Goal: Information Seeking & Learning: Learn about a topic

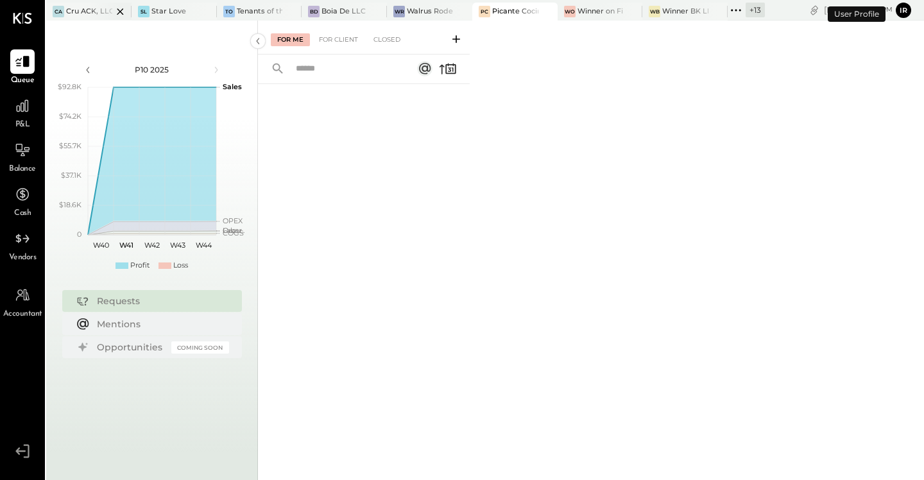
click at [83, 7] on div "Cru ACK, LLC" at bounding box center [89, 11] width 46 height 10
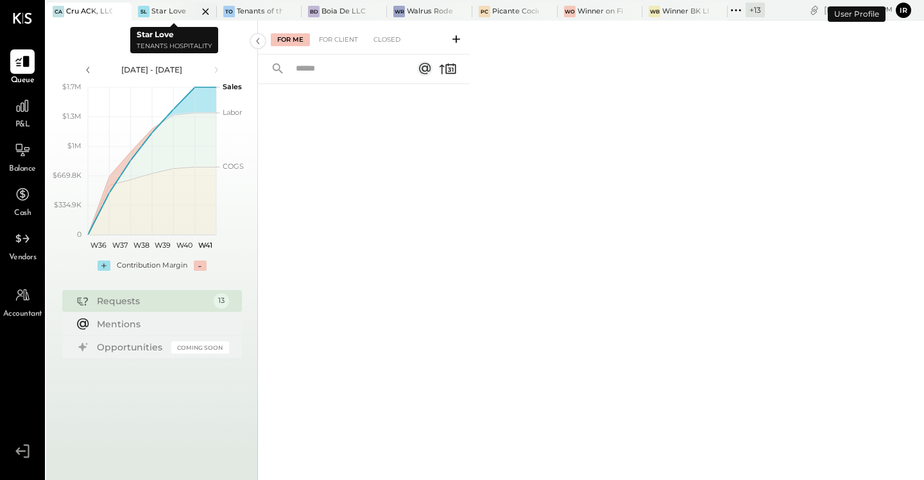
click at [162, 17] on div "SL Star Love" at bounding box center [165, 12] width 66 height 12
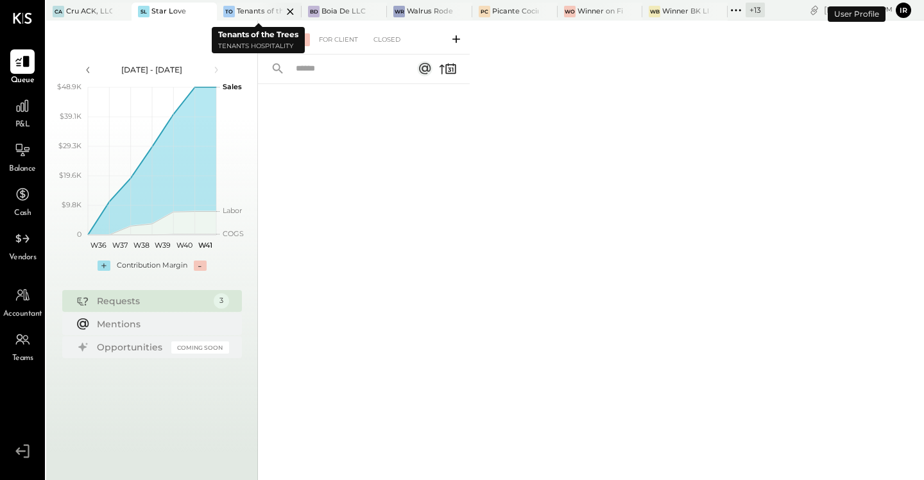
click at [241, 11] on div "Tenants of the Trees" at bounding box center [260, 11] width 46 height 10
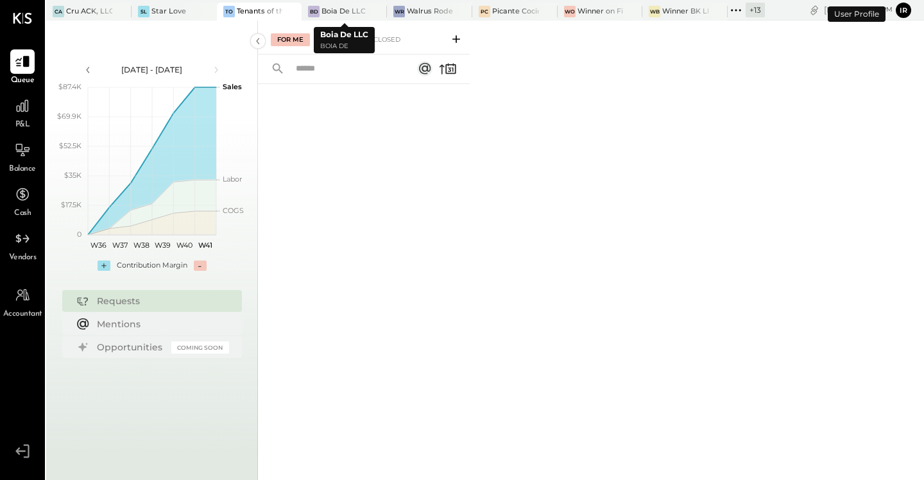
click at [323, 12] on div "Boia De LLC" at bounding box center [343, 11] width 44 height 10
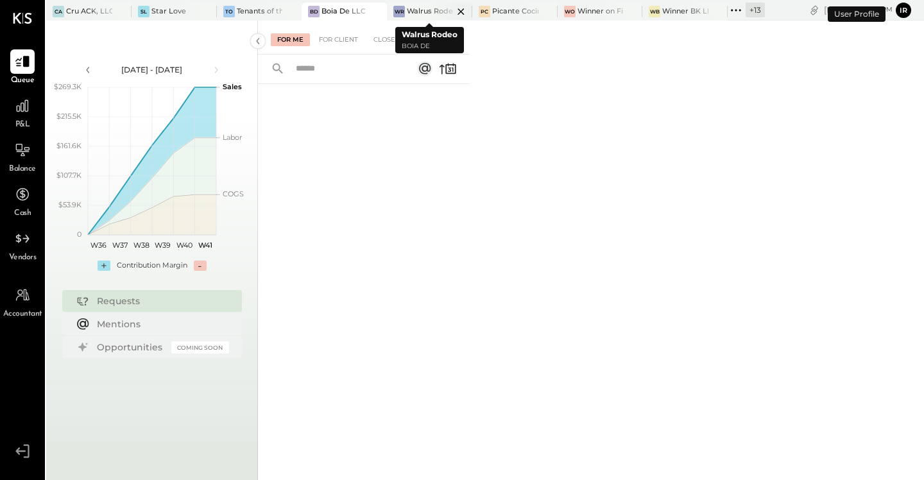
click at [413, 12] on div "Walrus Rodeo" at bounding box center [430, 11] width 46 height 10
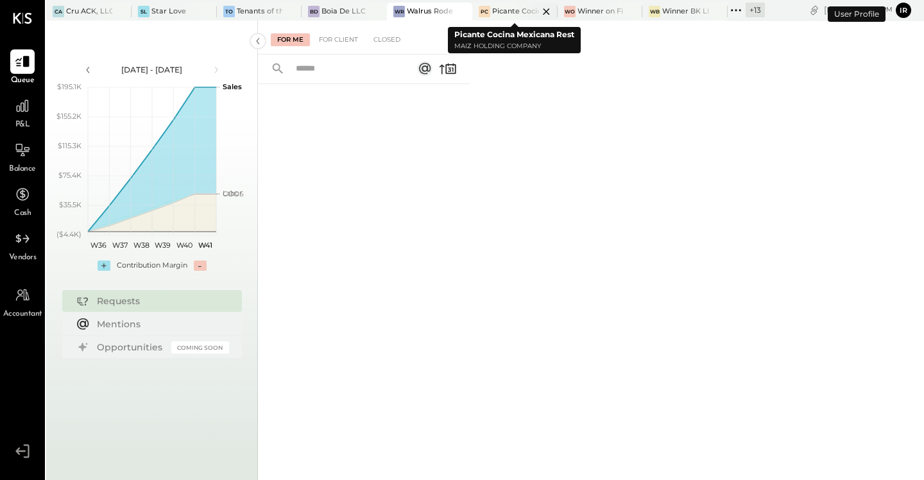
click at [508, 12] on div "Picante Cocina Mexicana Rest" at bounding box center [515, 11] width 46 height 10
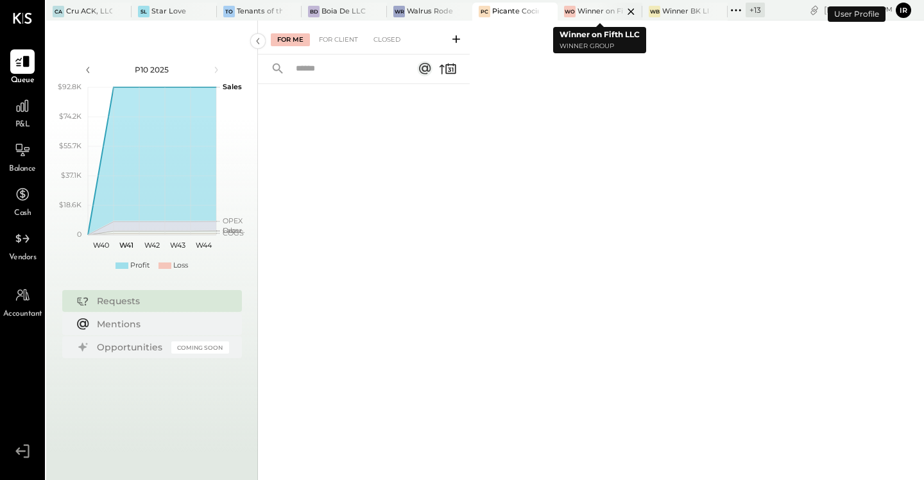
click at [584, 12] on div "Winner on Fifth LLC" at bounding box center [600, 11] width 46 height 10
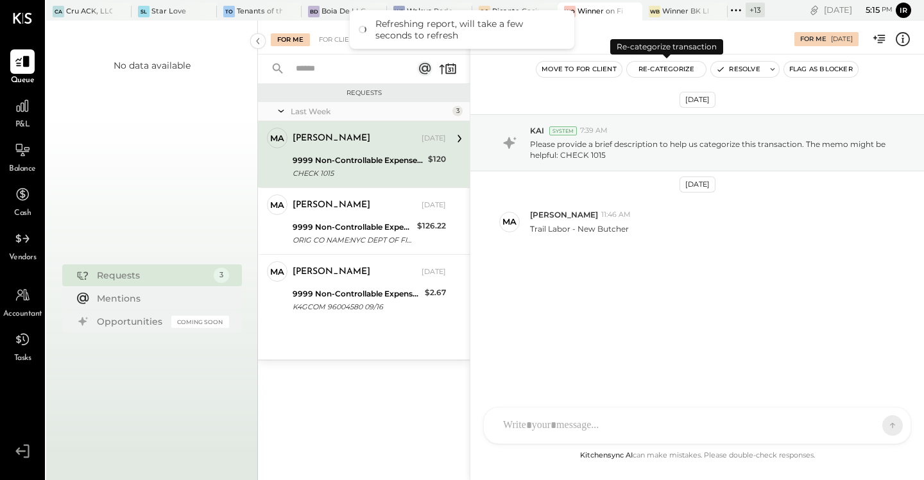
click at [668, 67] on button "Re-Categorize" at bounding box center [667, 69] width 80 height 15
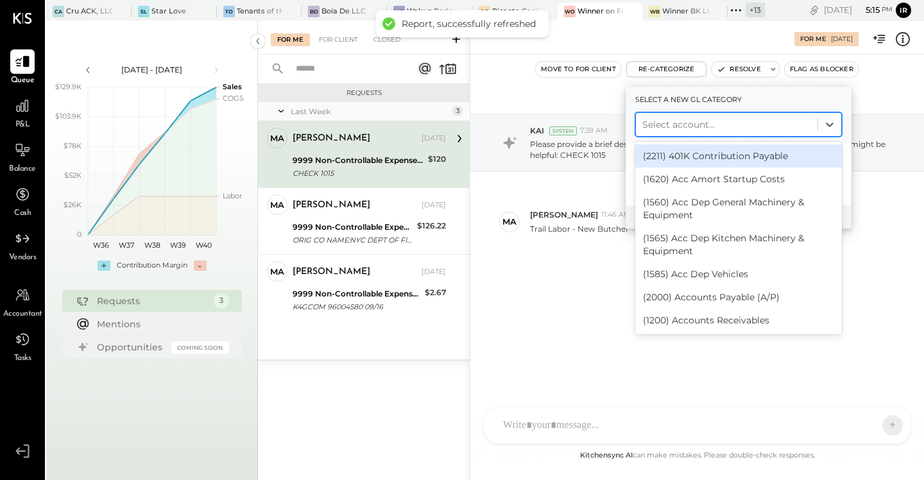
click at [676, 124] on div at bounding box center [726, 124] width 169 height 15
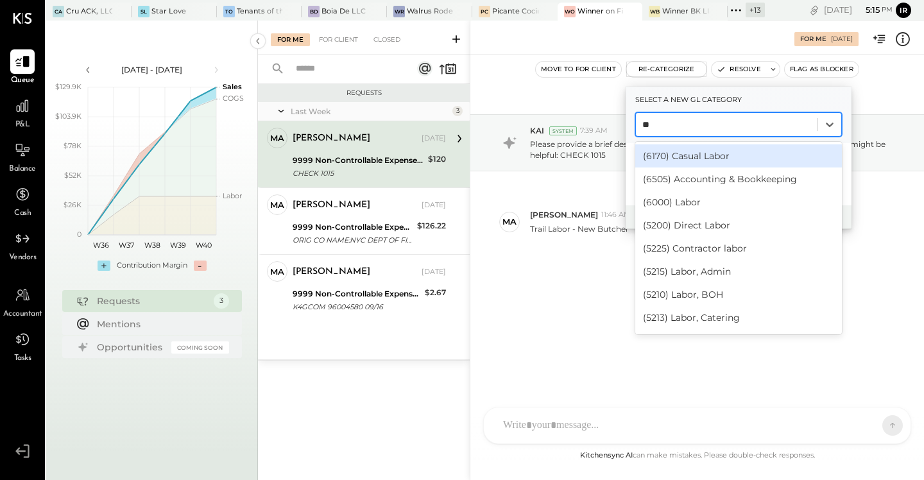
type input "***"
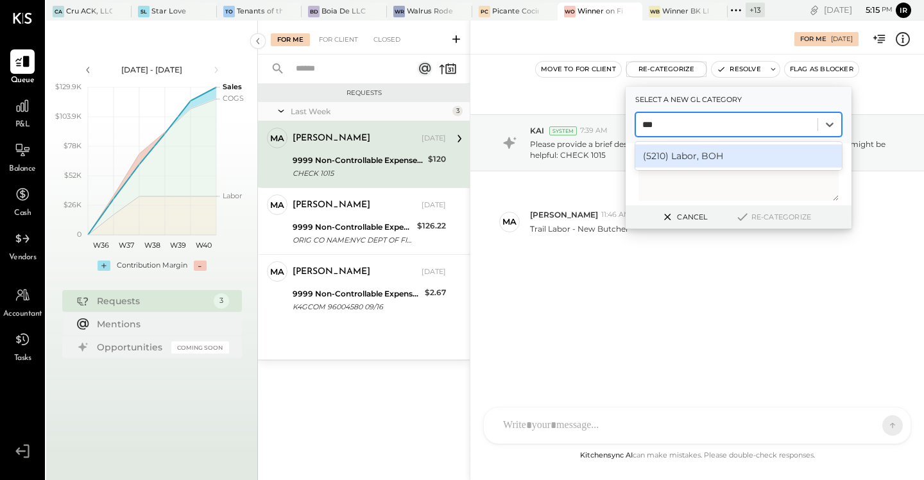
click at [709, 149] on div "(5210) Labor, BOH" at bounding box center [738, 155] width 207 height 23
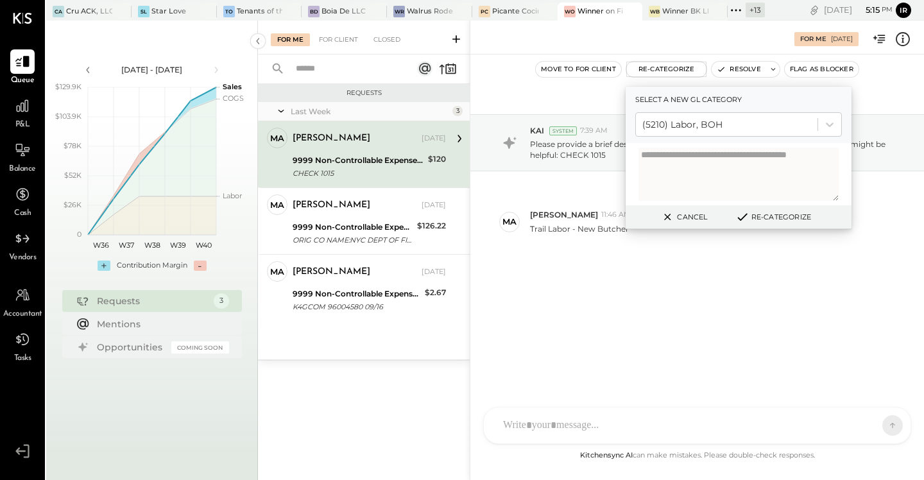
click at [775, 213] on button "Re-Categorize" at bounding box center [773, 216] width 85 height 15
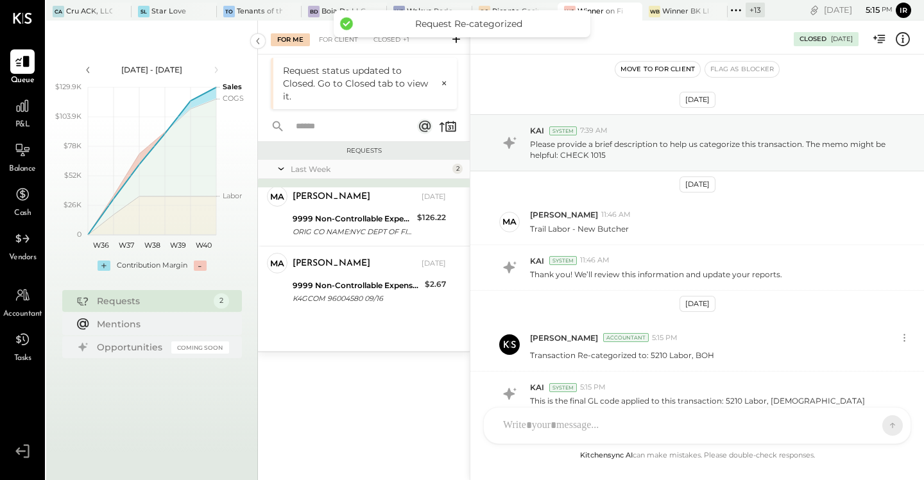
scroll to position [65, 0]
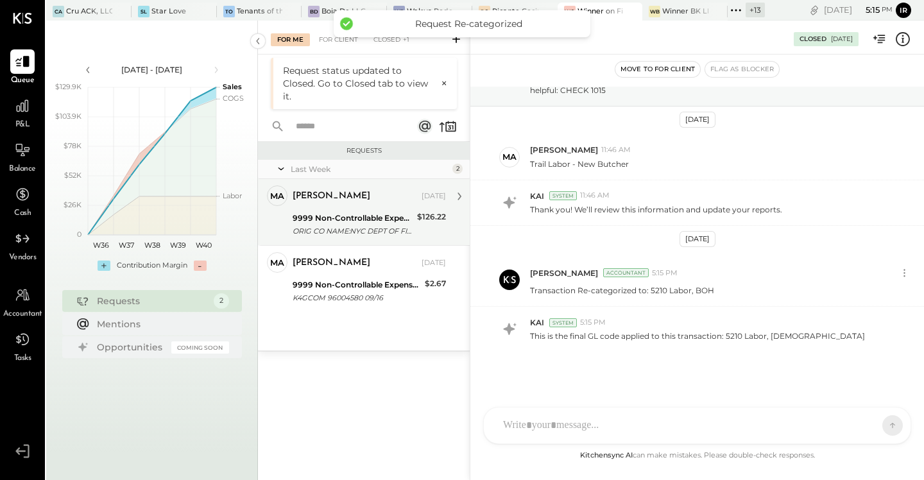
click at [358, 216] on div "9999 Non-Controllable Expenses:Other Income and Expenses:To be Classified" at bounding box center [353, 218] width 121 height 13
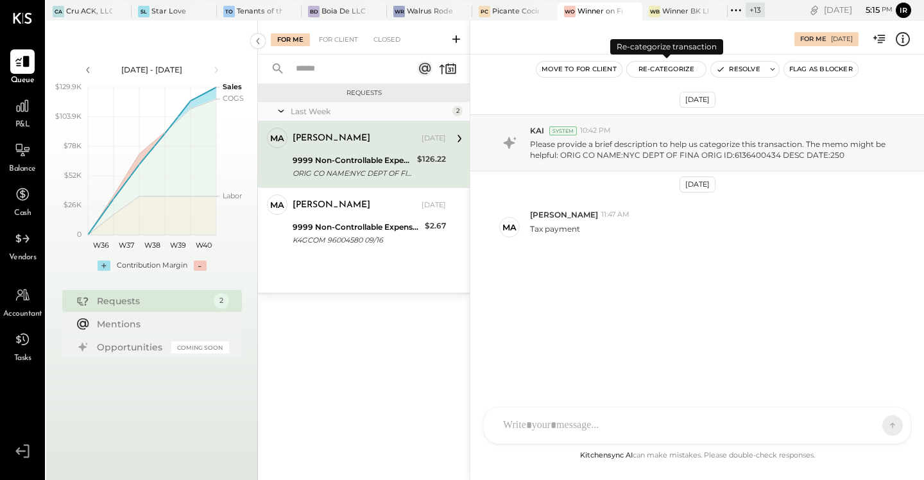
click at [675, 67] on button "Re-Categorize" at bounding box center [667, 69] width 80 height 15
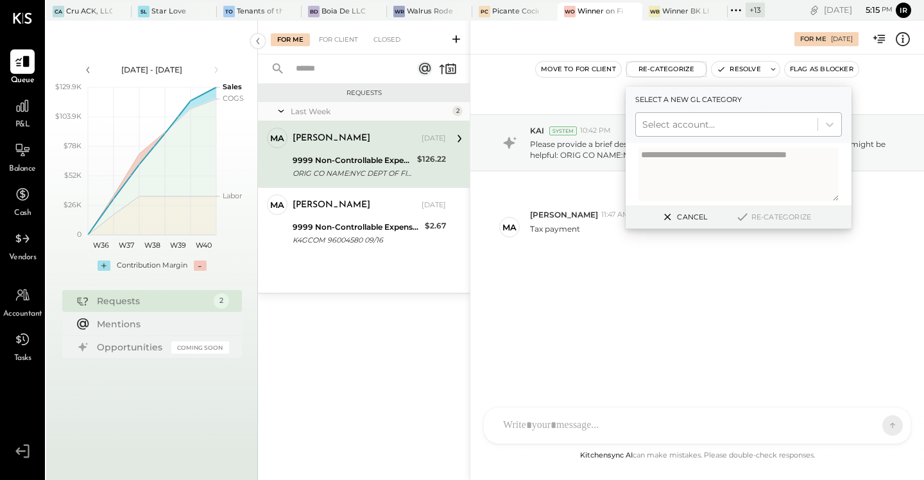
click at [665, 119] on div at bounding box center [726, 124] width 169 height 15
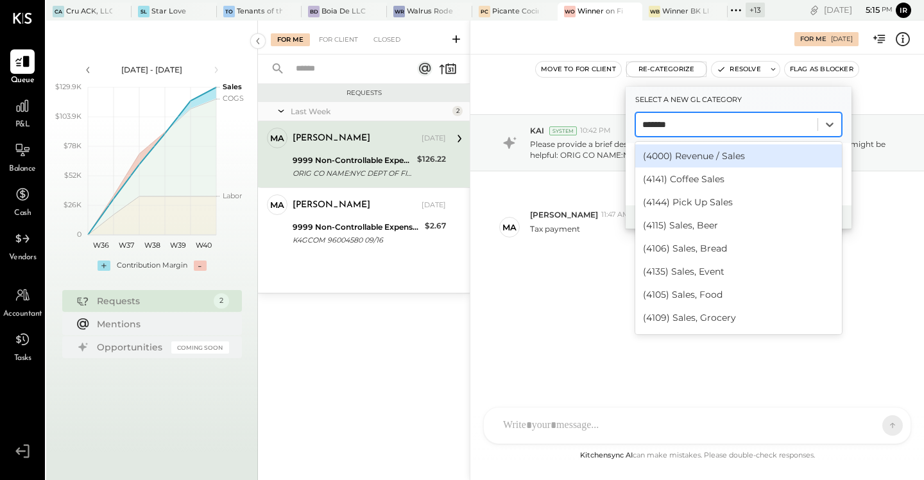
type input "********"
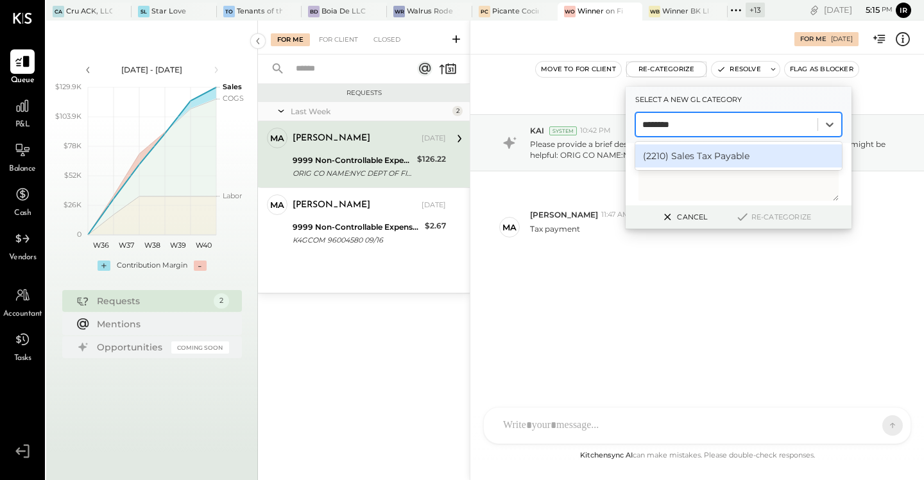
click at [688, 152] on div "(2210) Sales Tax Payable" at bounding box center [738, 155] width 207 height 23
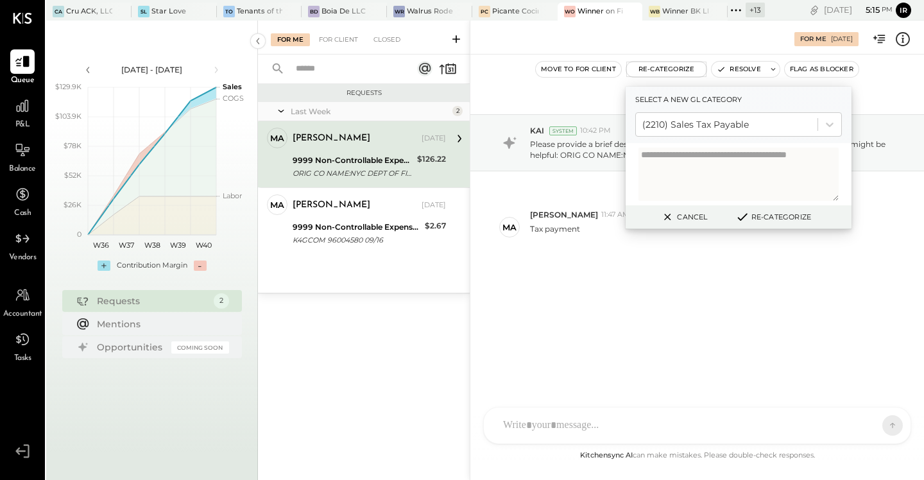
click at [798, 215] on button "Re-Categorize" at bounding box center [773, 216] width 85 height 15
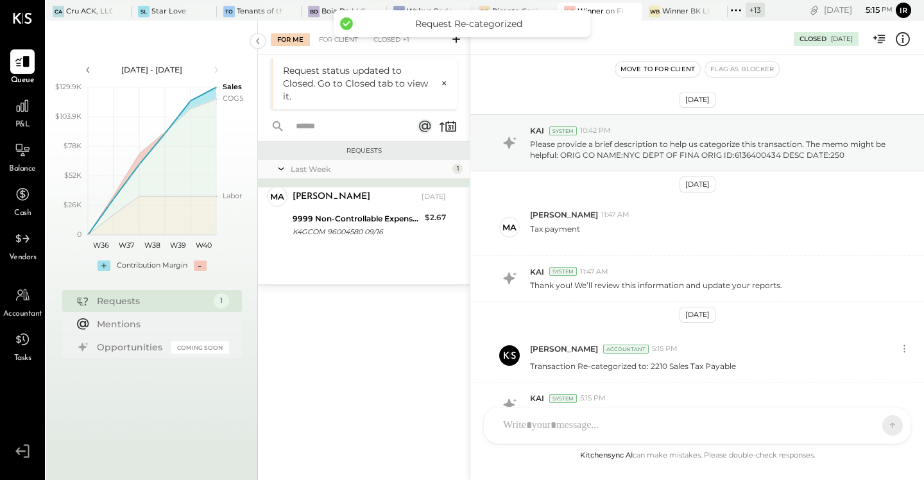
scroll to position [76, 0]
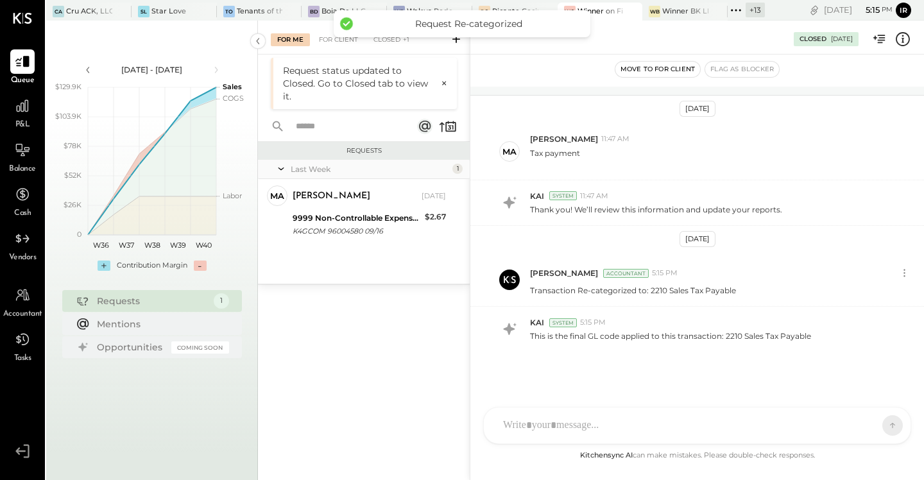
click at [347, 225] on div "K4GCOM 96004580 09/16" at bounding box center [357, 231] width 128 height 13
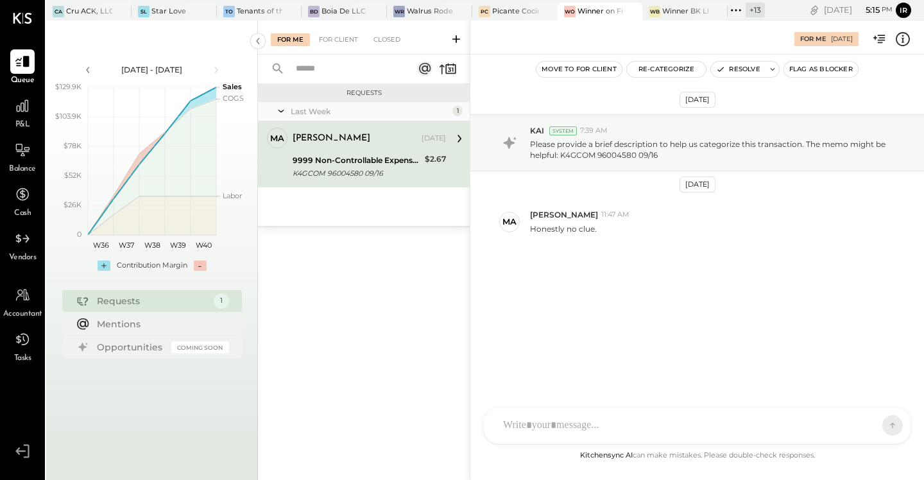
click at [543, 432] on div "D [PERSON_NAME] D [PERSON_NAME] J [PERSON_NAME] IR [PERSON_NAME] A accounting M…" at bounding box center [697, 425] width 428 height 37
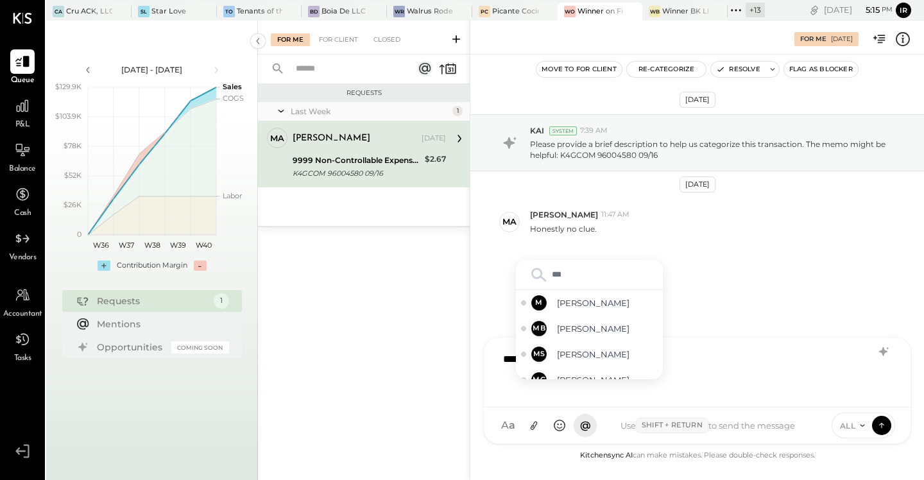
type input "****"
click at [597, 359] on div "[PERSON_NAME]" at bounding box center [589, 366] width 147 height 26
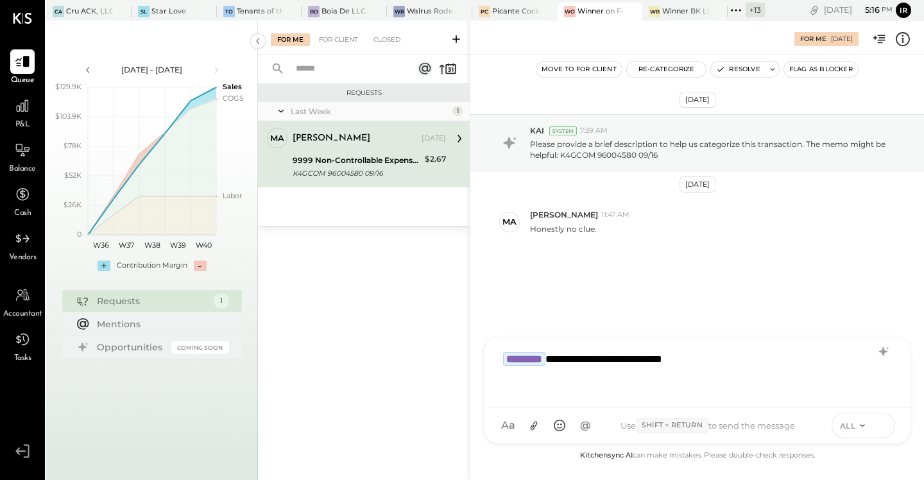
click at [881, 425] on icon at bounding box center [881, 425] width 1 height 5
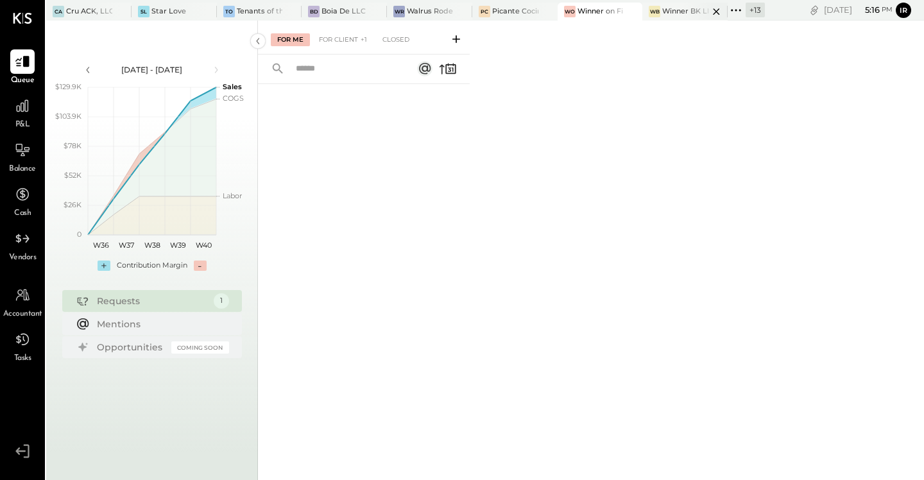
click at [680, 18] on div "WB Winner BK LLC" at bounding box center [684, 12] width 85 height 18
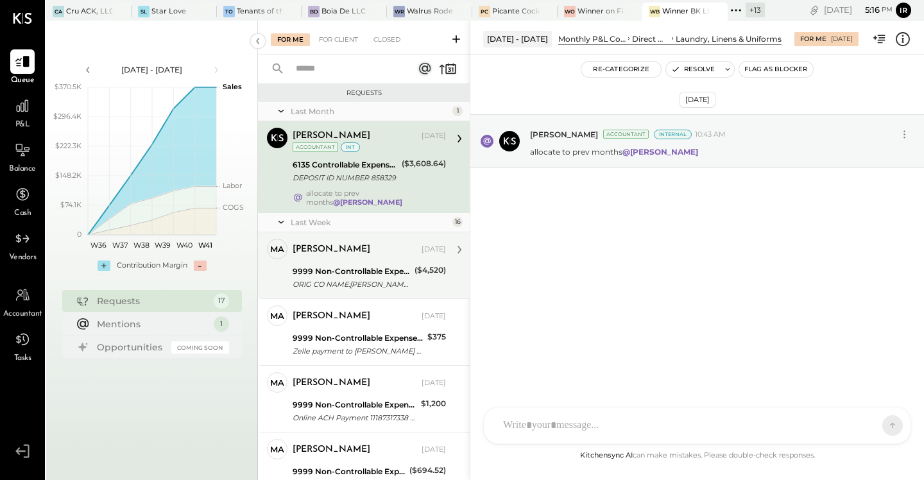
click at [375, 278] on div "ORIG CO NAME:[PERSON_NAME] - 8887 ORIG ID:1474074527 DESC DATE:091" at bounding box center [352, 284] width 118 height 13
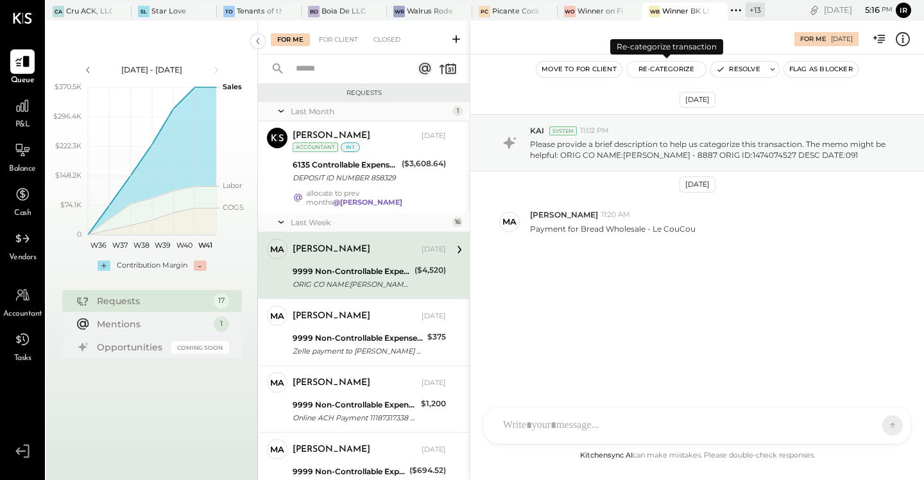
click at [652, 73] on button "Re-Categorize" at bounding box center [667, 69] width 80 height 15
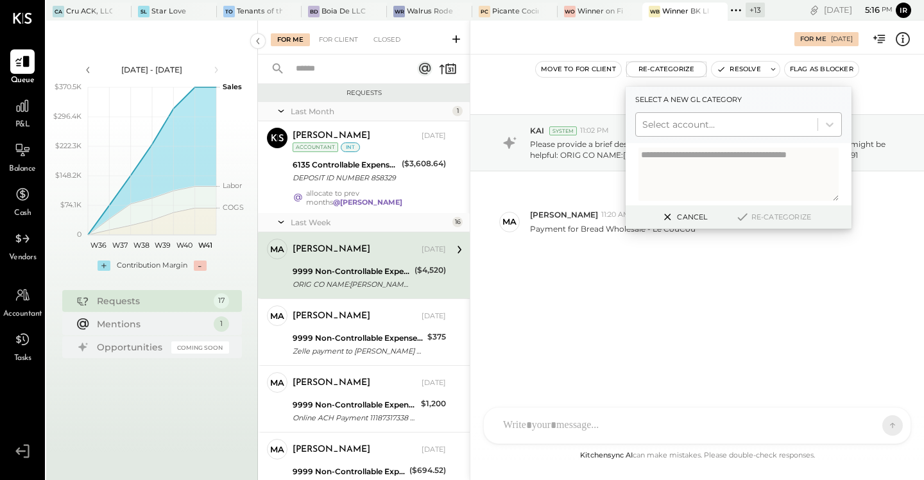
click at [665, 123] on div at bounding box center [726, 124] width 169 height 15
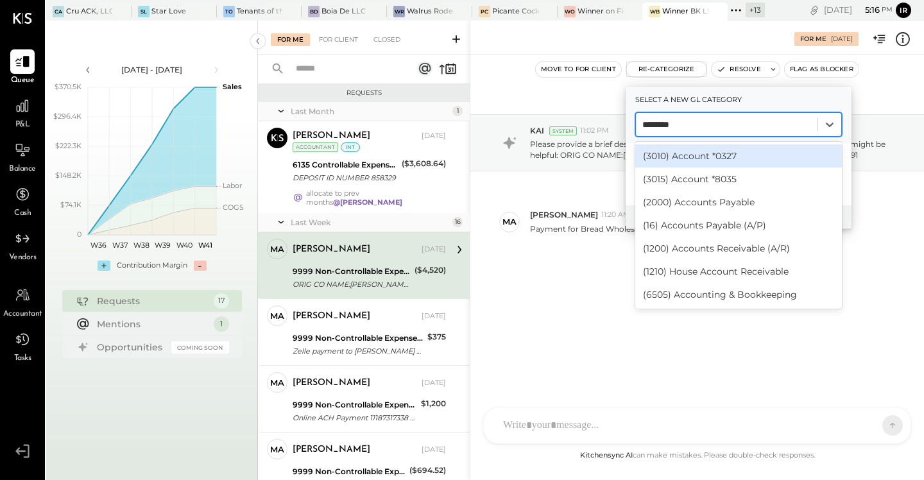
type input "********"
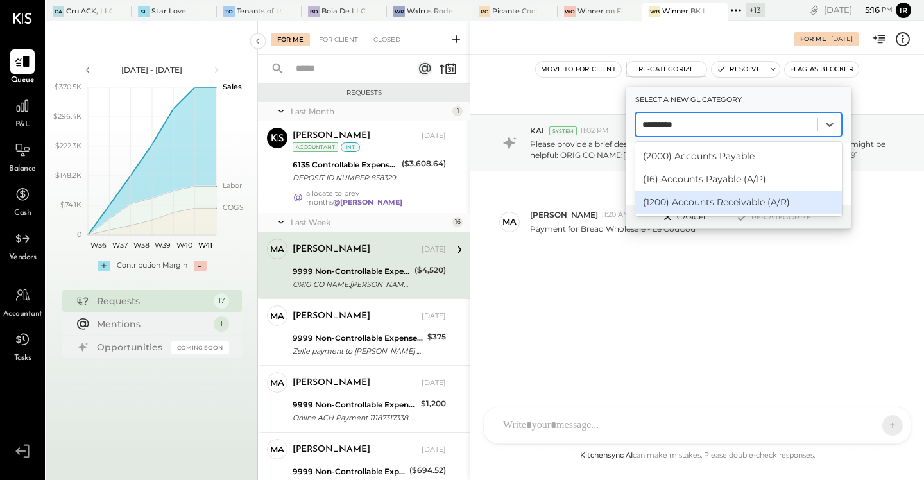
click at [740, 203] on div "(1200) Accounts Receivable (A/R)" at bounding box center [738, 202] width 207 height 23
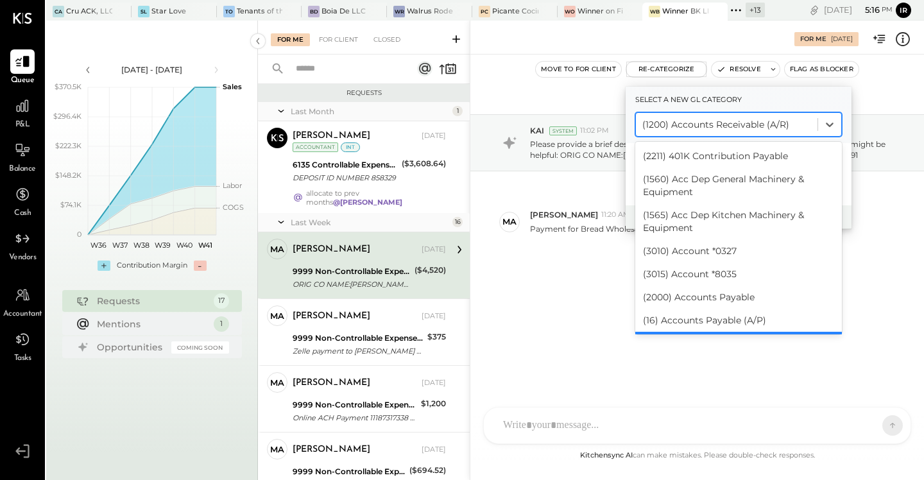
click at [706, 126] on div at bounding box center [726, 124] width 169 height 15
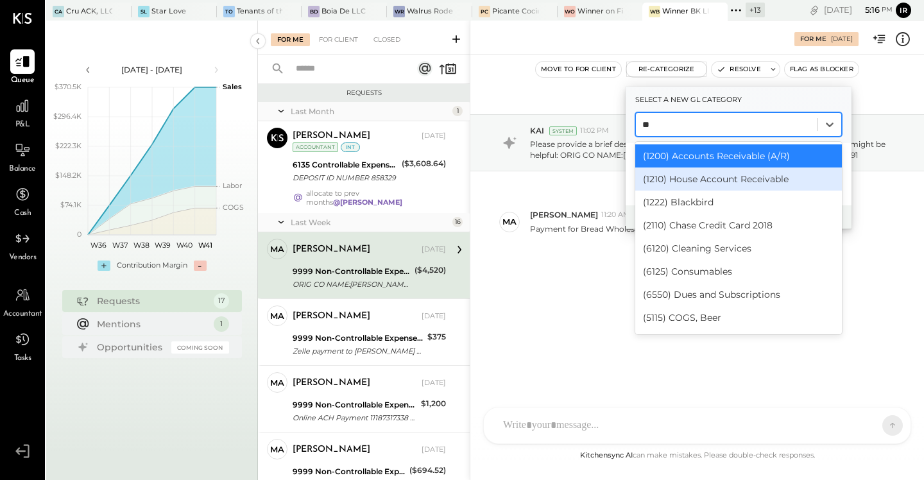
type input "***"
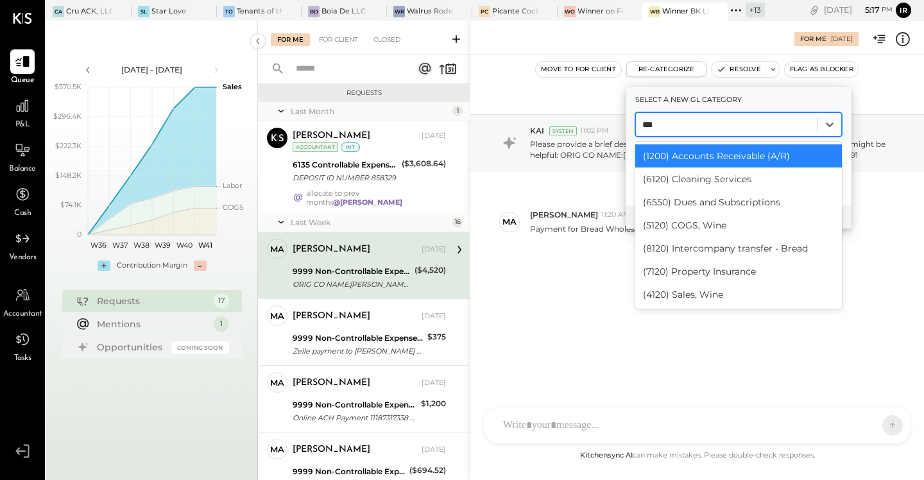
click at [736, 164] on div "(1200) Accounts Receivable (A/R)" at bounding box center [738, 155] width 207 height 23
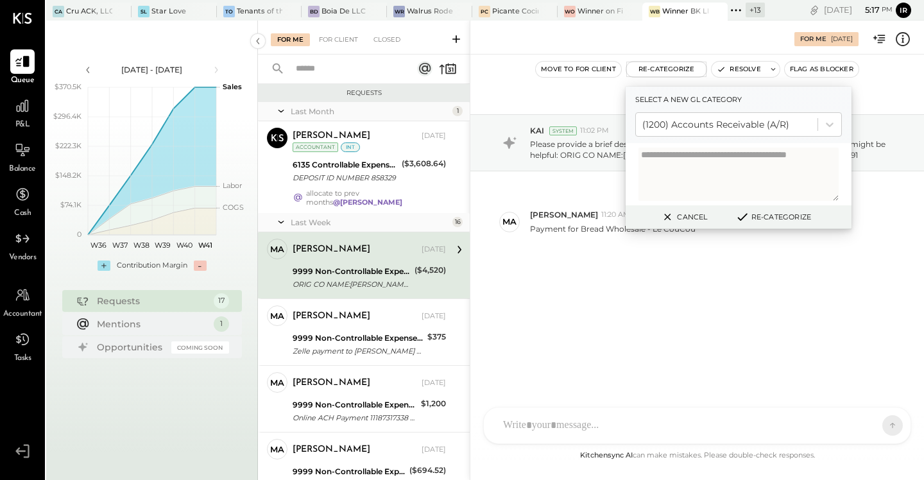
click at [776, 219] on button "Re-Categorize" at bounding box center [773, 216] width 85 height 15
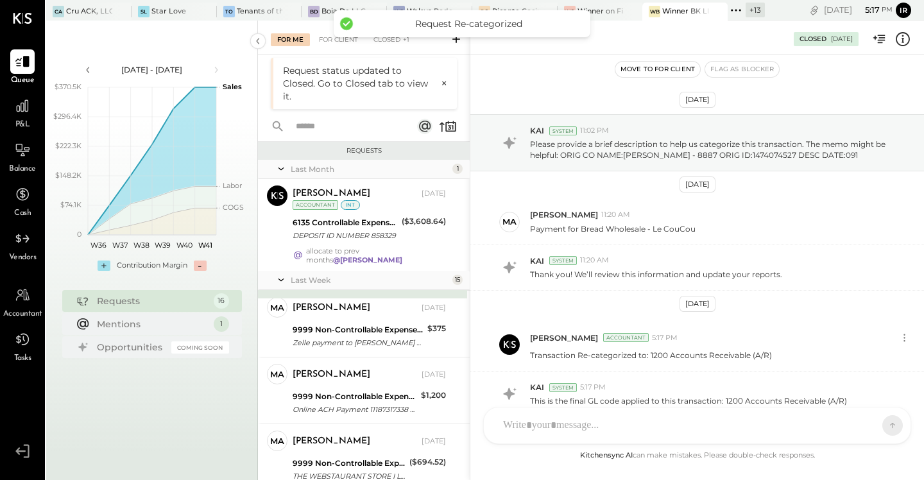
scroll to position [65, 0]
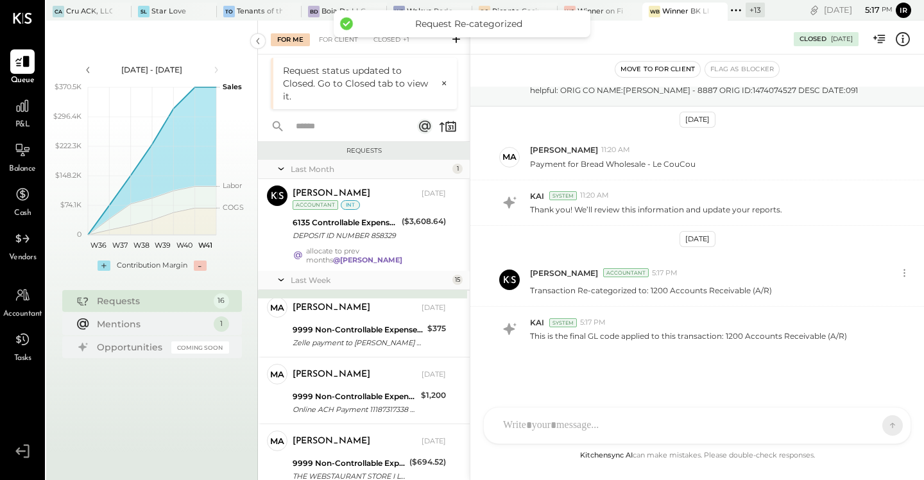
click at [790, 216] on div "KAI System 11:20 AM Thank you! We’ll review this information and update your re…" at bounding box center [697, 203] width 454 height 46
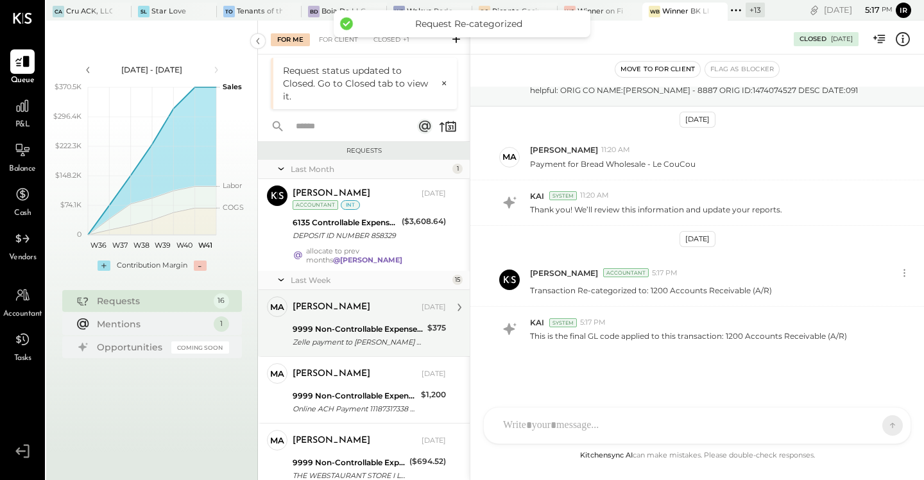
click at [365, 323] on div "9999 Non-Controllable Expenses:Other Income and Expenses:To Be Classified" at bounding box center [358, 329] width 131 height 13
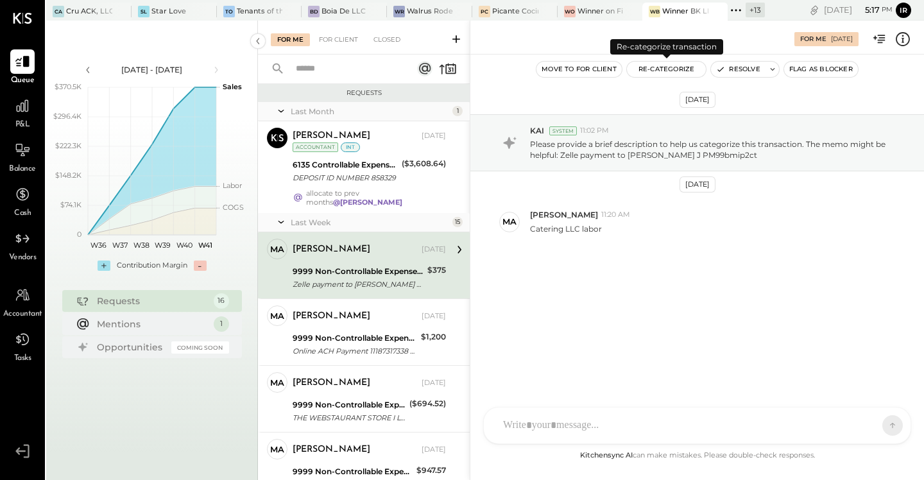
click at [668, 69] on button "Re-Categorize" at bounding box center [667, 69] width 80 height 15
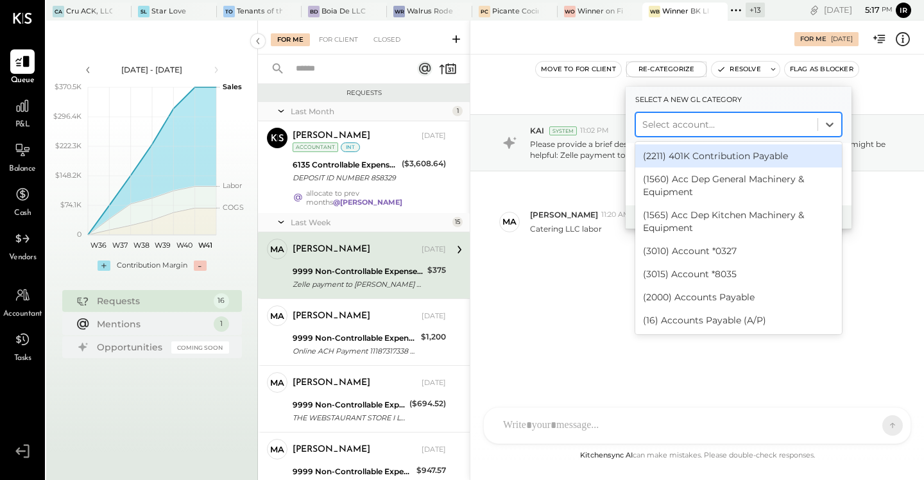
click at [677, 127] on div at bounding box center [726, 124] width 169 height 15
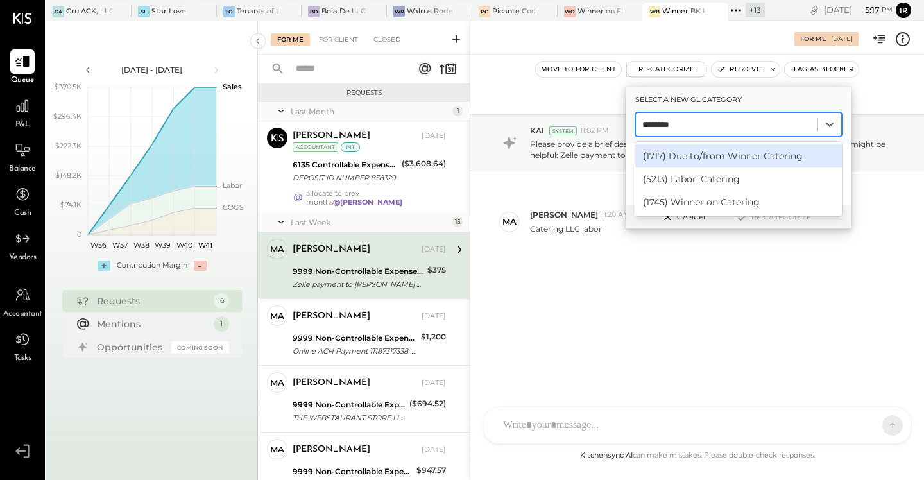
type input "********"
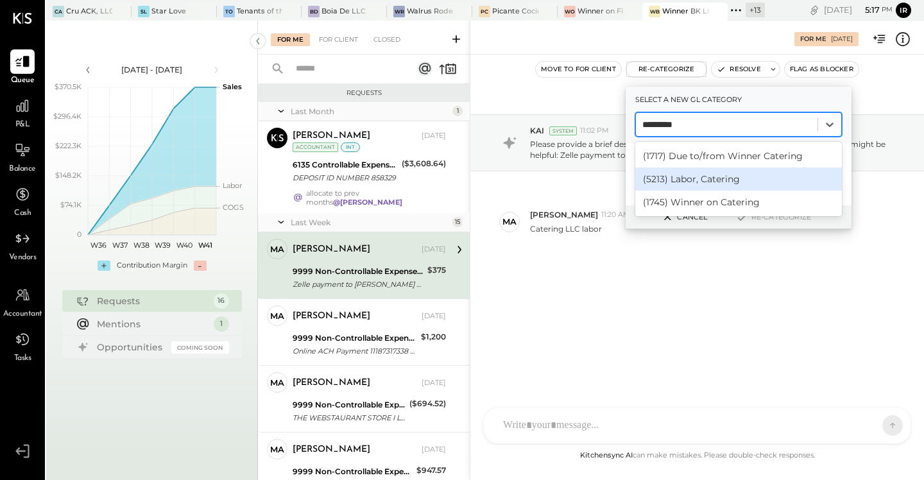
click at [705, 179] on div "(5213) Labor, Catering" at bounding box center [738, 178] width 207 height 23
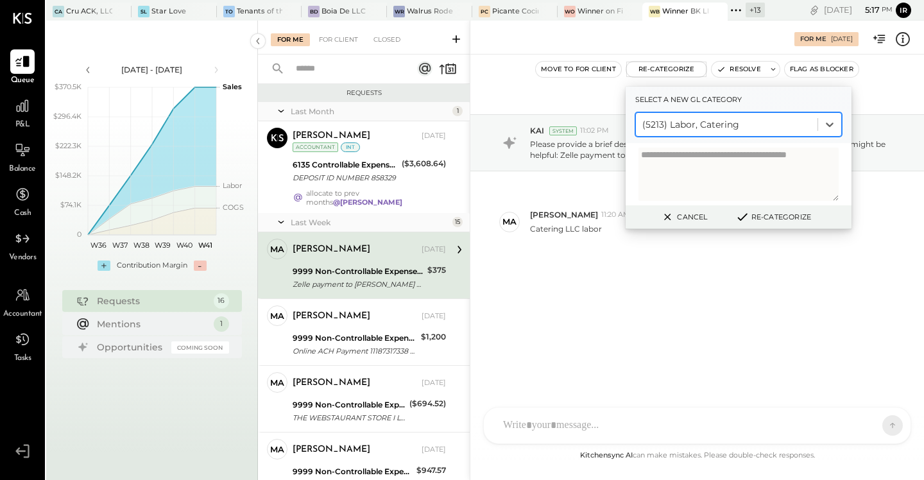
click at [789, 220] on button "Re-Categorize" at bounding box center [773, 216] width 85 height 15
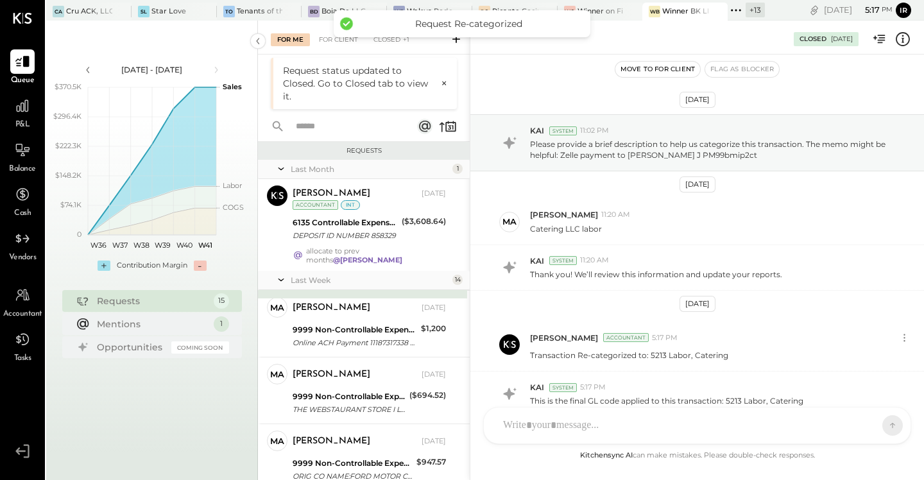
scroll to position [65, 0]
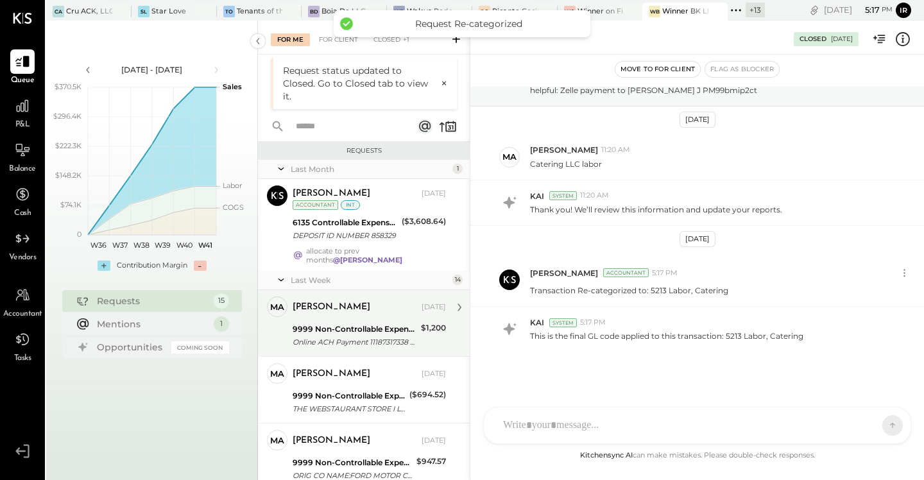
click at [357, 345] on div "ma [PERSON_NAME] Owner [PERSON_NAME] [DATE] 9999 Non-Controllable Expenses:Othe…" at bounding box center [364, 323] width 212 height 66
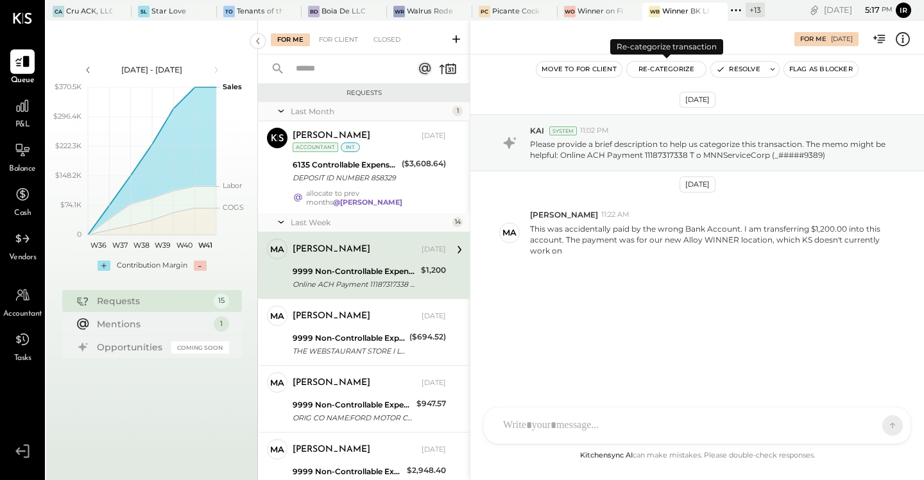
click at [655, 73] on button "Re-Categorize" at bounding box center [667, 69] width 80 height 15
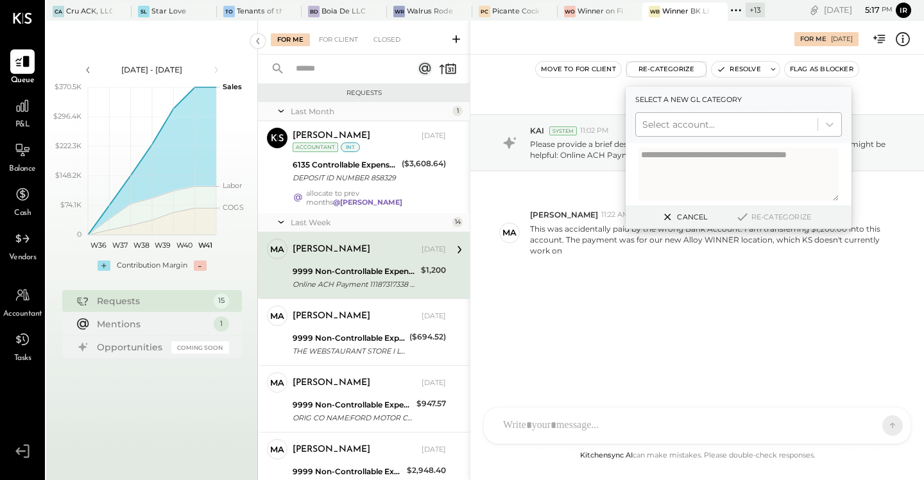
click at [713, 121] on div at bounding box center [726, 124] width 169 height 15
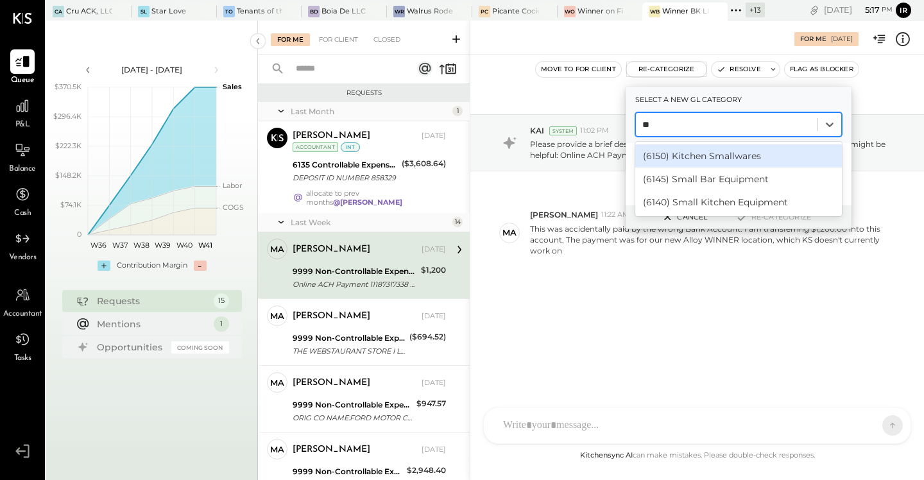
type input "*"
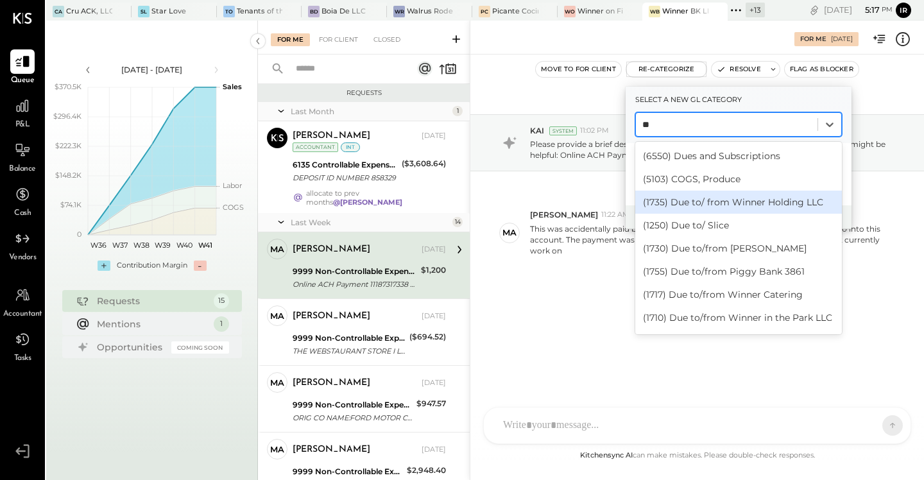
type input "*"
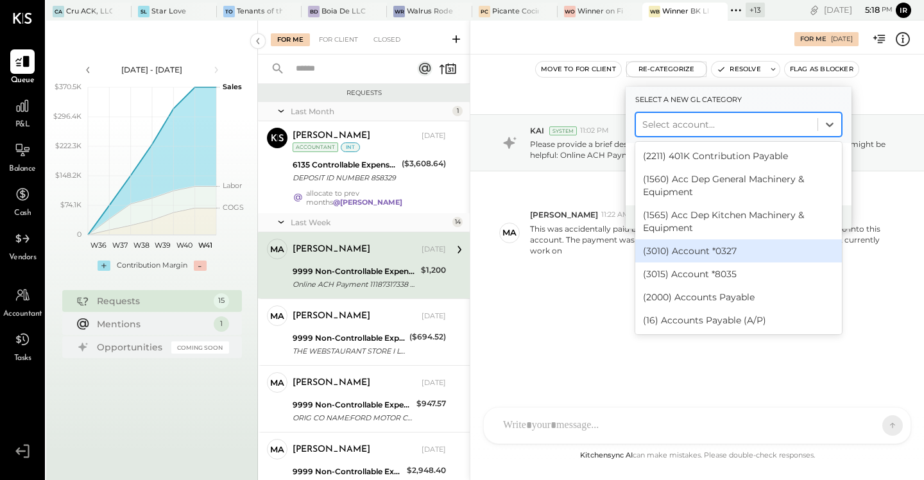
click at [565, 303] on div "[DATE] KAI System 11:02 PM Please provide a brief description to help us catego…" at bounding box center [697, 225] width 454 height 276
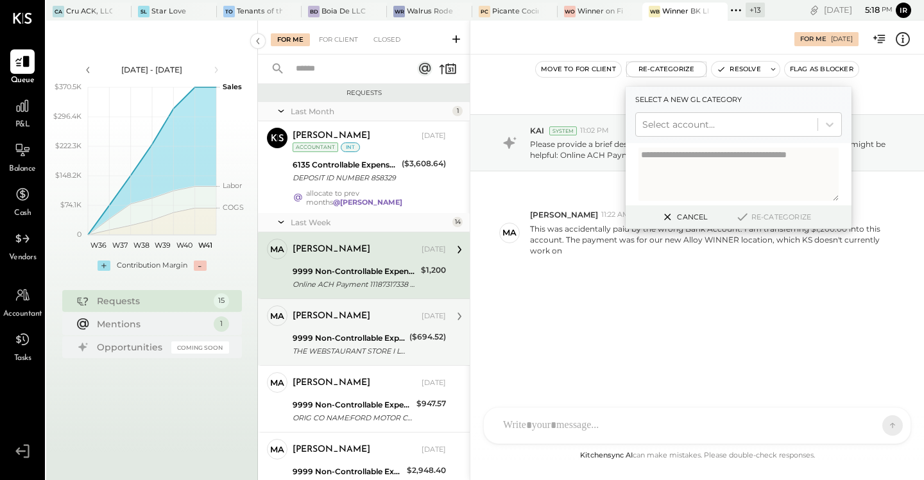
click at [393, 332] on div "9999 Non-Controllable Expenses:Other Income and Expenses:To Be Classified" at bounding box center [349, 338] width 113 height 13
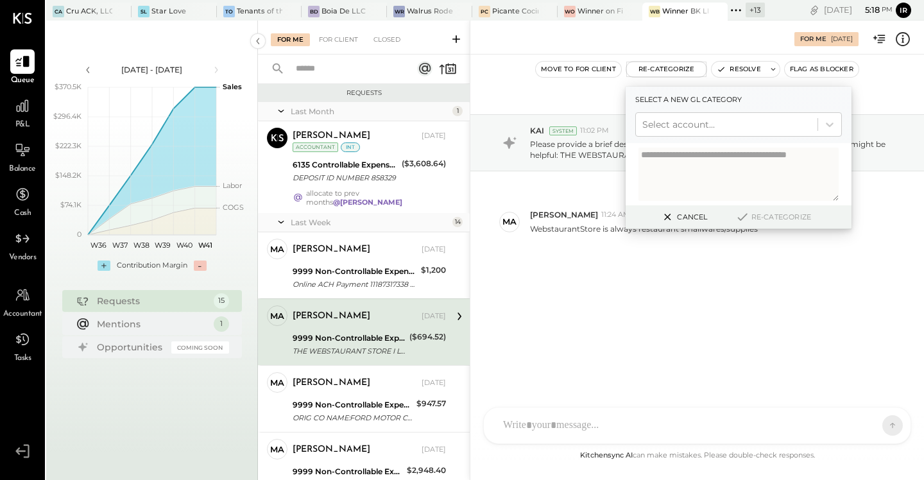
click at [656, 314] on div "[DATE] KAI System 11:02 PM Please provide a brief description to help us catego…" at bounding box center [697, 214] width 454 height 254
click at [684, 216] on button "Cancel" at bounding box center [683, 216] width 55 height 17
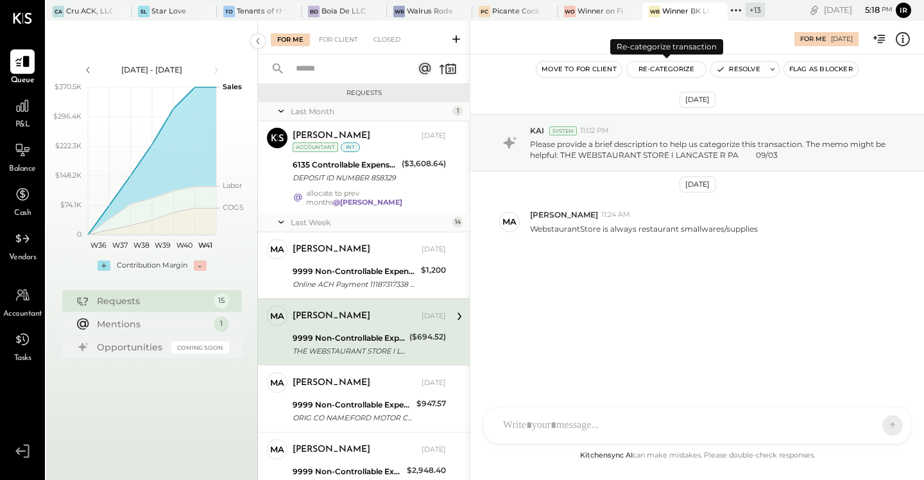
click at [652, 71] on button "Re-Categorize" at bounding box center [667, 69] width 80 height 15
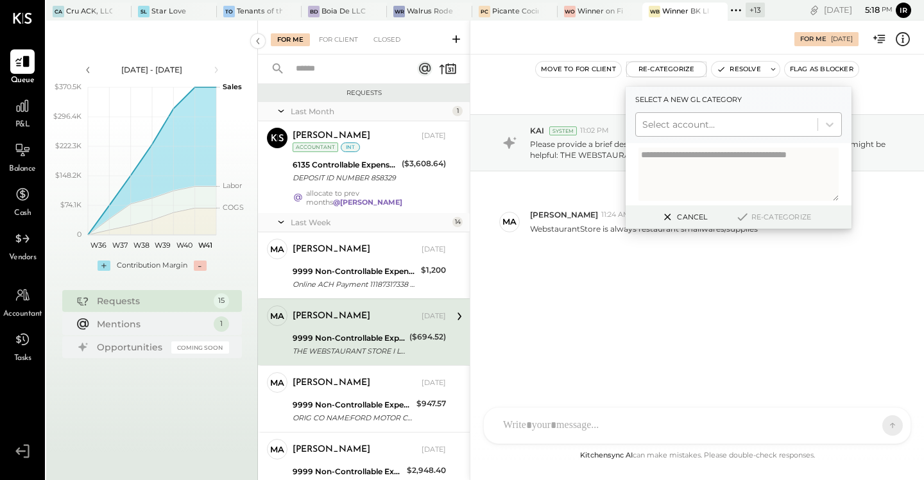
click at [663, 121] on div at bounding box center [726, 124] width 169 height 15
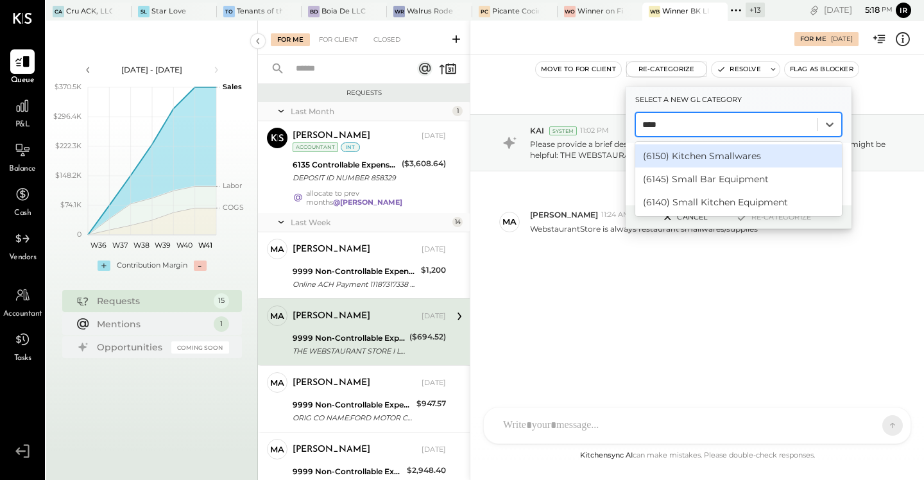
type input "*****"
click at [722, 160] on div "(6150) Kitchen Smallwares" at bounding box center [738, 155] width 207 height 23
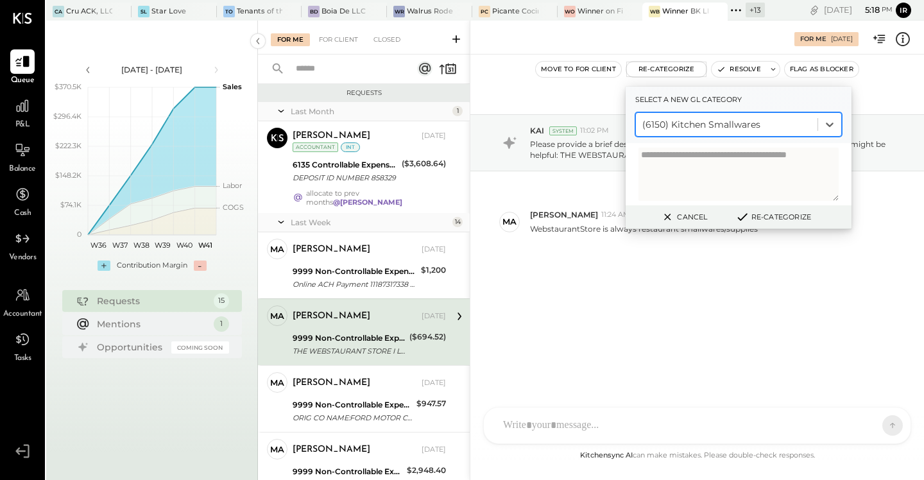
click at [774, 219] on button "Re-Categorize" at bounding box center [773, 216] width 85 height 15
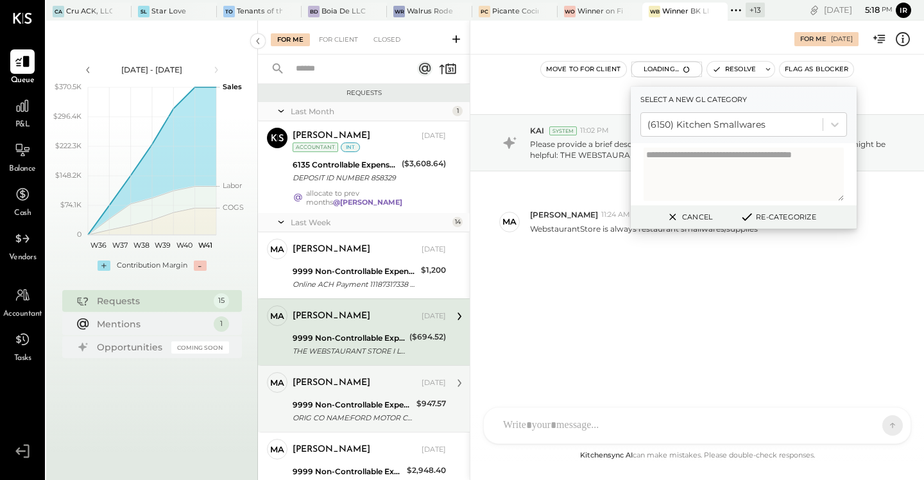
scroll to position [65, 0]
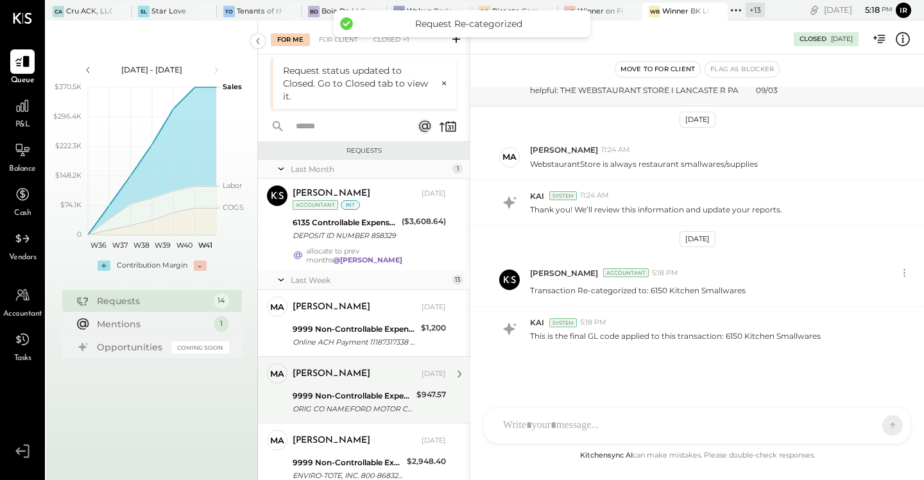
click at [346, 393] on div "9999 Non-Controllable Expenses:Other Income and Expenses:To Be Classified" at bounding box center [353, 395] width 120 height 13
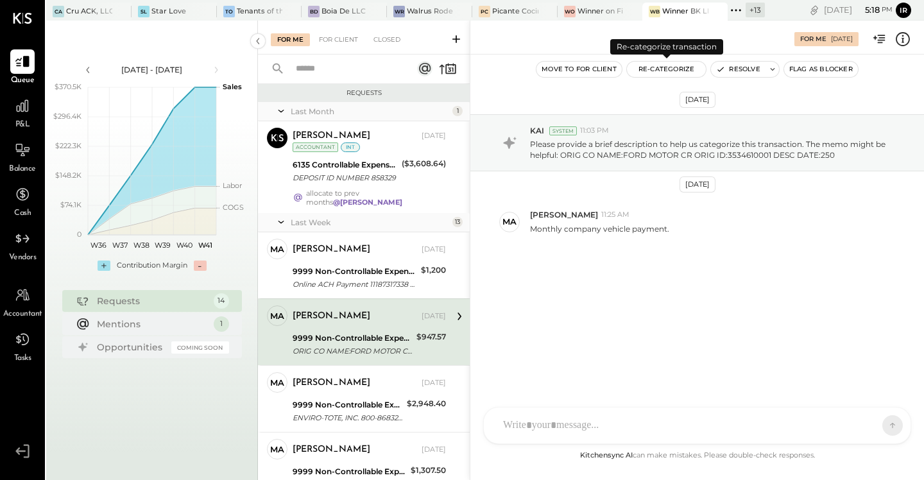
click at [653, 66] on button "Re-Categorize" at bounding box center [667, 69] width 80 height 15
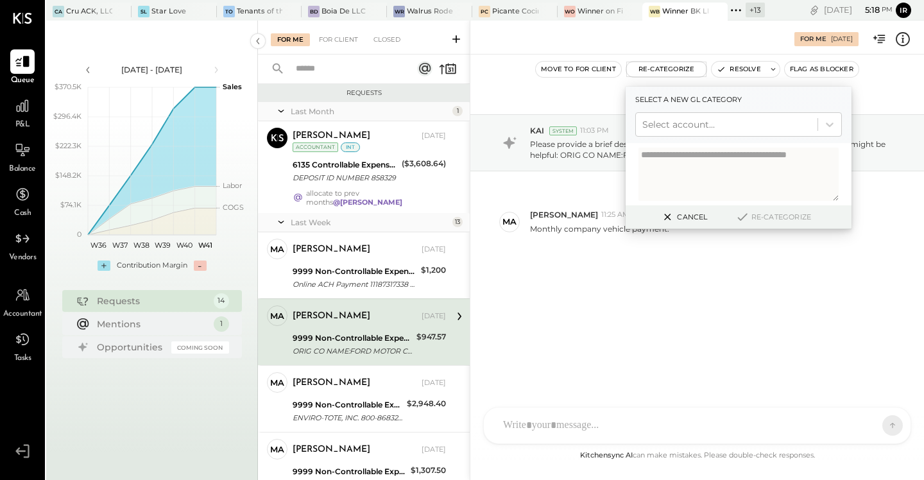
click at [591, 314] on div "[DATE] KAI System 11:03 PM Please provide a brief description to help us catego…" at bounding box center [697, 214] width 454 height 254
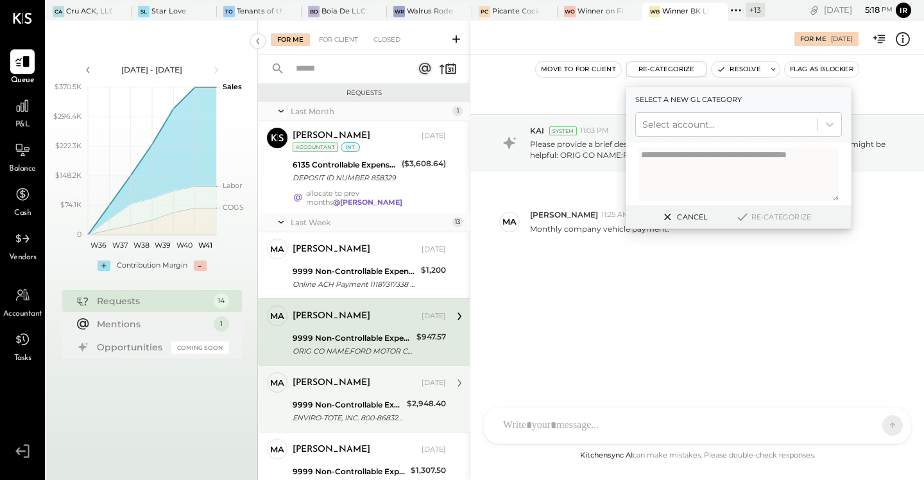
click at [307, 398] on div "9999 Non-Controllable Expenses:Other Income and Expenses:To Be Classified" at bounding box center [348, 404] width 110 height 13
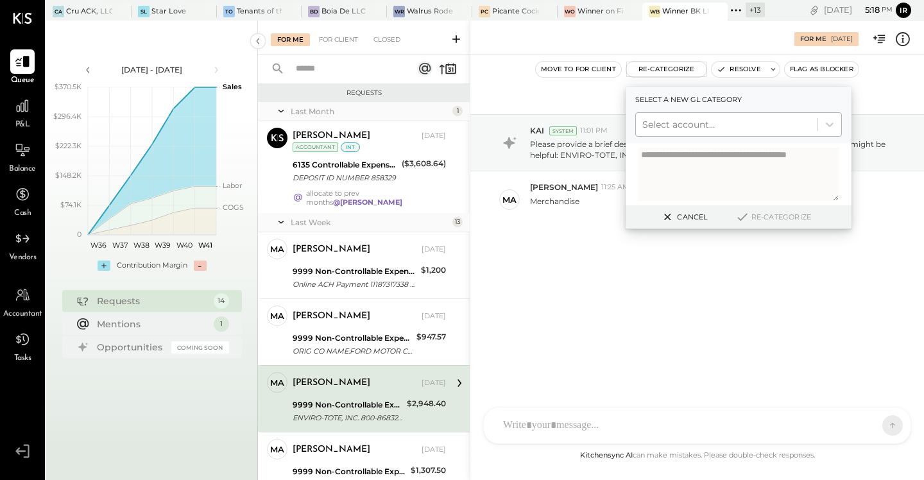
click at [713, 123] on div at bounding box center [726, 124] width 169 height 15
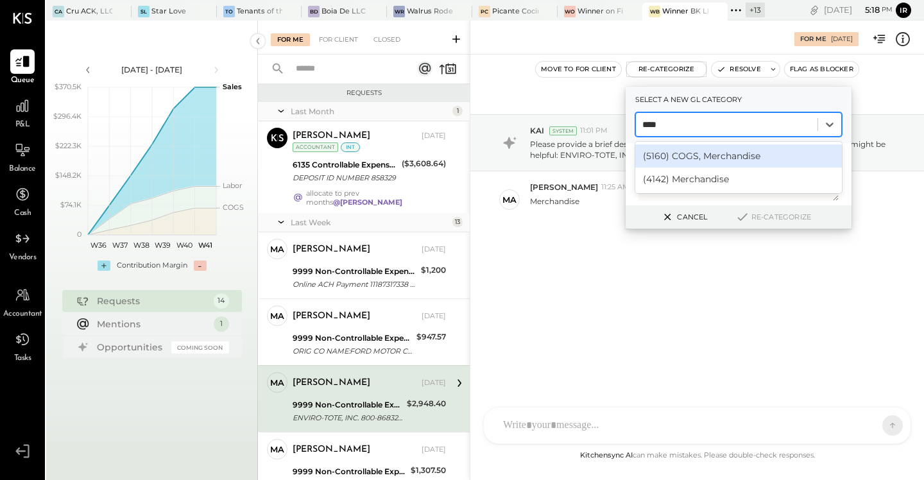
type input "*****"
click at [724, 156] on div "(5160) COGS, Merchandise" at bounding box center [738, 155] width 207 height 23
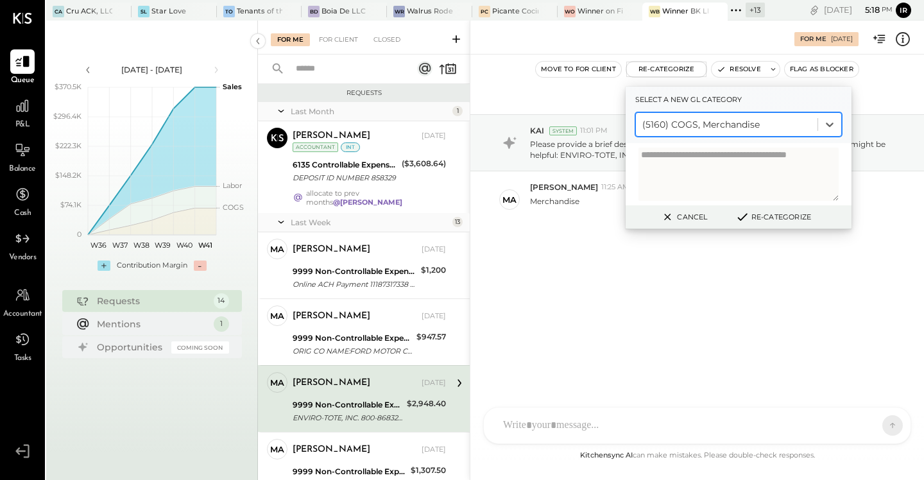
click at [774, 220] on button "Re-Categorize" at bounding box center [773, 216] width 85 height 15
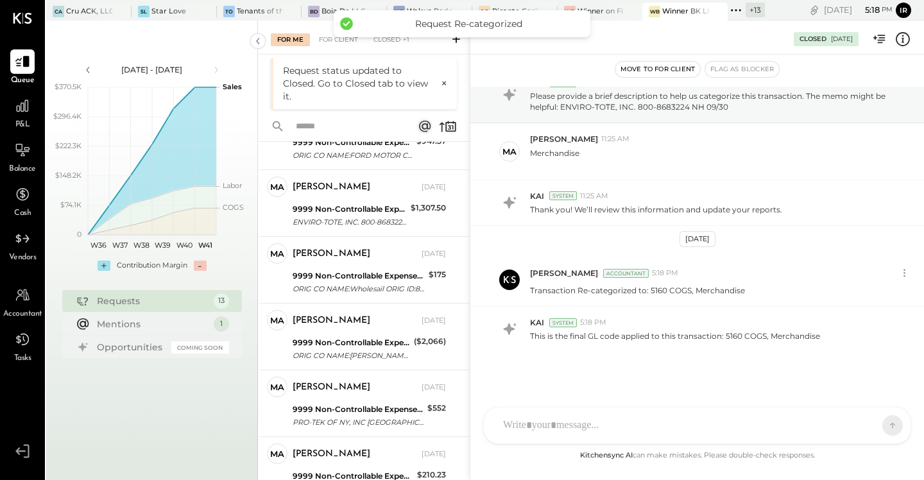
scroll to position [586, 0]
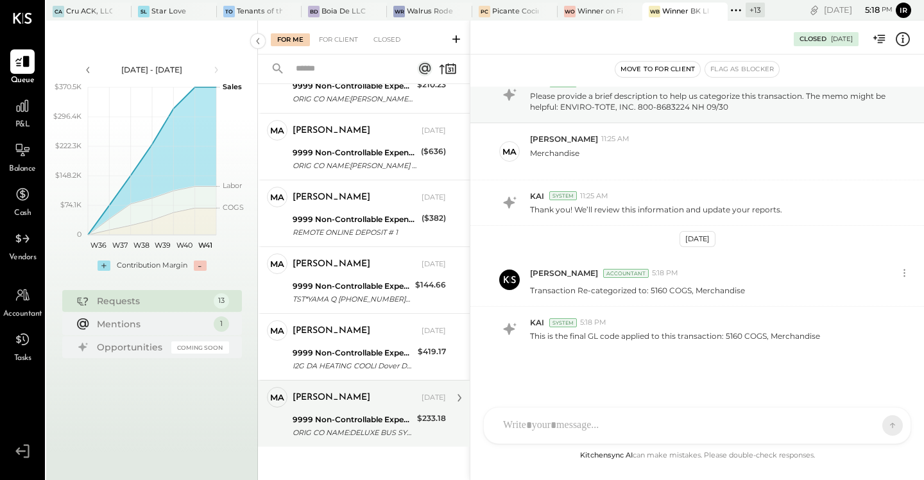
click at [370, 403] on div "[PERSON_NAME] [DATE] 9999 Non-Controllable Expenses:Other Income and Expenses:T…" at bounding box center [369, 413] width 153 height 53
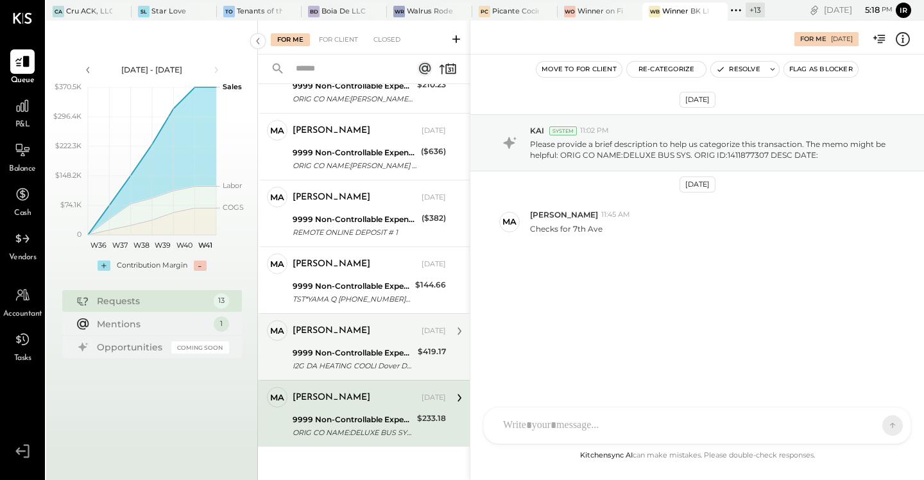
click at [346, 346] on div "9999 Non-Controllable Expenses:Other Income and Expenses:To Be Classified" at bounding box center [353, 352] width 121 height 13
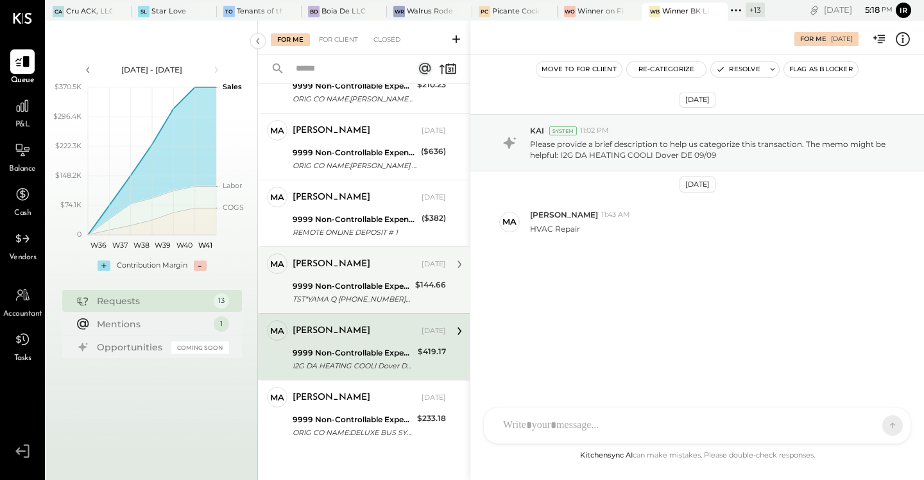
click at [375, 293] on div "TST*YAMA Q [PHONE_NUMBER] NY 09/02" at bounding box center [352, 299] width 119 height 13
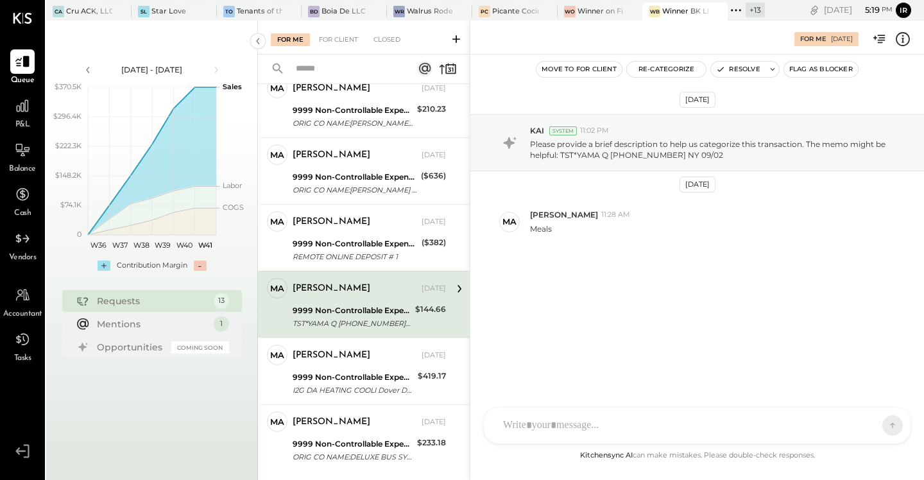
scroll to position [553, 0]
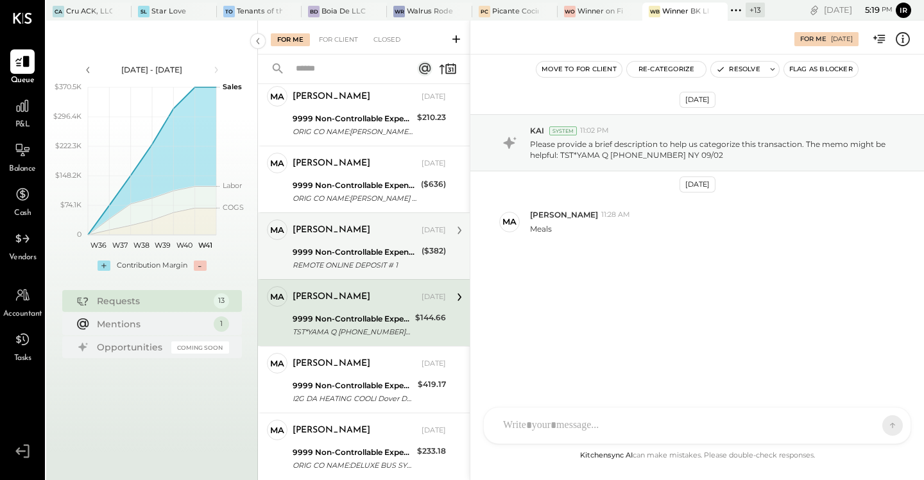
click at [341, 259] on div "REMOTE ONLINE DEPOSIT # 1" at bounding box center [355, 265] width 125 height 13
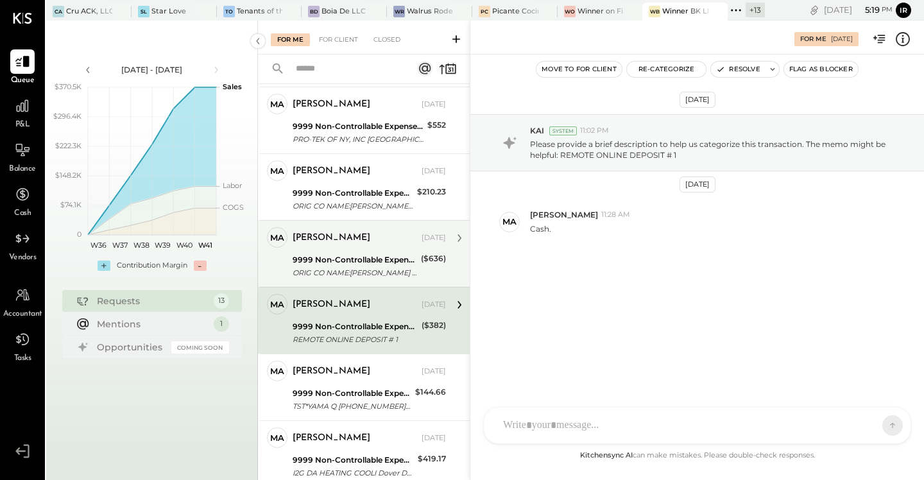
click at [375, 266] on div "ORIG CO NAME:[PERSON_NAME] - 8887 ORIG ID:1474074527 DESC DATE:091" at bounding box center [355, 272] width 124 height 13
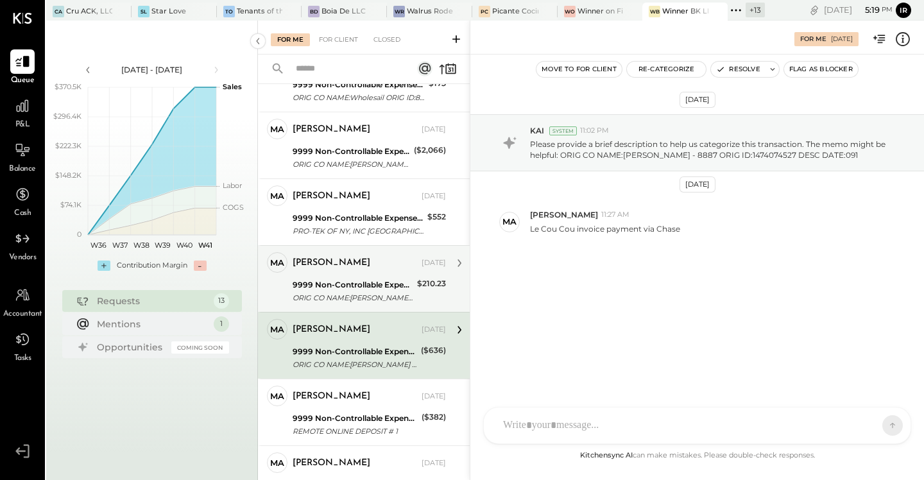
click at [373, 291] on div "ORIG CO NAME:[PERSON_NAME] ORIG ID:1421430398 DESC DATE:250" at bounding box center [353, 297] width 121 height 13
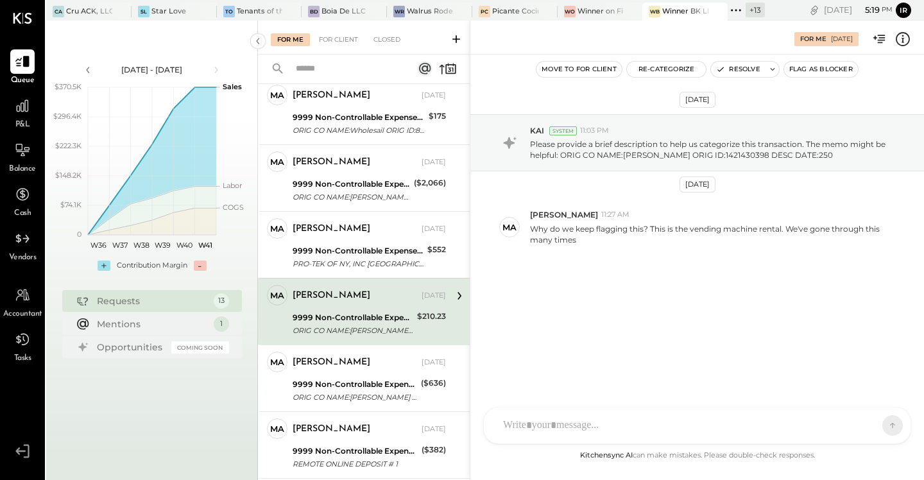
scroll to position [346, 0]
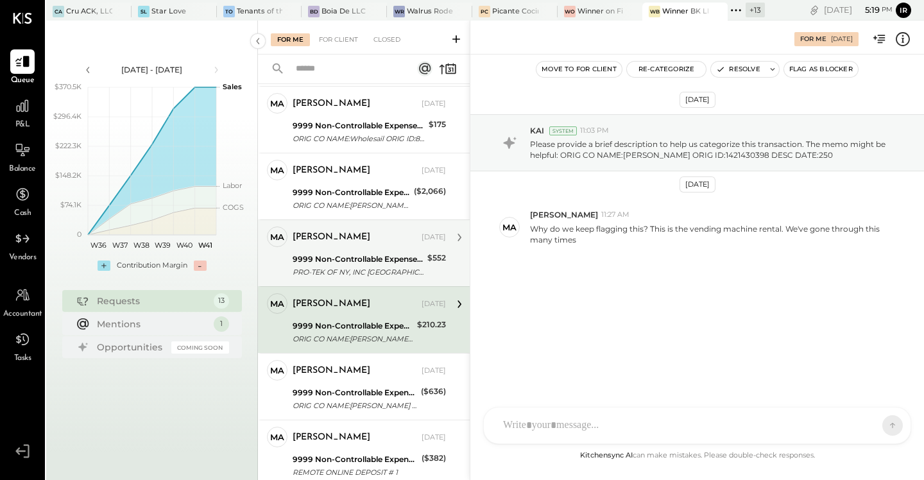
click at [367, 266] on div "PRO-TEK OF NY, INC [GEOGRAPHIC_DATA] NY 09/26" at bounding box center [358, 272] width 131 height 13
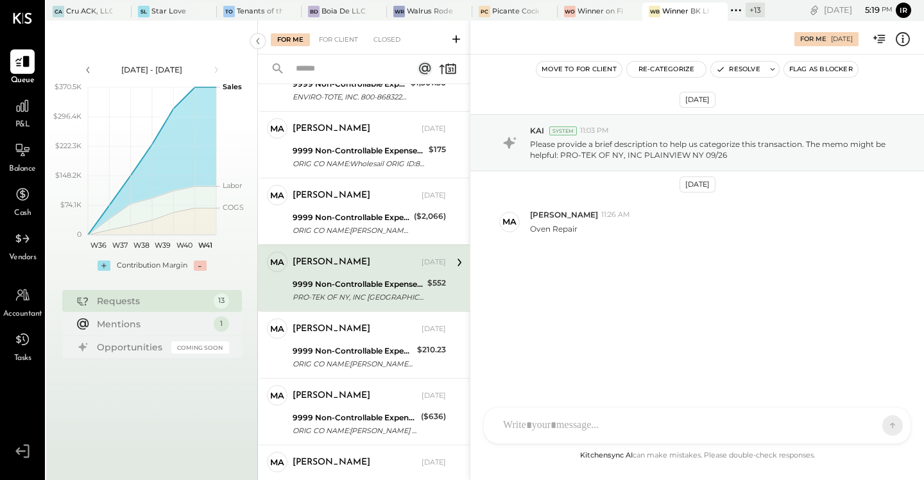
scroll to position [304, 0]
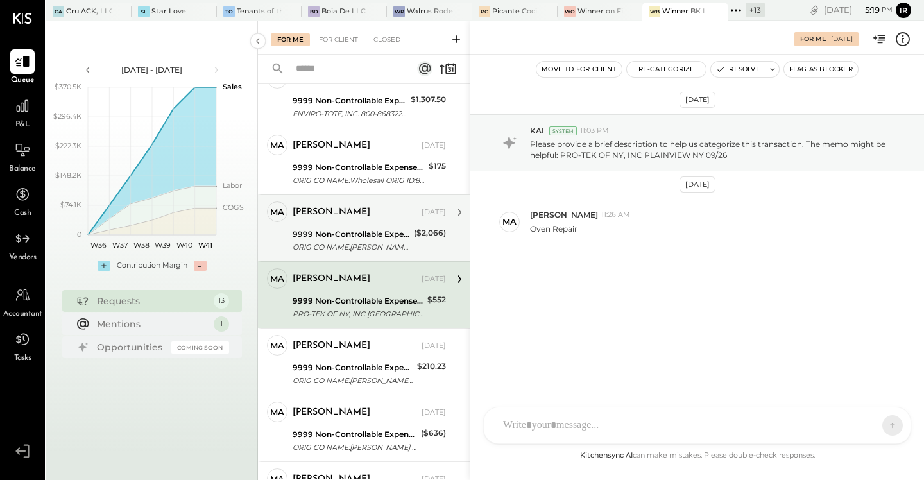
click at [370, 246] on div "ORIG CO NAME:[PERSON_NAME] - 8887 ORIG ID:1474074527 DESC DATE:092" at bounding box center [351, 247] width 117 height 13
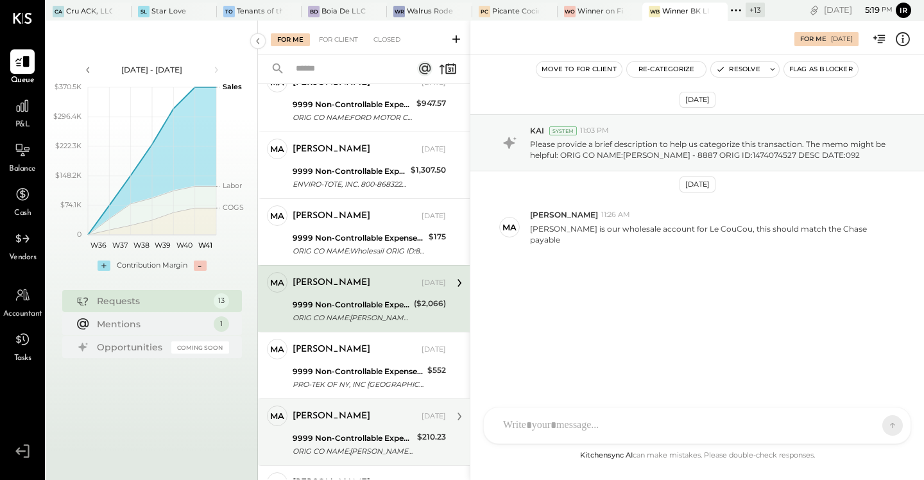
scroll to position [194, 0]
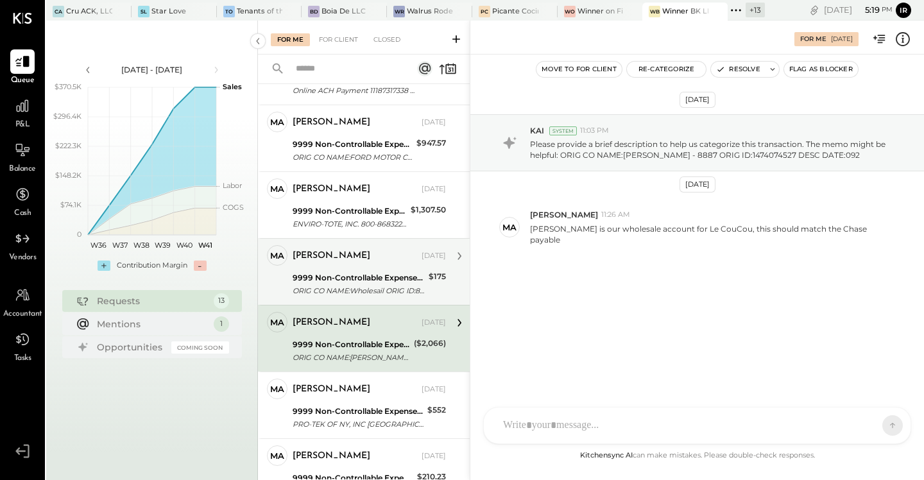
click at [383, 285] on div "ORIG CO NAME:Wholesail ORIG ID:8831345808 DESC DATE:251" at bounding box center [359, 290] width 132 height 13
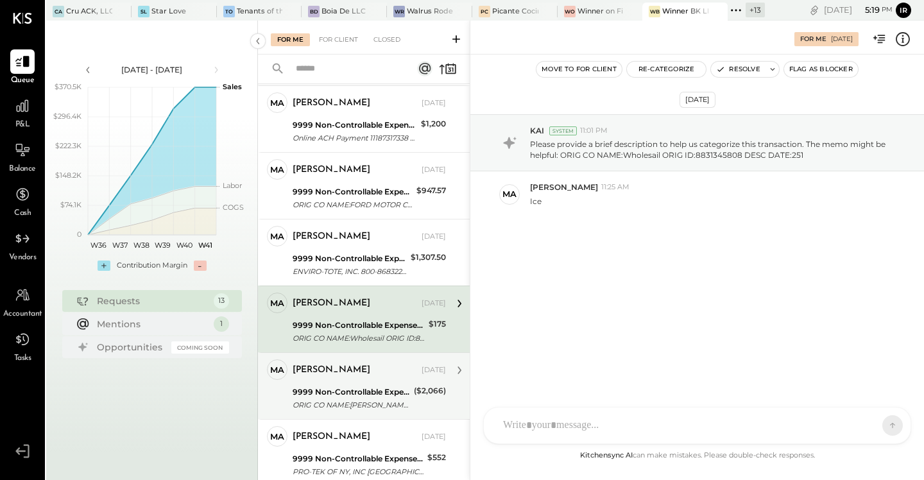
scroll to position [109, 0]
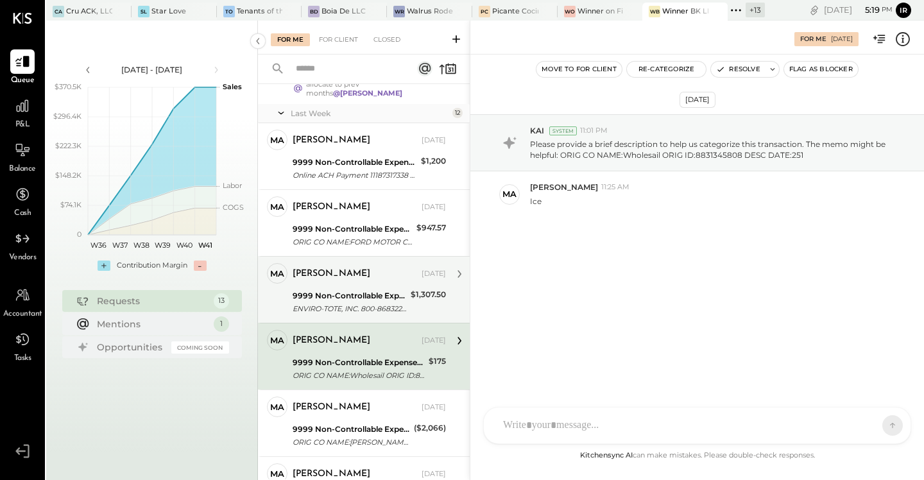
click at [377, 302] on div "ENVIRO-TOTE, INC. 800-8683224 NH 09/24" at bounding box center [350, 308] width 114 height 13
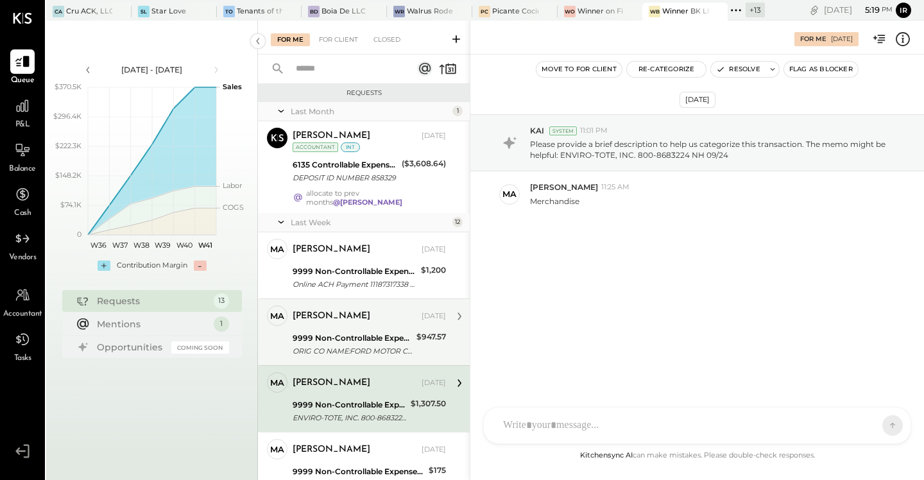
click at [379, 334] on div "9999 Non-Controllable Expenses:Other Income and Expenses:To Be Classified" at bounding box center [353, 338] width 120 height 13
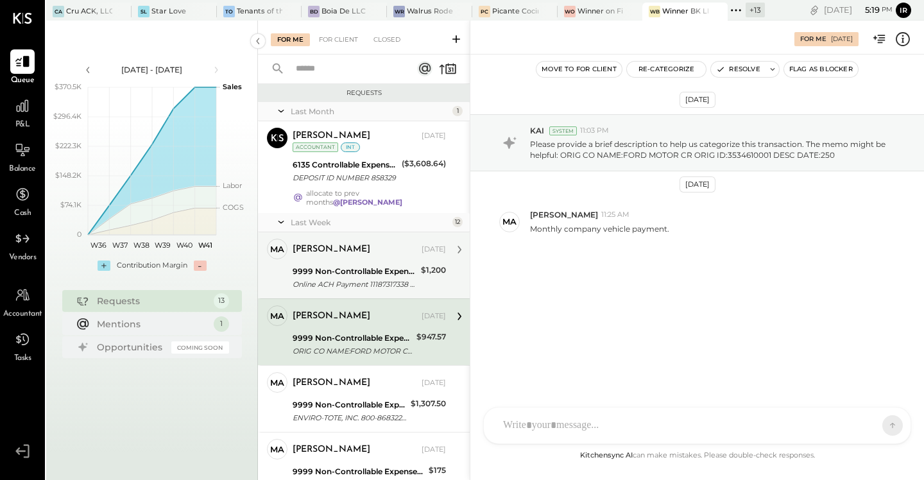
click at [387, 265] on div "9999 Non-Controllable Expenses:Other Income and Expenses:To Be Classified" at bounding box center [355, 271] width 124 height 13
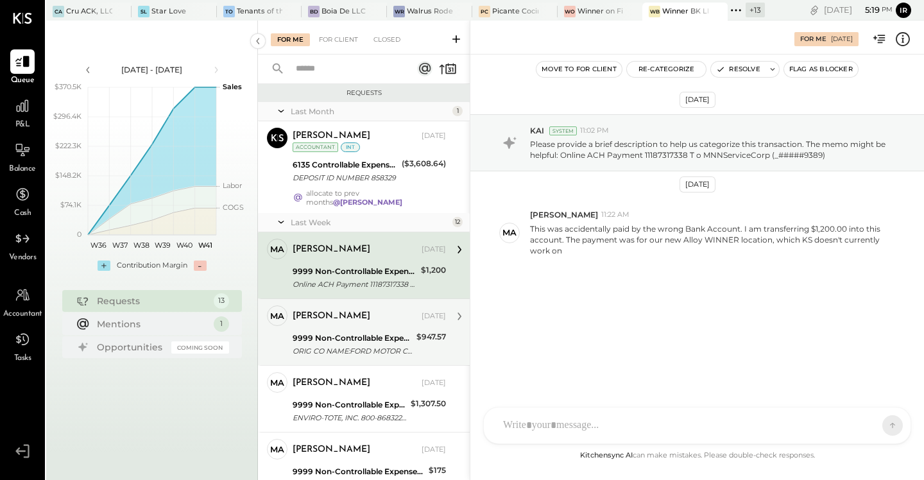
click at [362, 332] on div "9999 Non-Controllable Expenses:Other Income and Expenses:To Be Classified" at bounding box center [353, 338] width 120 height 13
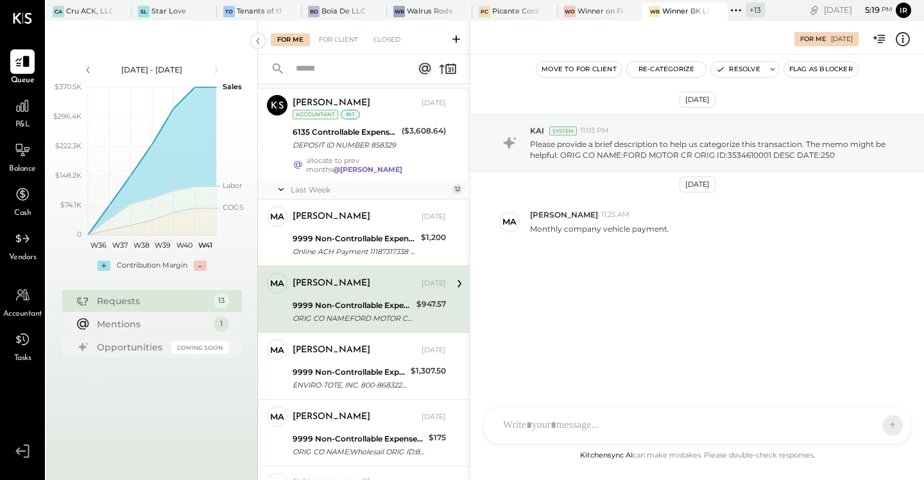
scroll to position [40, 0]
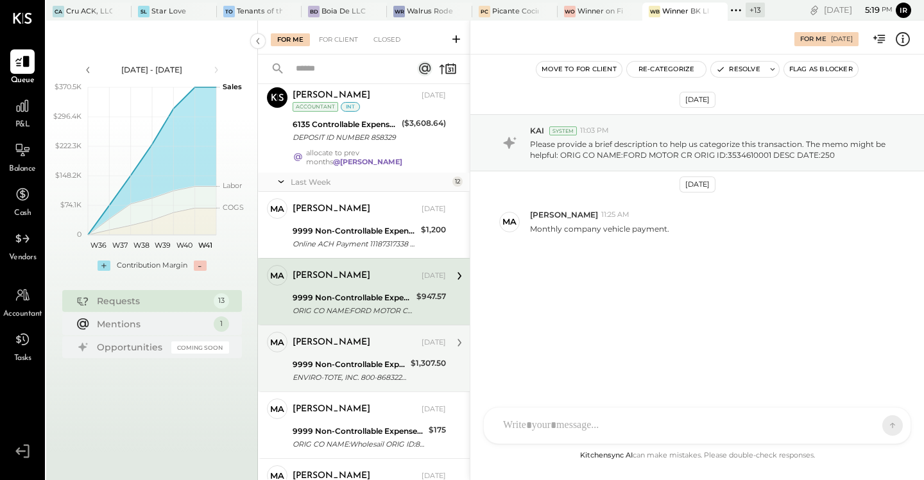
click at [363, 358] on div "9999 Non-Controllable Expenses:Other Income and Expenses:To Be Classified" at bounding box center [350, 364] width 114 height 13
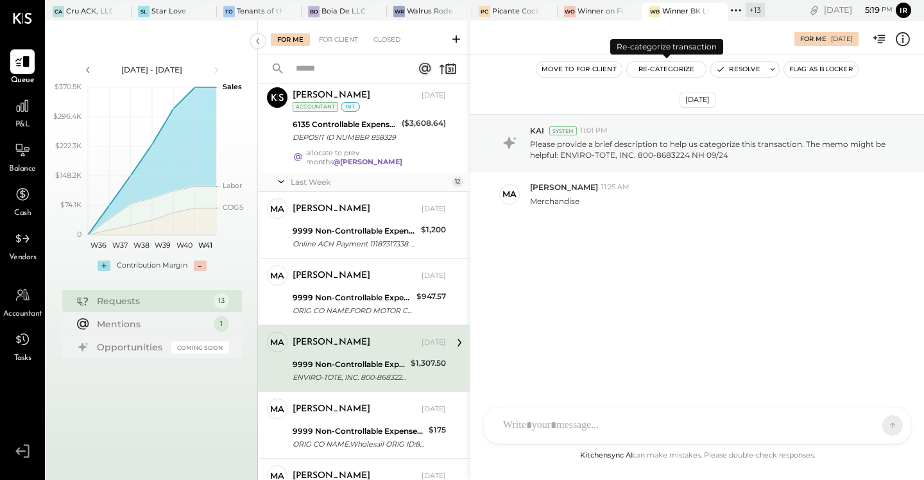
click at [665, 72] on button "Re-Categorize" at bounding box center [667, 69] width 80 height 15
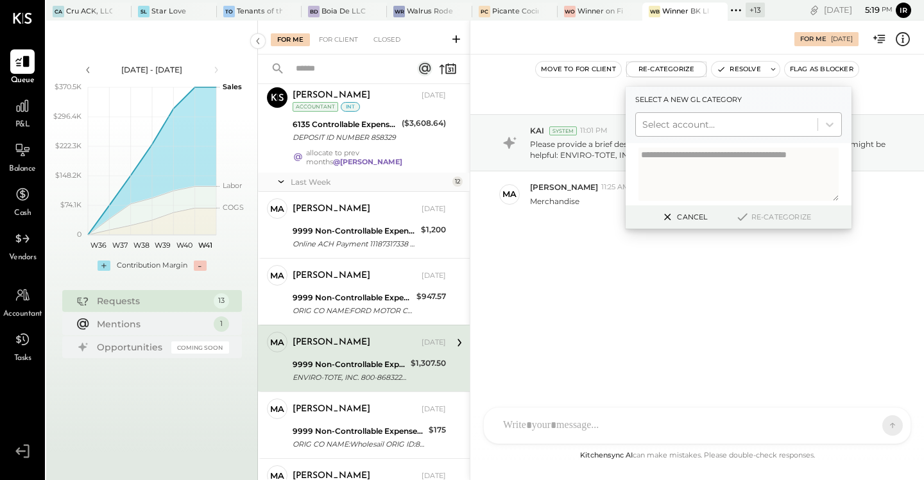
click at [685, 127] on div at bounding box center [726, 124] width 169 height 15
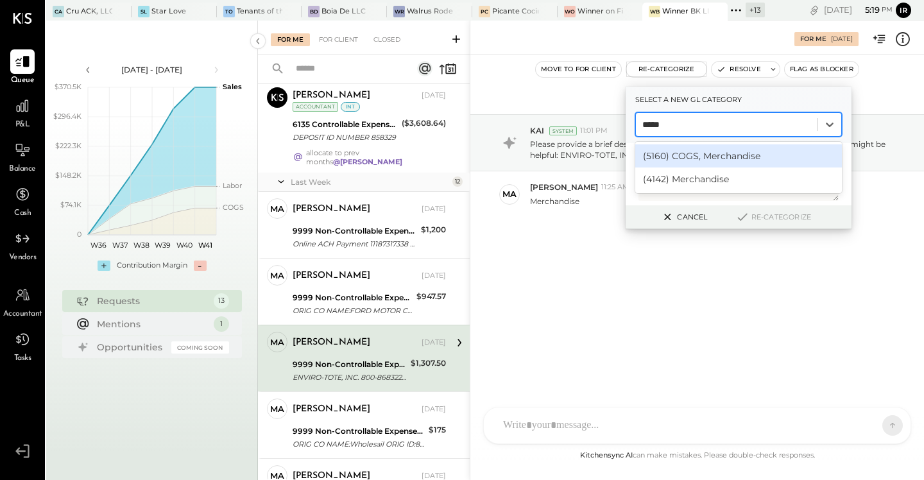
type input "******"
click at [746, 152] on div "(5160) COGS, Merchandise" at bounding box center [738, 155] width 207 height 23
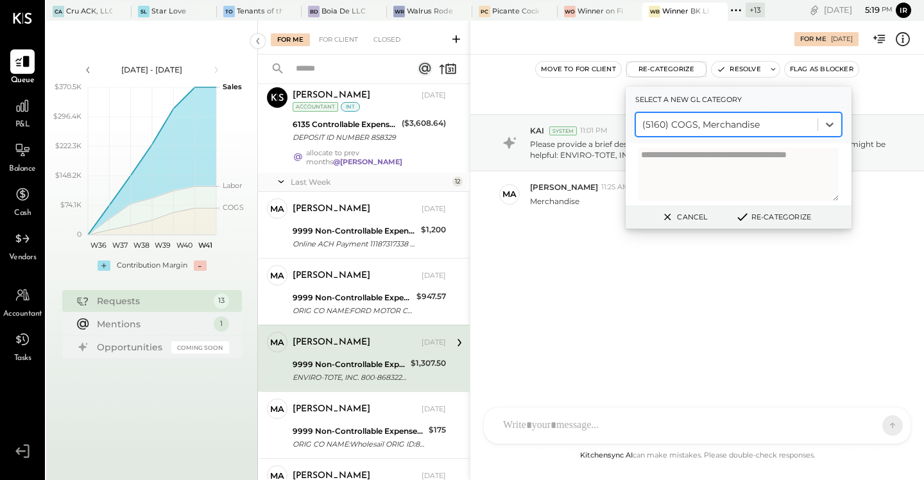
click at [796, 212] on button "Re-Categorize" at bounding box center [773, 216] width 85 height 15
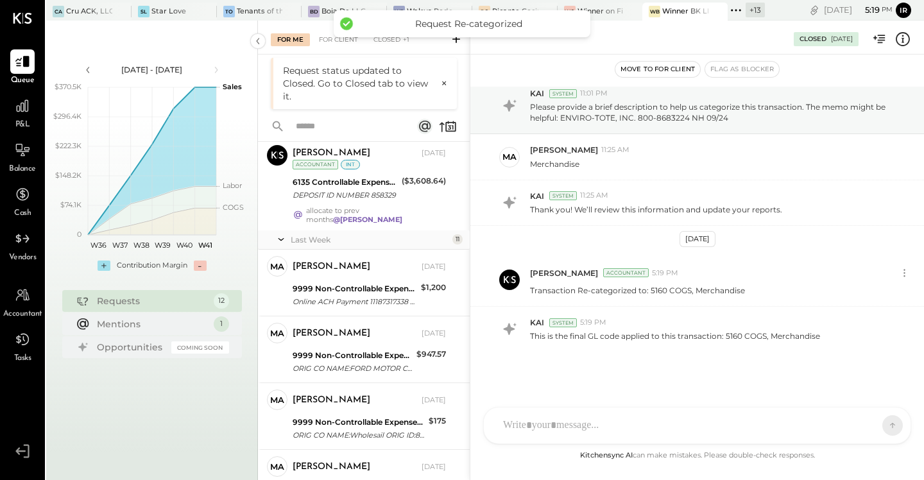
scroll to position [52, 0]
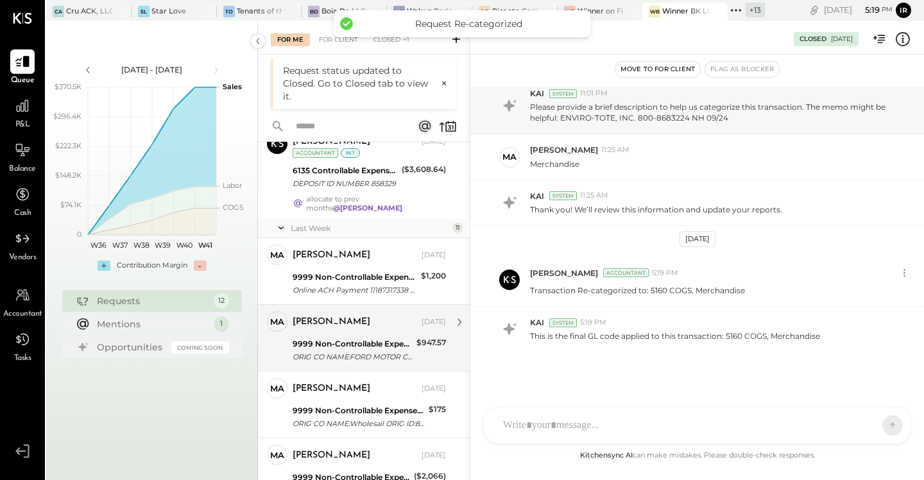
click at [371, 336] on div "9999 Non-Controllable Expenses:Other Income and Expenses:To Be Classified ORIG …" at bounding box center [353, 350] width 120 height 28
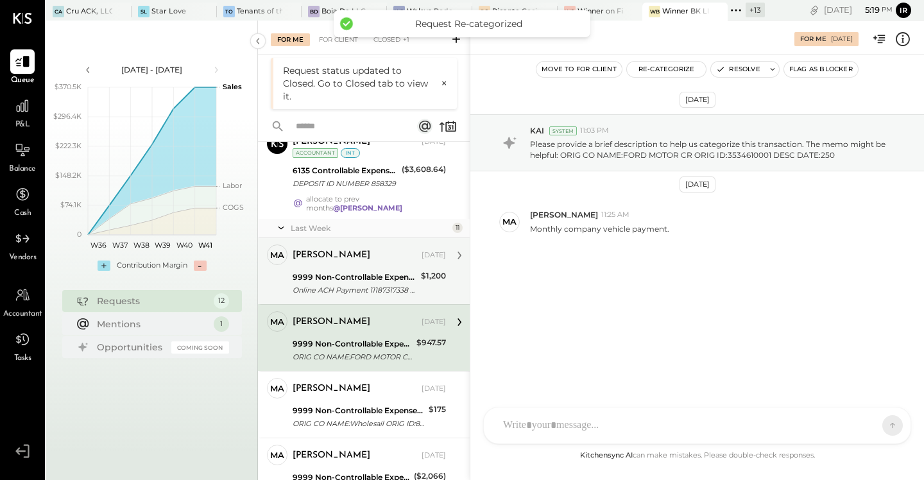
click at [371, 273] on div "9999 Non-Controllable Expenses:Other Income and Expenses:To Be Classified" at bounding box center [355, 277] width 124 height 13
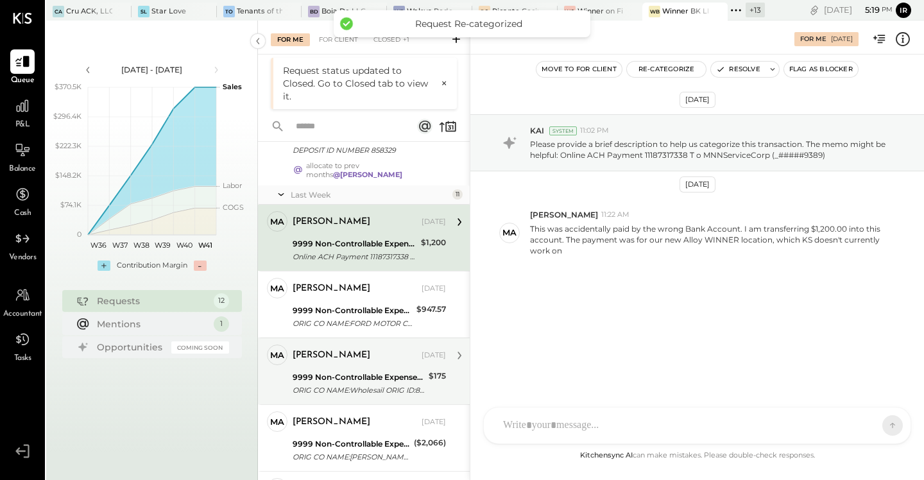
scroll to position [94, 0]
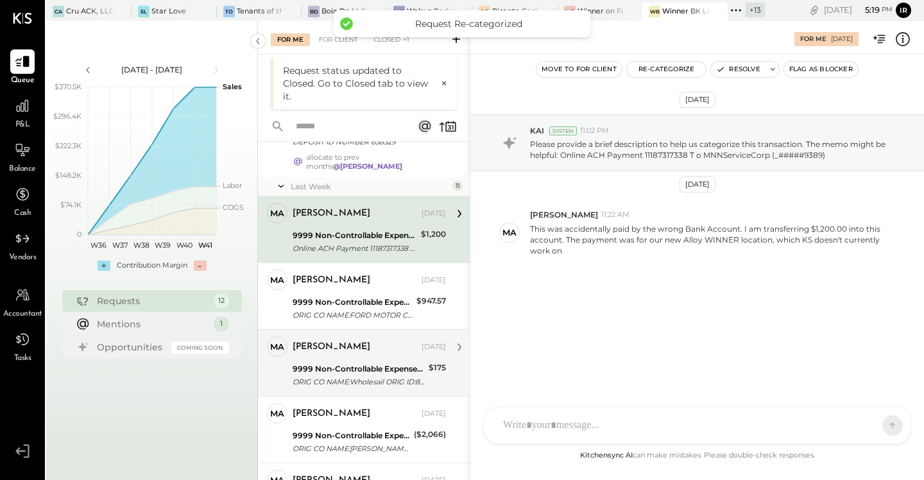
click at [374, 375] on div "ORIG CO NAME:Wholesail ORIG ID:8831345808 DESC DATE:251" at bounding box center [359, 381] width 132 height 13
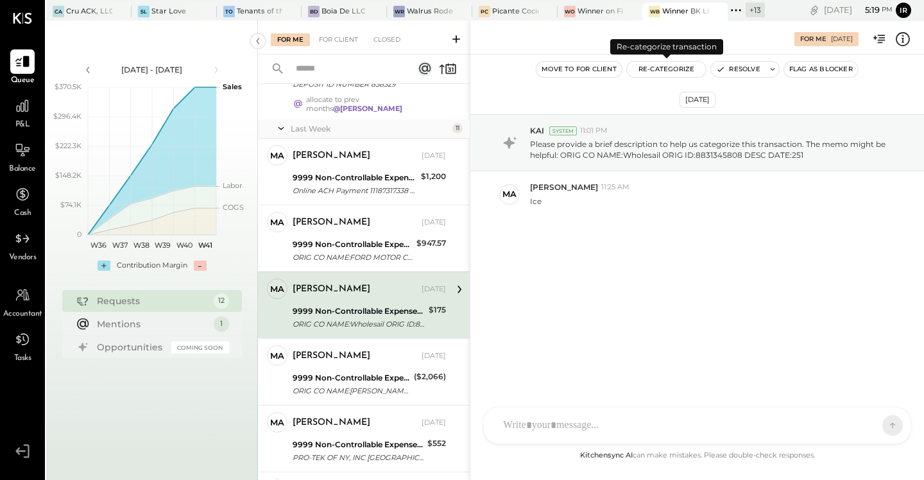
click at [659, 72] on button "Re-Categorize" at bounding box center [667, 69] width 80 height 15
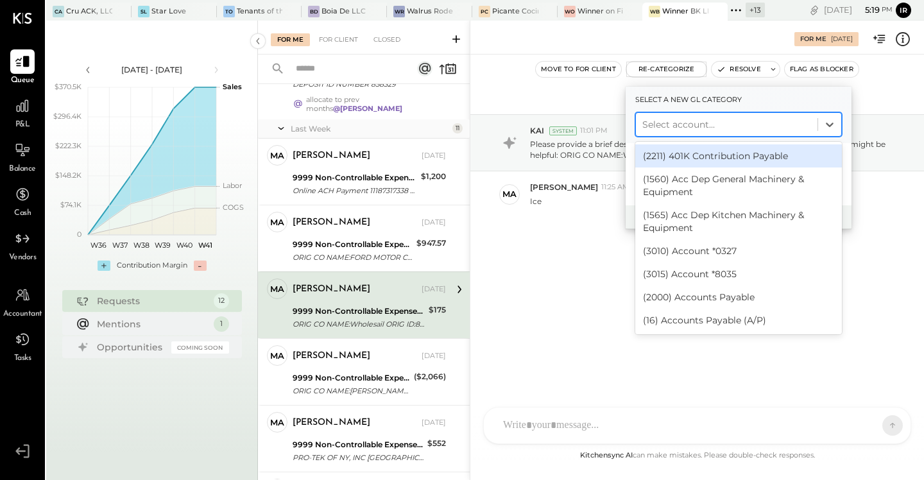
click at [696, 132] on div "Select account..." at bounding box center [727, 124] width 182 height 21
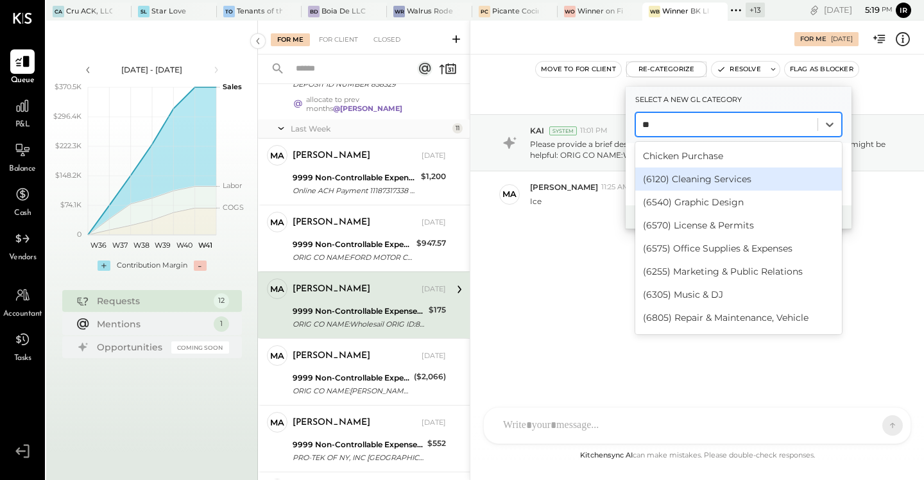
type input "*"
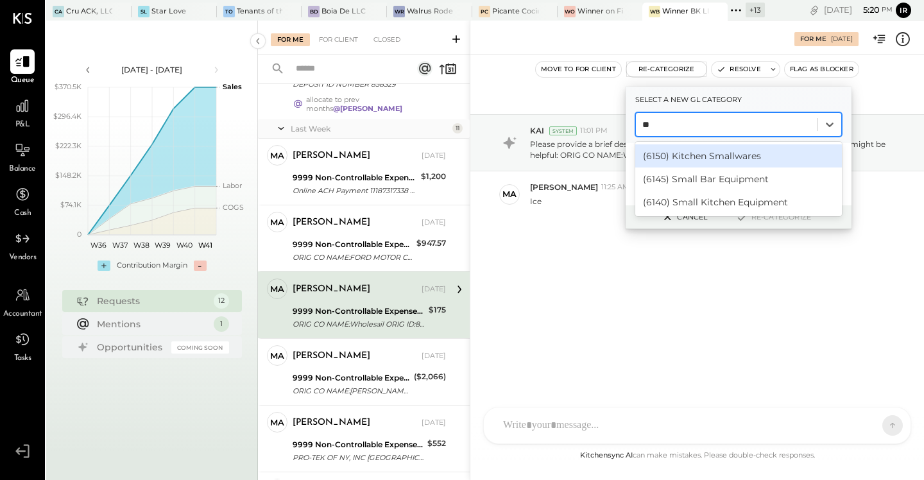
type input "*"
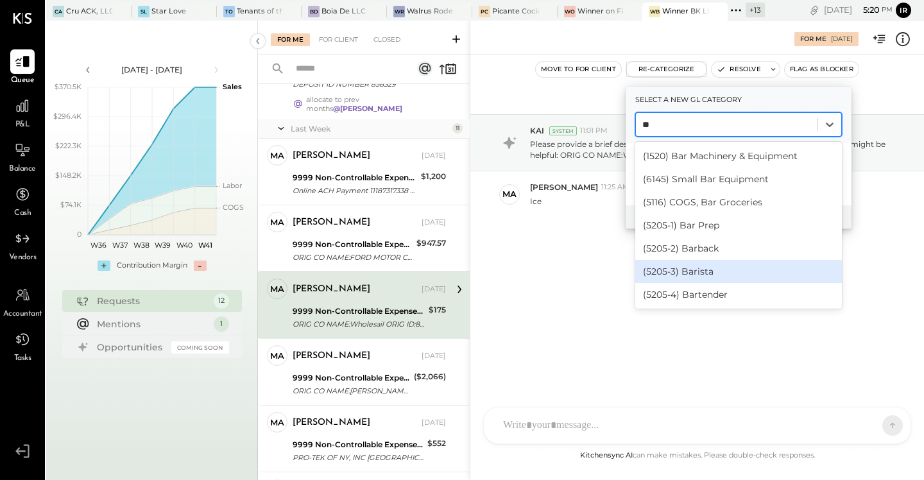
type input "*"
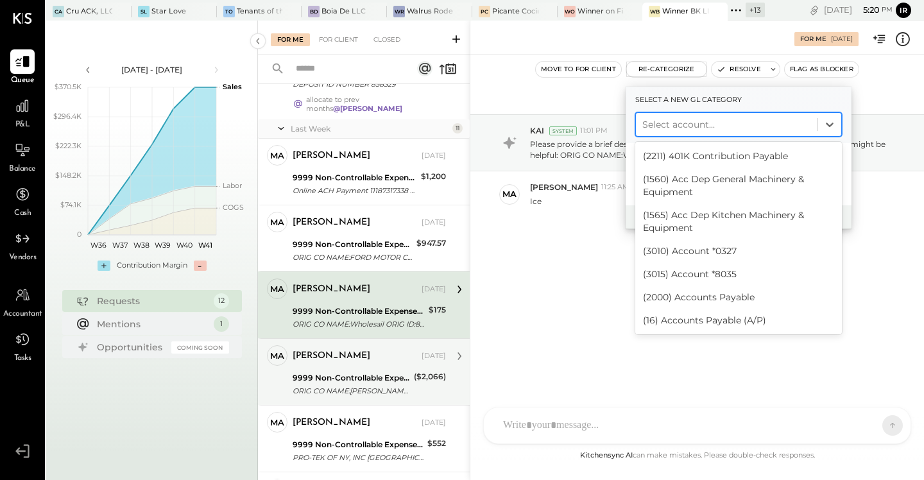
click at [379, 371] on div "9999 Non-Controllable Expenses:Other Income and Expenses:To Be Classified" at bounding box center [351, 377] width 117 height 13
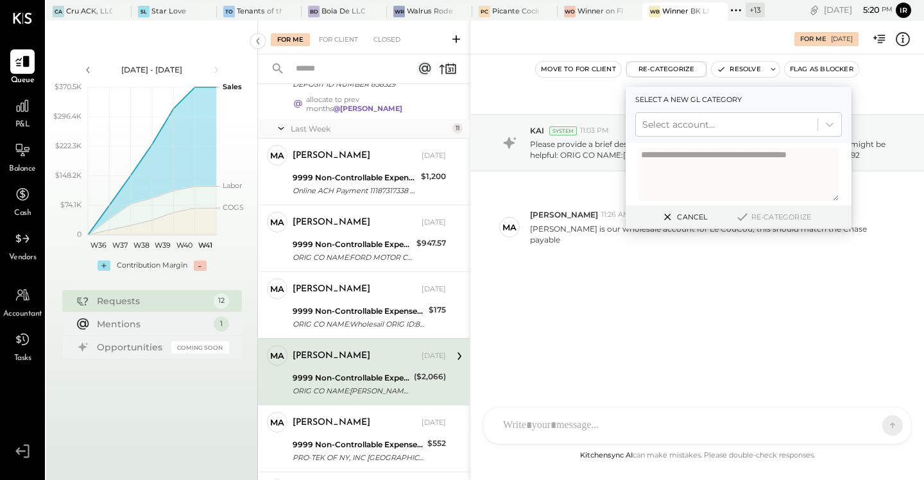
click at [566, 335] on div "[DATE] KAI System 11:03 PM Please provide a brief description to help us catego…" at bounding box center [697, 219] width 454 height 265
click at [683, 123] on div at bounding box center [726, 124] width 169 height 15
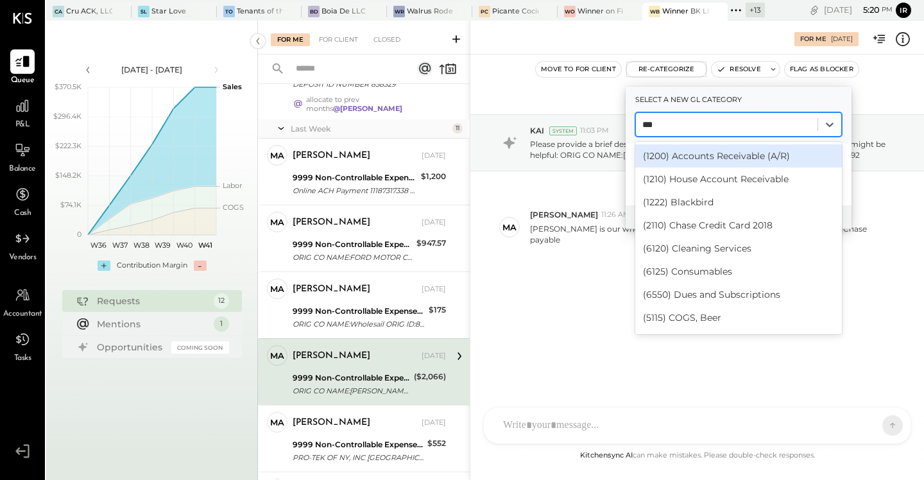
type input "****"
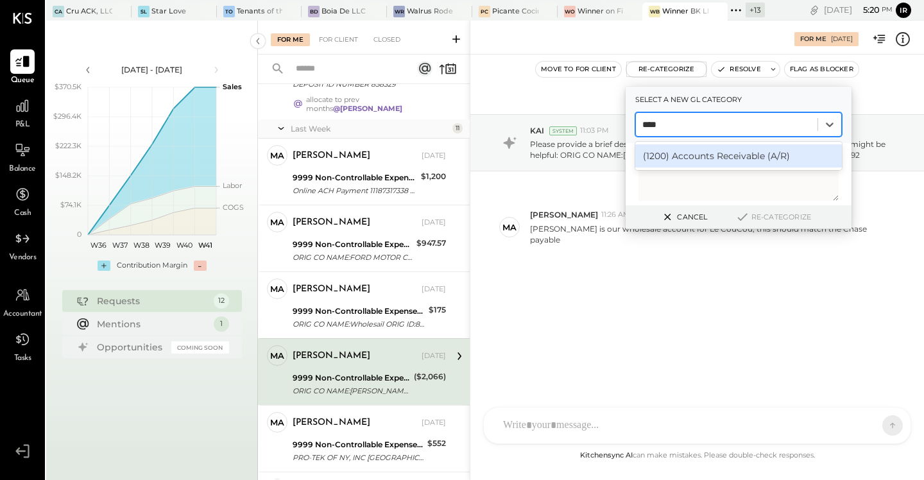
click at [713, 156] on div "(1200) Accounts Receivable (A/R)" at bounding box center [738, 155] width 207 height 23
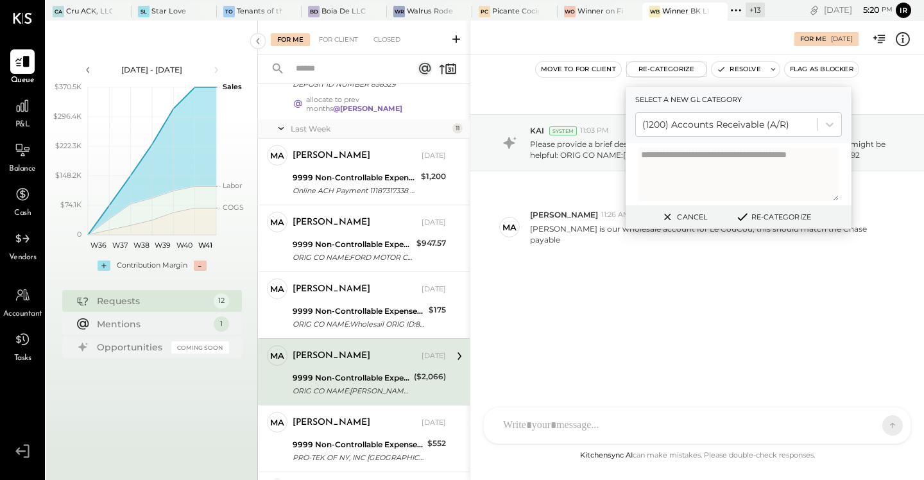
click at [780, 211] on button "Re-Categorize" at bounding box center [773, 216] width 85 height 15
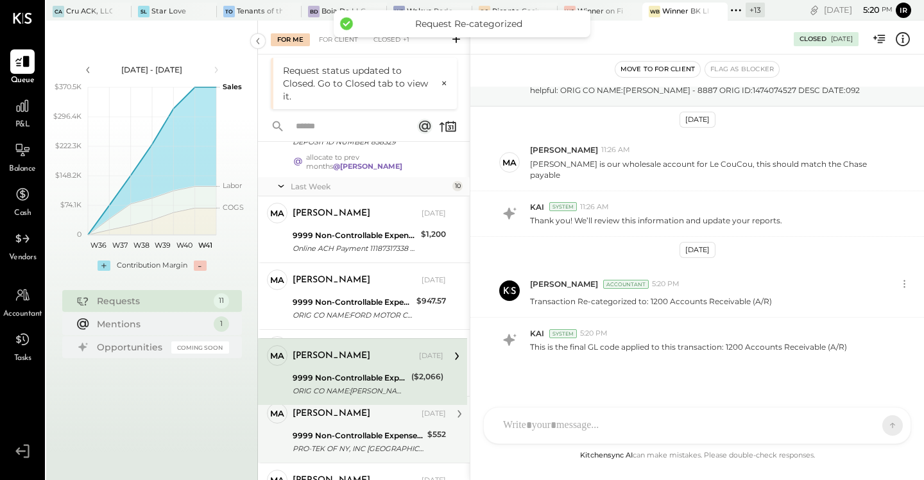
scroll to position [116, 0]
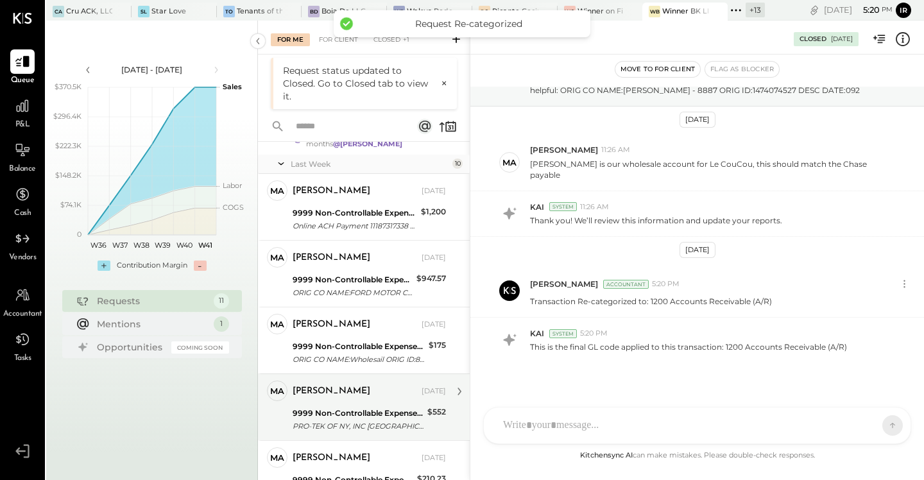
click at [362, 394] on div "[PERSON_NAME] [DATE]" at bounding box center [369, 391] width 153 height 22
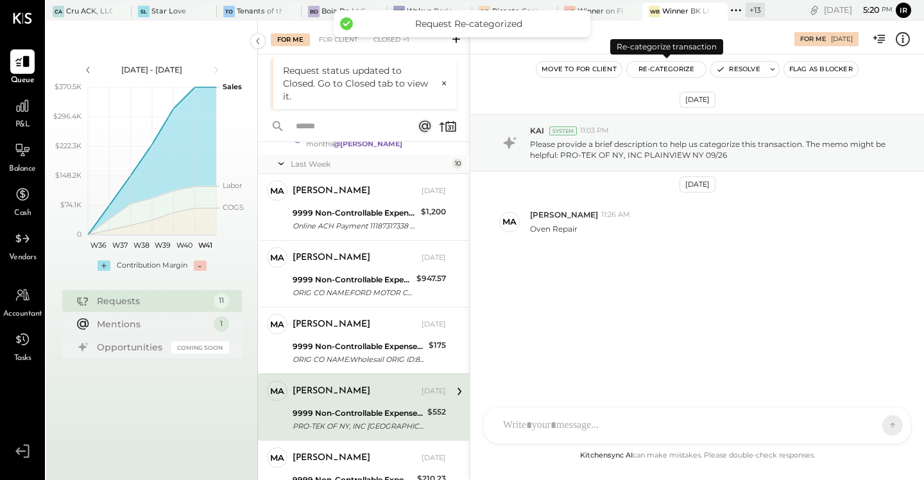
click at [662, 64] on button "Re-Categorize" at bounding box center [667, 69] width 80 height 15
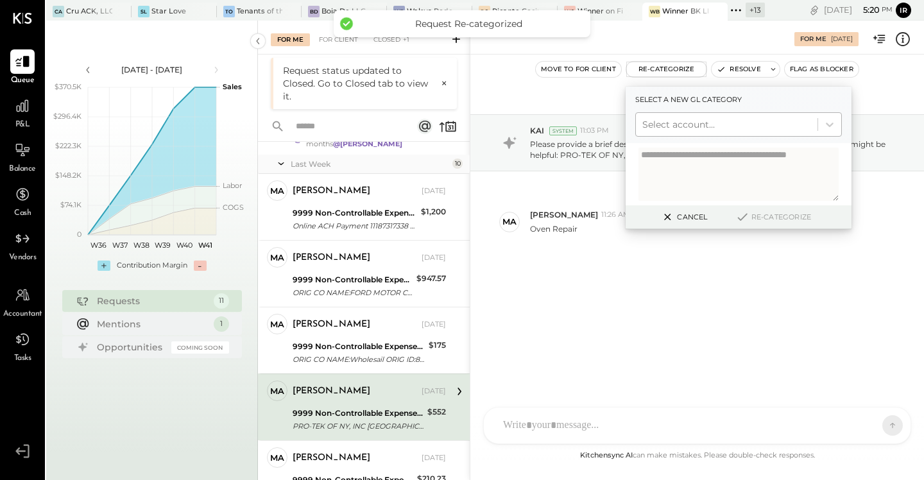
click at [681, 128] on div at bounding box center [726, 124] width 169 height 15
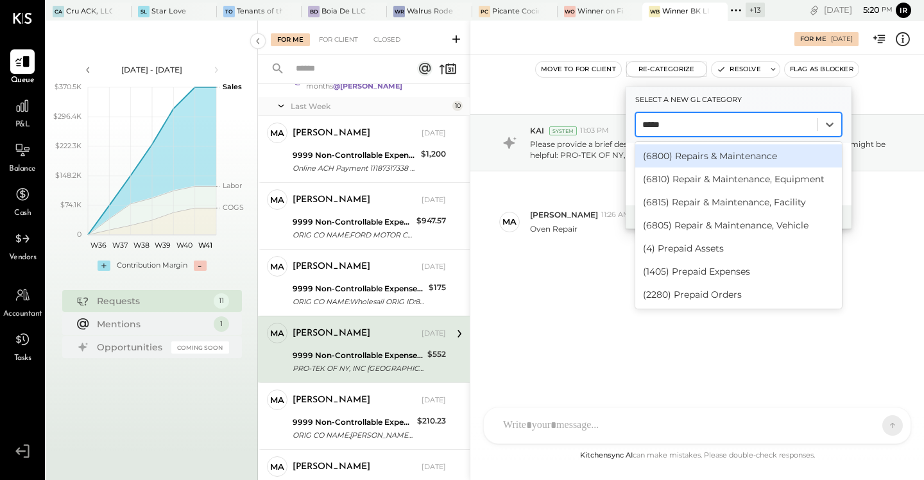
type input "******"
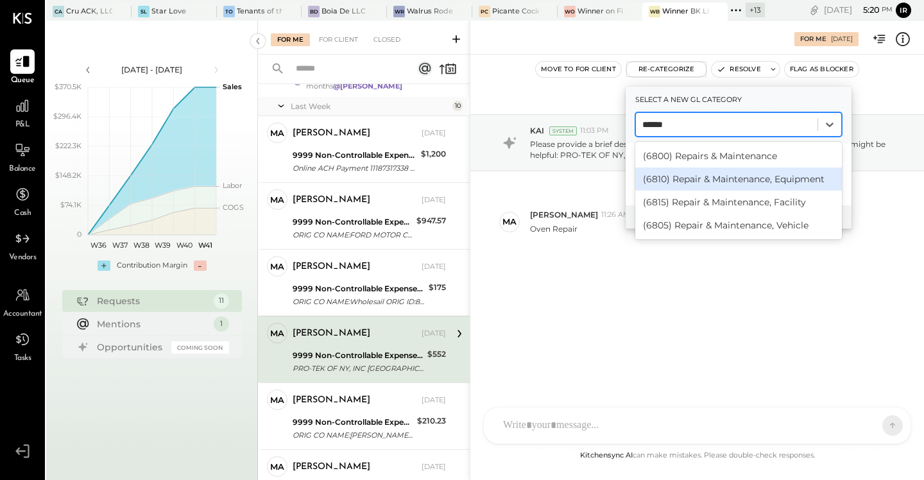
click at [717, 177] on div "(6810) Repair & Maintenance, Equipment" at bounding box center [738, 178] width 207 height 23
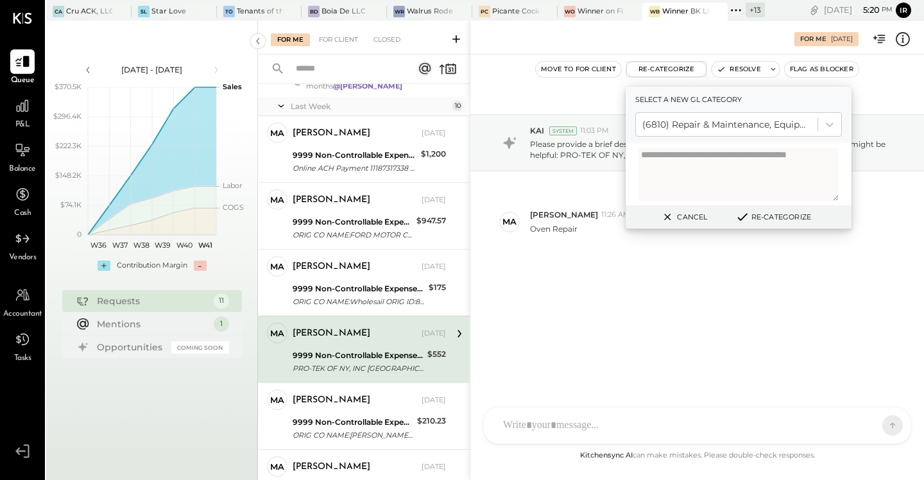
click at [779, 215] on button "Re-Categorize" at bounding box center [773, 216] width 85 height 15
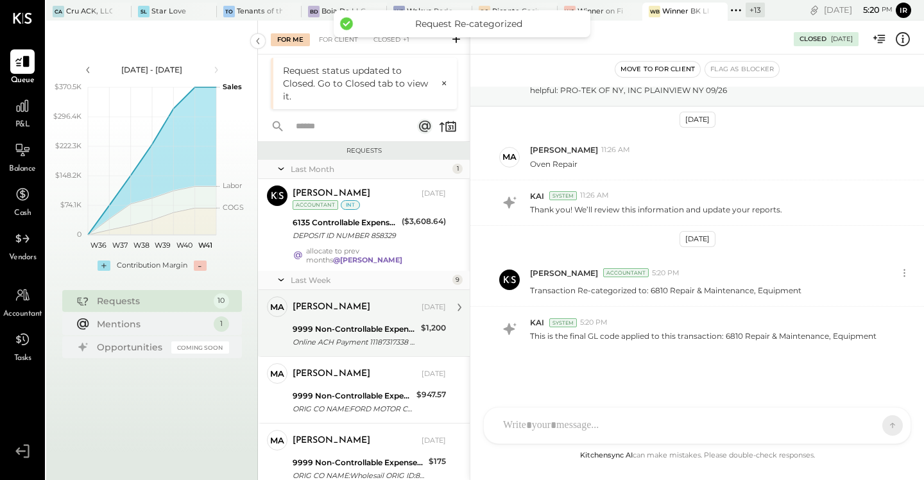
click at [374, 323] on div "9999 Non-Controllable Expenses:Other Income and Expenses:To Be Classified" at bounding box center [355, 329] width 124 height 13
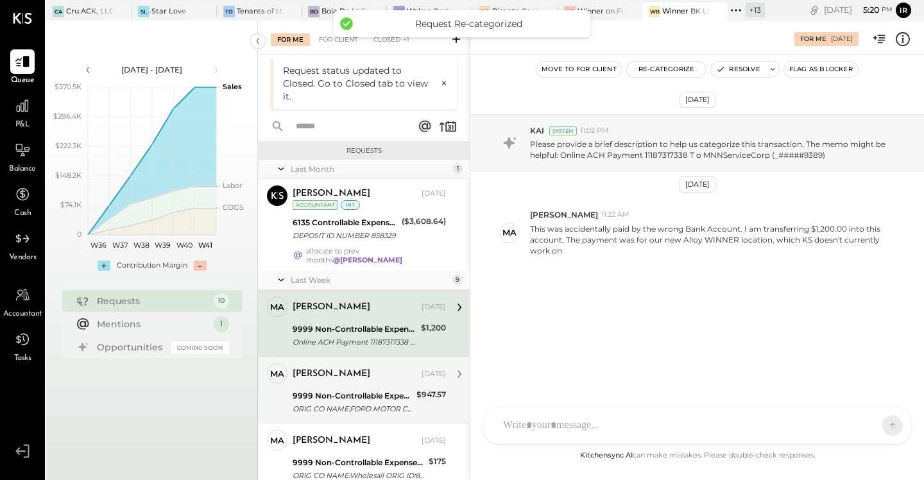
click at [330, 381] on div "[PERSON_NAME] [DATE] 9999 Non-Controllable Expenses:Other Income and Expenses:T…" at bounding box center [369, 389] width 153 height 53
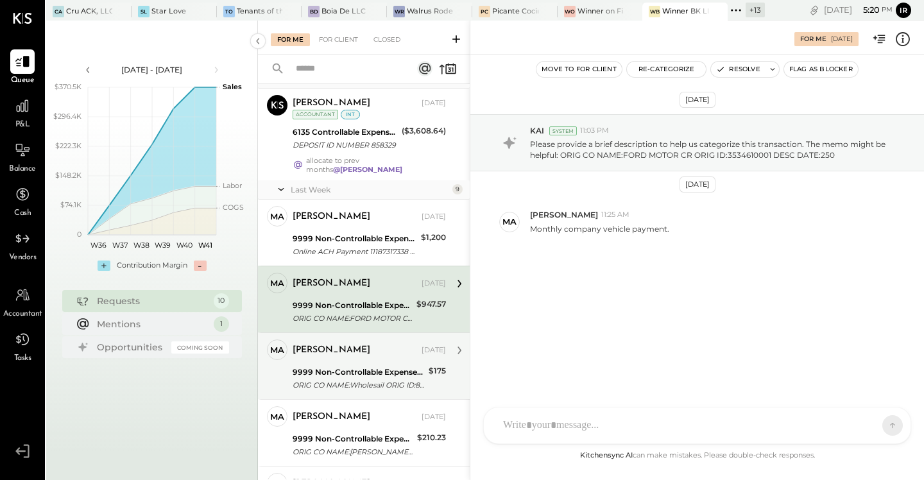
scroll to position [41, 0]
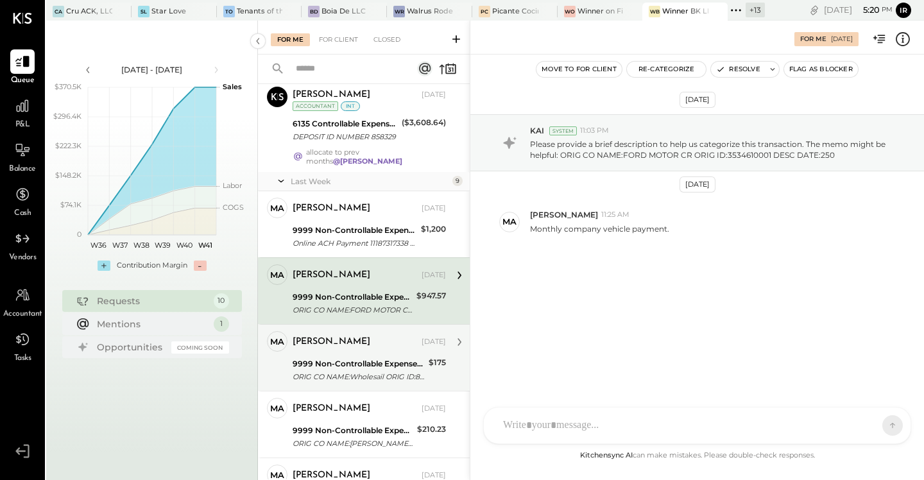
click at [362, 357] on div "9999 Non-Controllable Expenses:Other Income and Expenses:To Be Classified" at bounding box center [359, 363] width 132 height 13
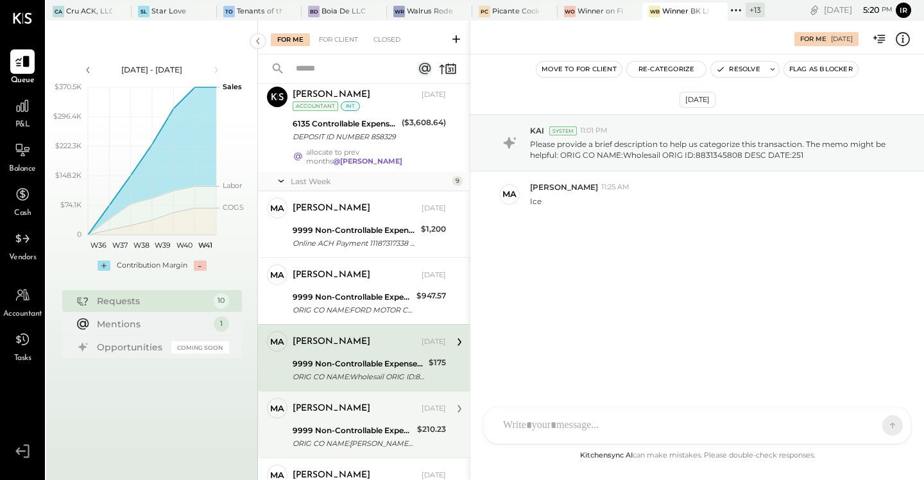
click at [368, 414] on div "[PERSON_NAME] [DATE] 9999 Non-Controllable Expenses:Other Income and Expenses:T…" at bounding box center [369, 424] width 153 height 53
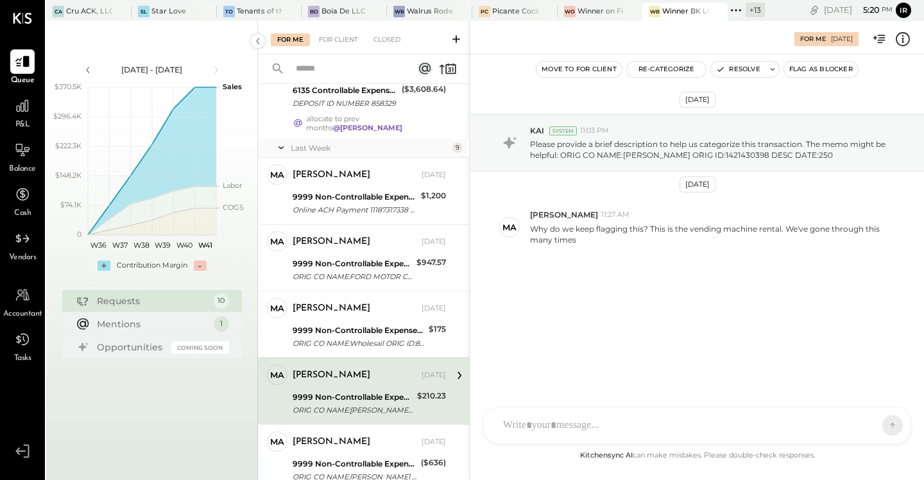
scroll to position [83, 0]
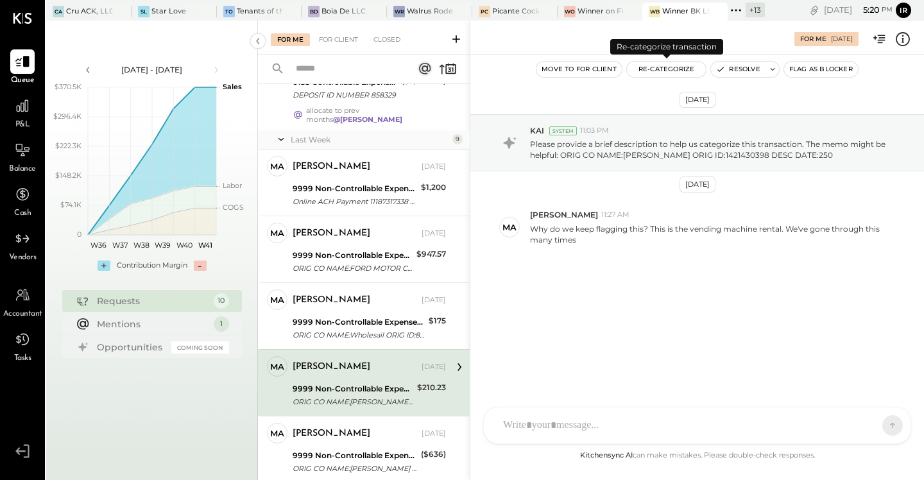
click at [655, 71] on button "Re-Categorize" at bounding box center [667, 69] width 80 height 15
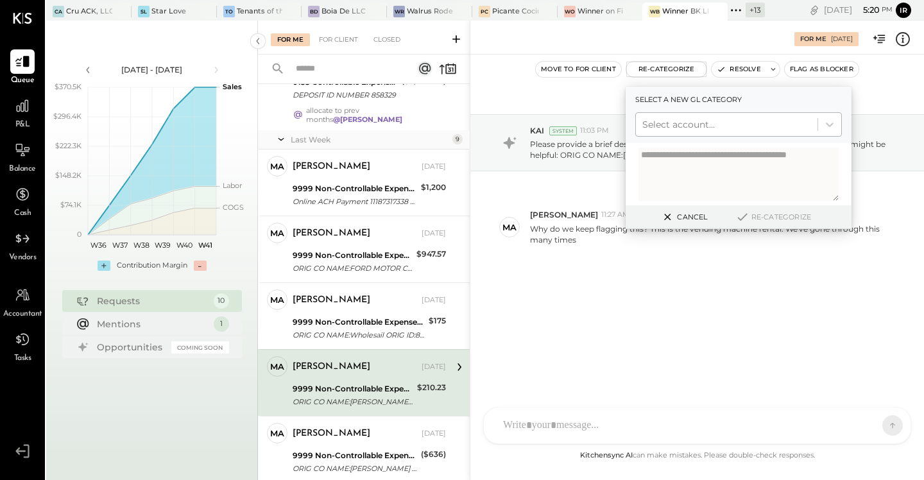
click at [686, 121] on div at bounding box center [726, 124] width 169 height 15
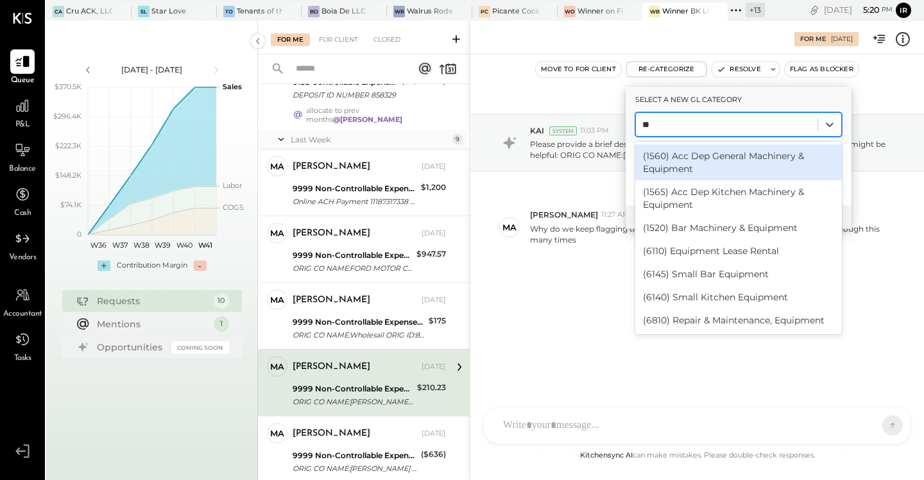
type input "*"
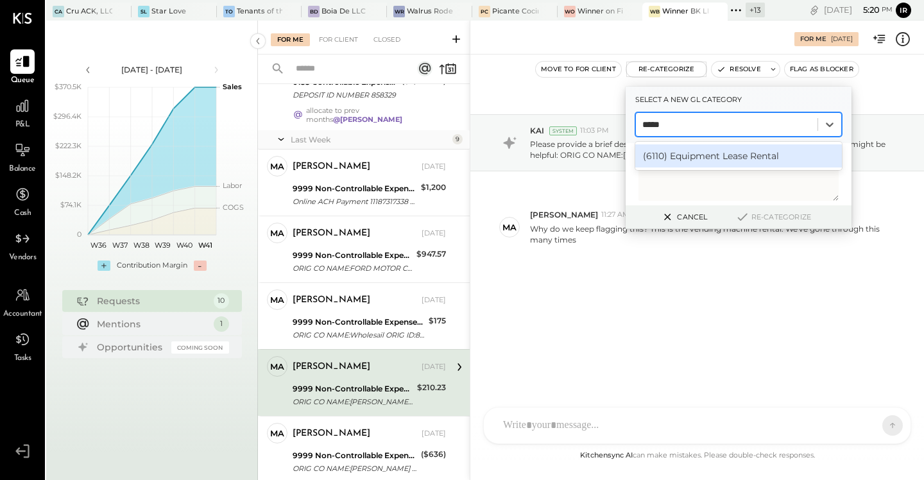
type input "******"
click at [691, 158] on div "(6110) Equipment Lease Rental" at bounding box center [738, 155] width 207 height 23
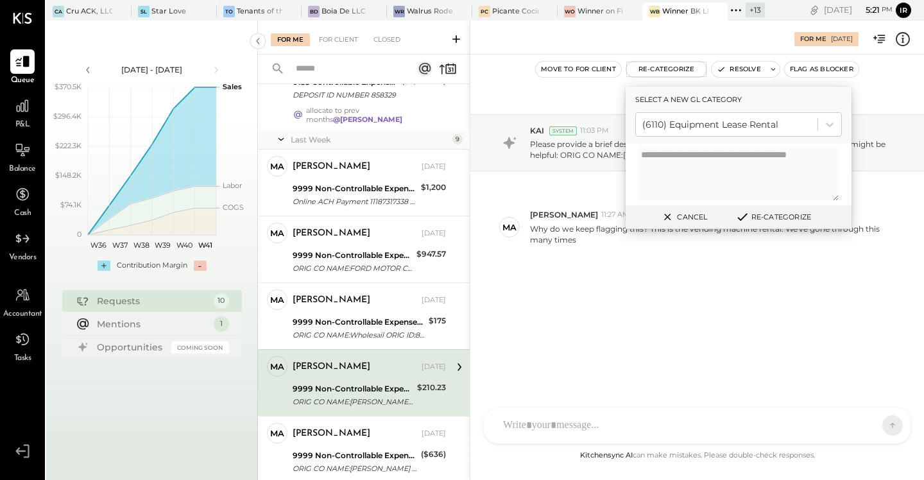
click at [795, 215] on button "Re-Categorize" at bounding box center [773, 216] width 85 height 15
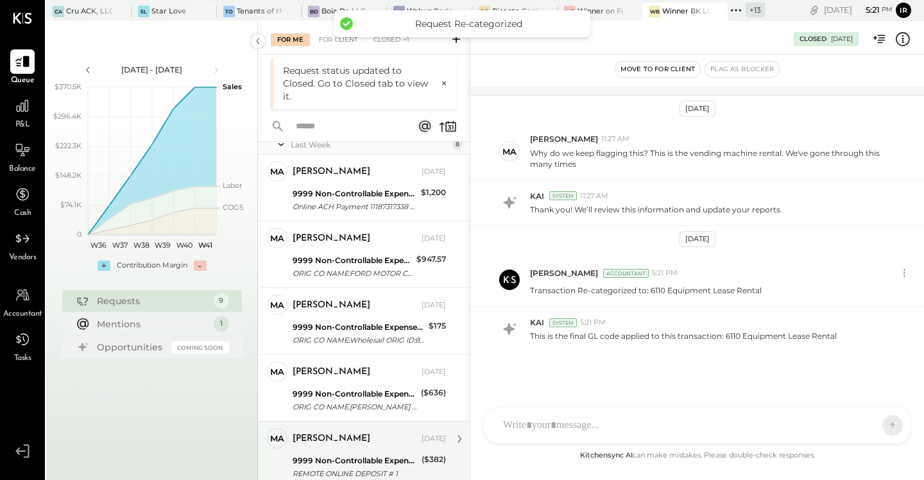
scroll to position [144, 0]
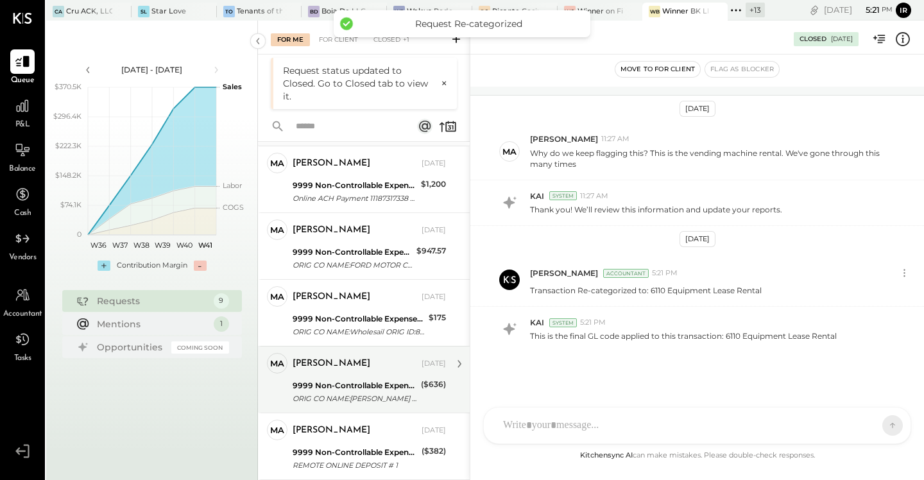
click at [362, 379] on div "9999 Non-Controllable Expenses:Other Income and Expenses:To Be Classified" at bounding box center [355, 385] width 124 height 13
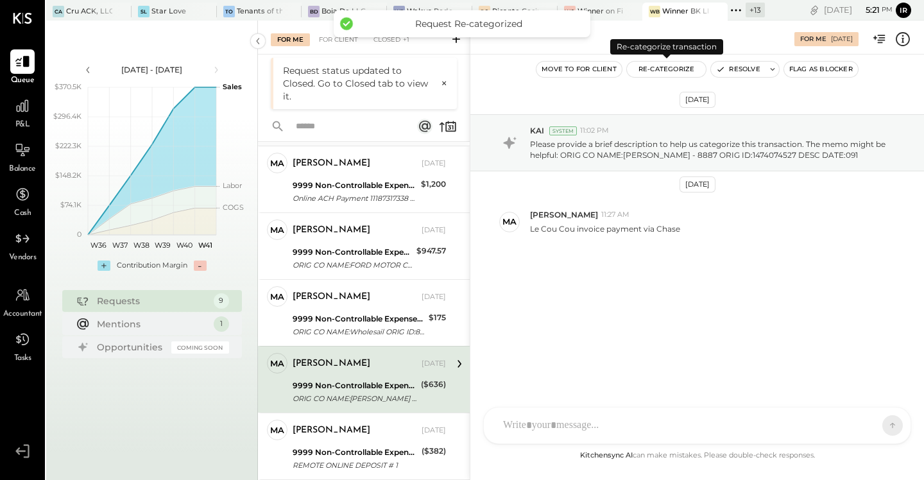
click at [648, 67] on button "Re-Categorize" at bounding box center [667, 69] width 80 height 15
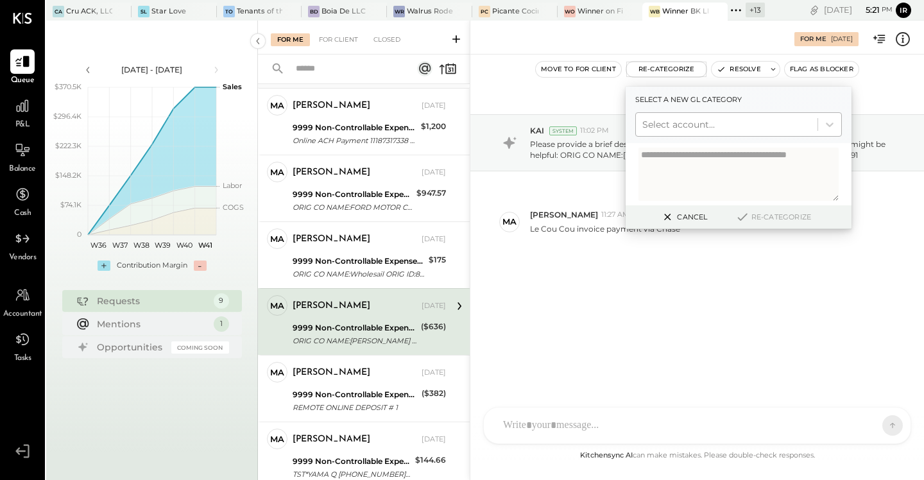
click at [685, 117] on div at bounding box center [726, 124] width 169 height 15
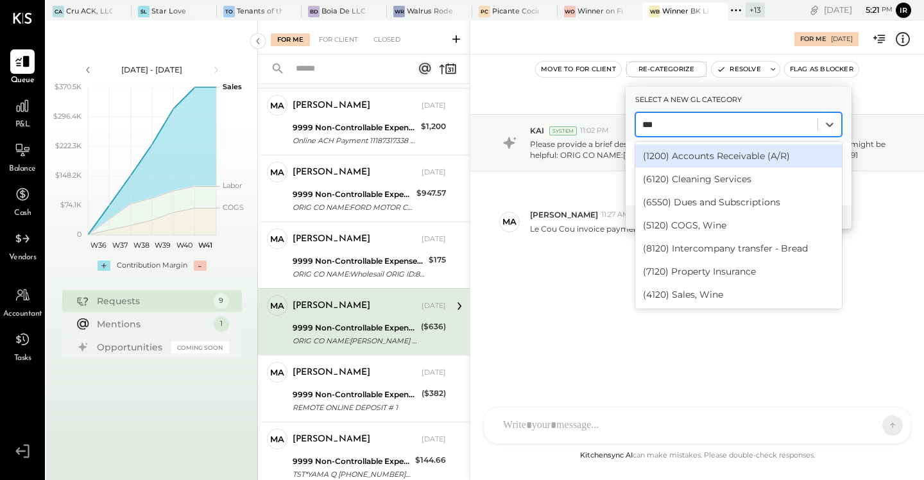
type input "****"
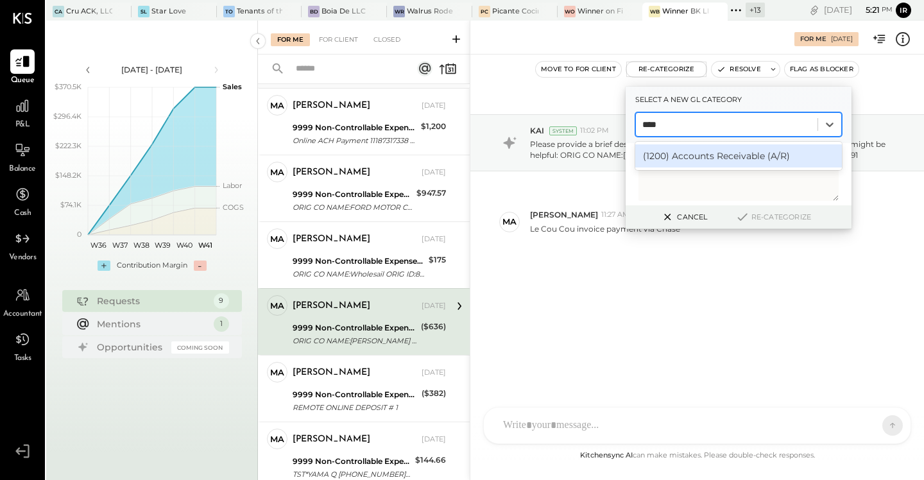
click at [726, 162] on div "(1200) Accounts Receivable (A/R)" at bounding box center [738, 155] width 207 height 23
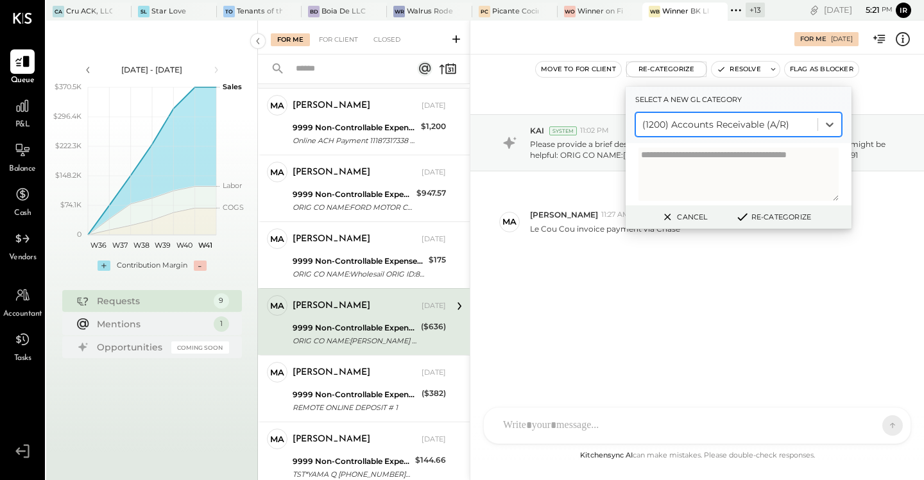
click at [770, 214] on button "Re-Categorize" at bounding box center [773, 216] width 85 height 15
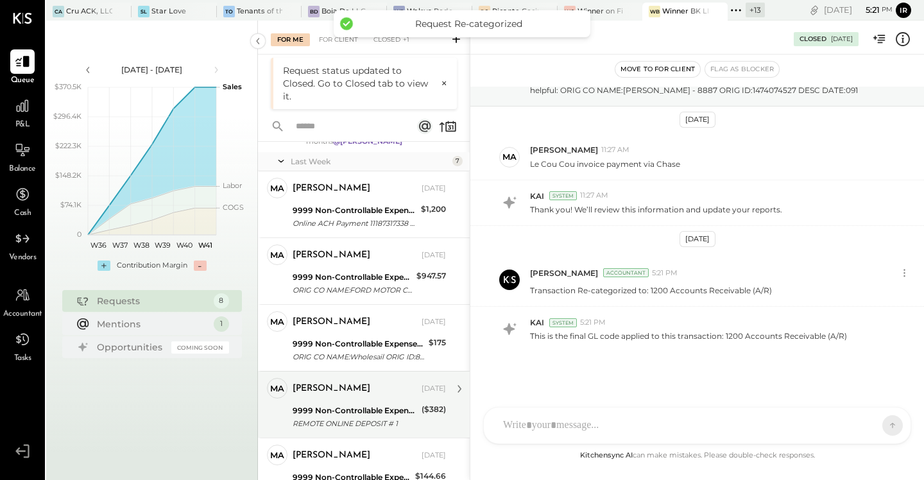
scroll to position [252, 0]
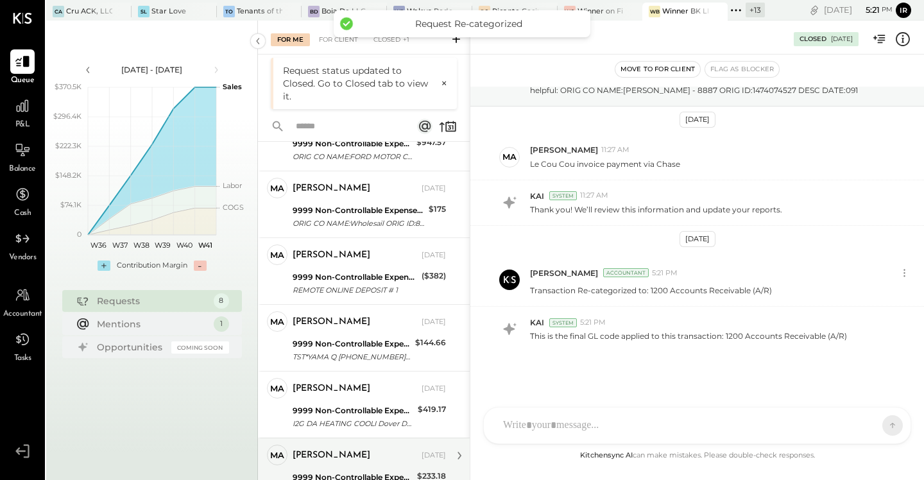
click at [372, 454] on div "[PERSON_NAME]" at bounding box center [356, 455] width 126 height 13
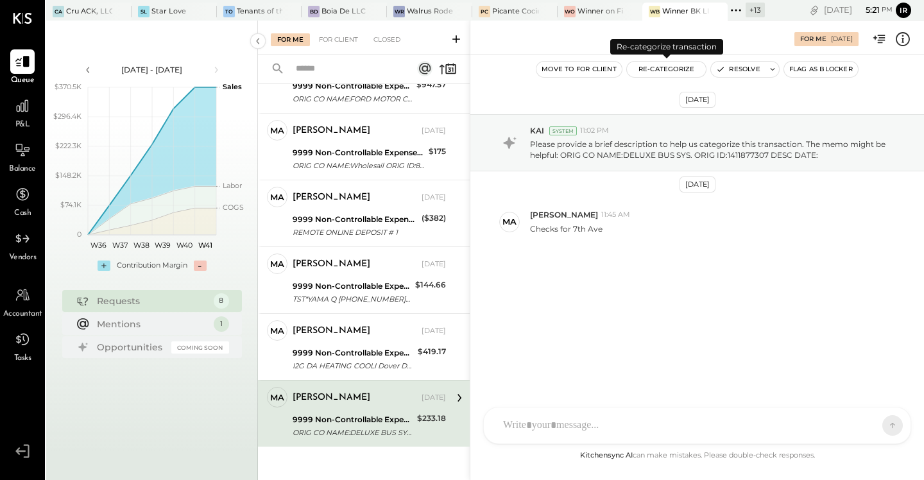
click at [649, 67] on button "Re-Categorize" at bounding box center [667, 69] width 80 height 15
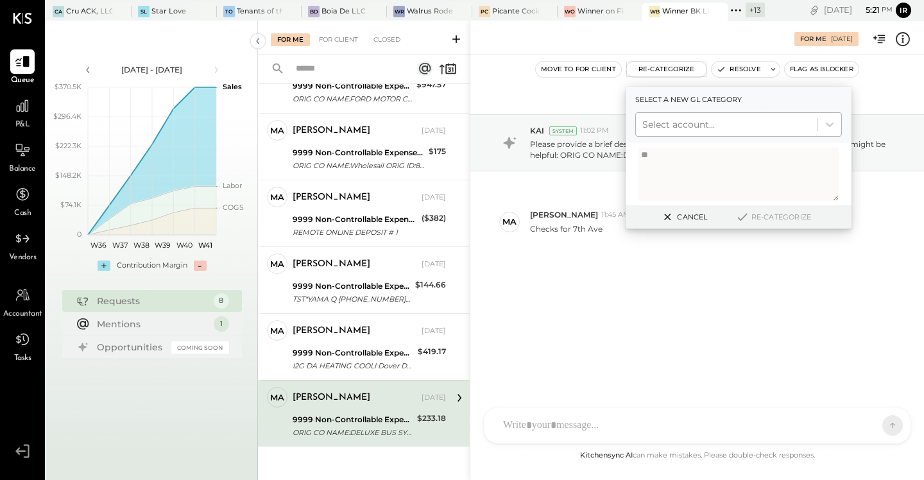
type textarea "*"
click at [665, 120] on div at bounding box center [726, 124] width 169 height 15
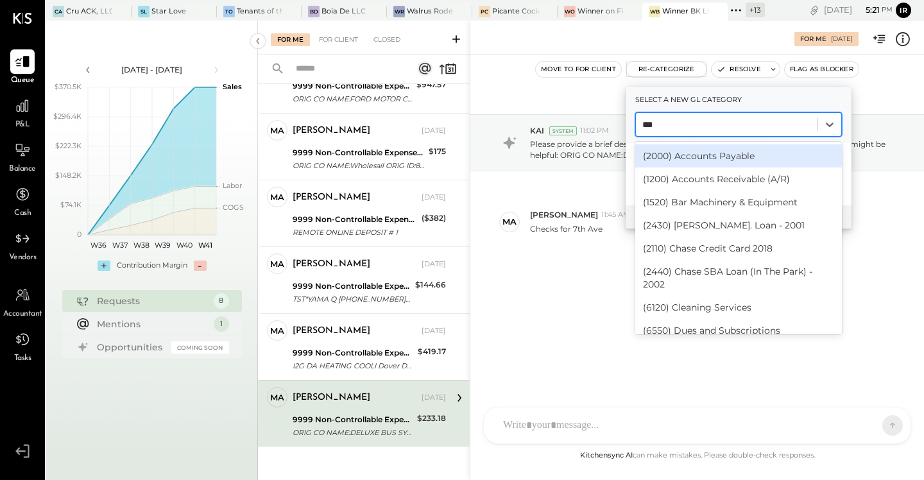
type input "****"
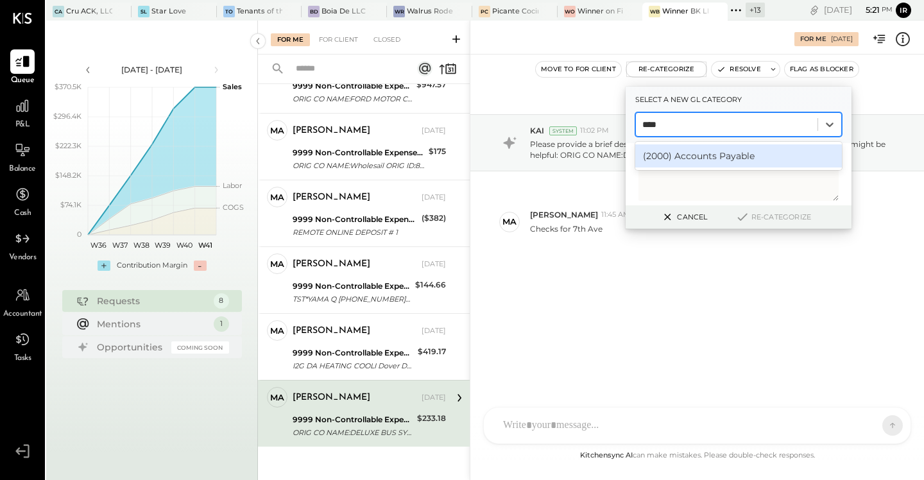
click at [717, 157] on div "(2000) Accounts Payable" at bounding box center [738, 155] width 207 height 23
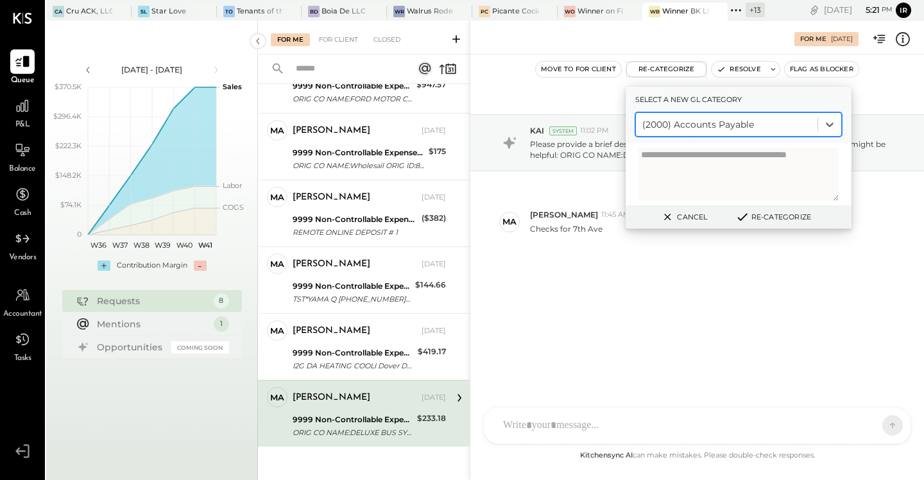
click at [785, 213] on button "Re-Categorize" at bounding box center [773, 216] width 85 height 15
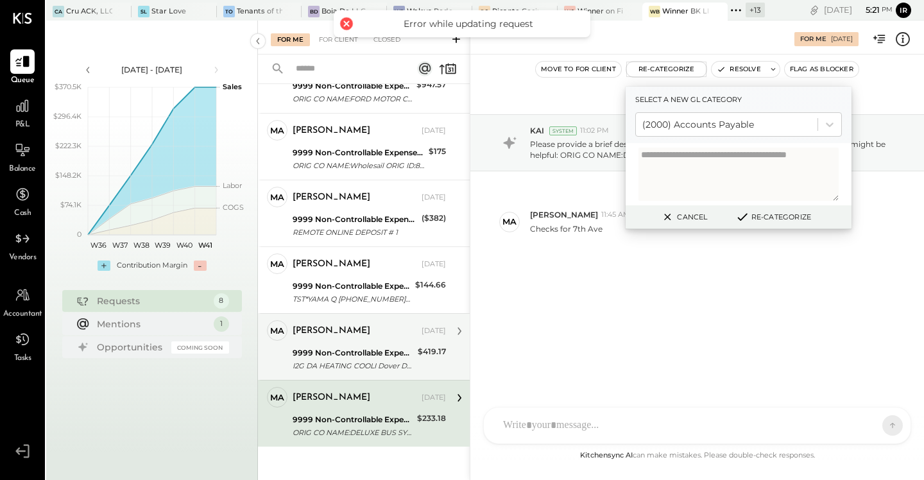
click at [393, 346] on div "9999 Non-Controllable Expenses:Other Income and Expenses:To Be Classified" at bounding box center [353, 352] width 121 height 13
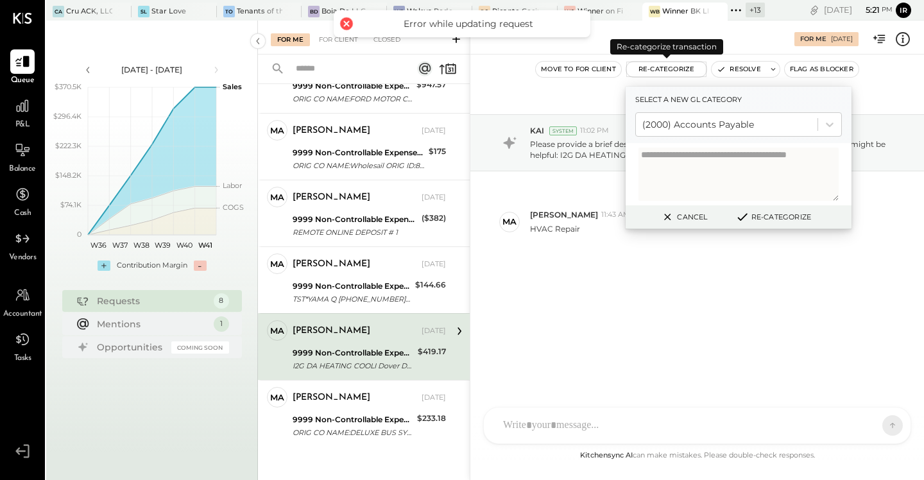
click at [652, 76] on button "Re-Categorize" at bounding box center [666, 69] width 81 height 15
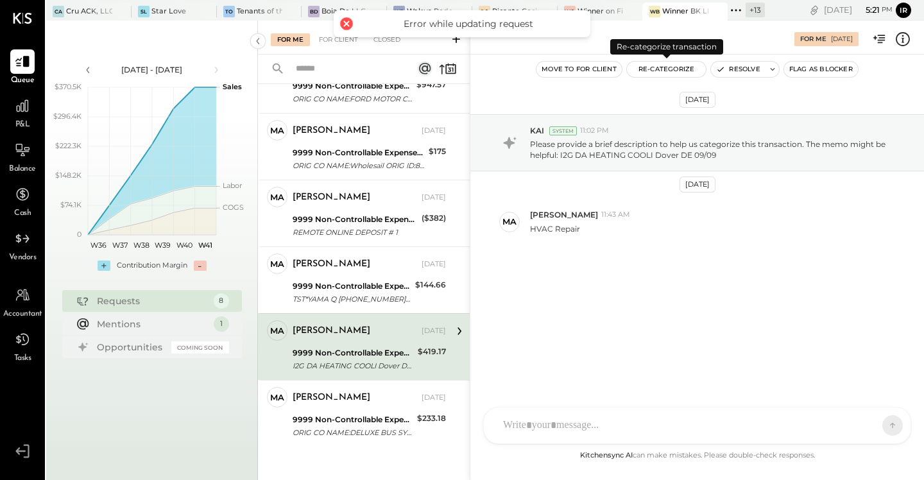
click at [668, 68] on button "Re-Categorize" at bounding box center [667, 69] width 80 height 15
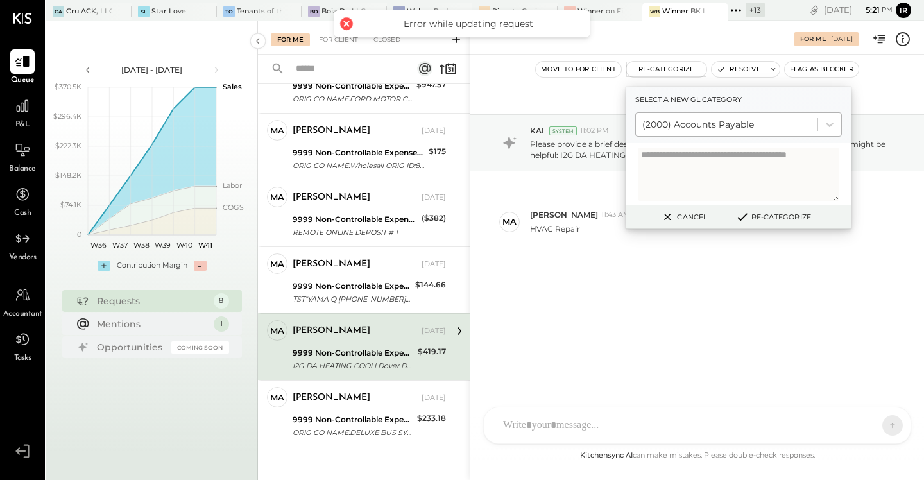
click at [703, 124] on div at bounding box center [726, 124] width 169 height 15
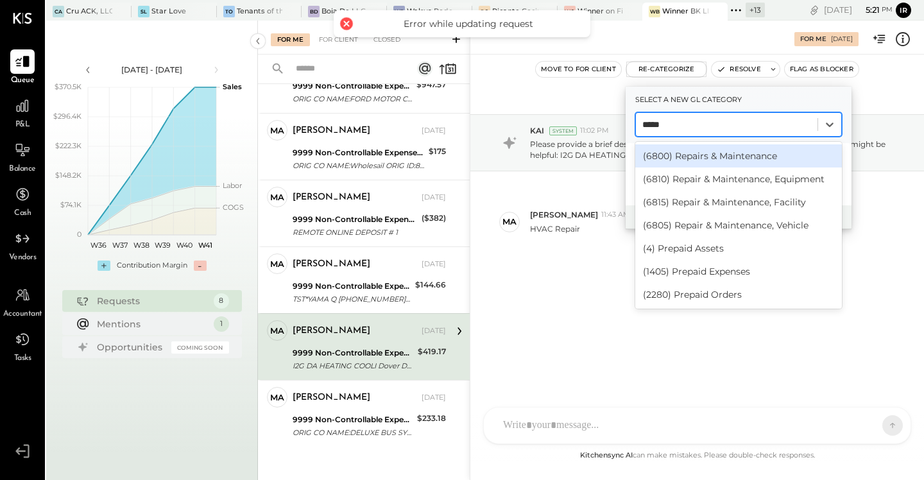
type input "******"
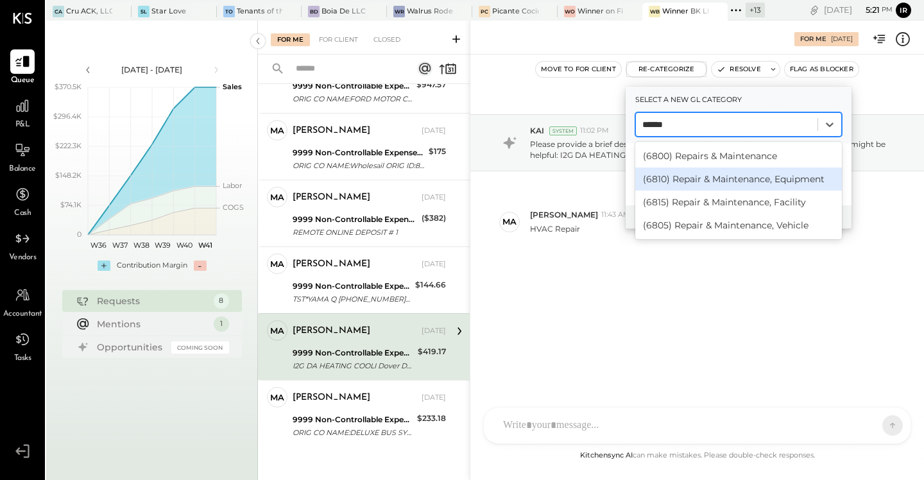
click at [748, 181] on div "(6810) Repair & Maintenance, Equipment" at bounding box center [738, 178] width 207 height 23
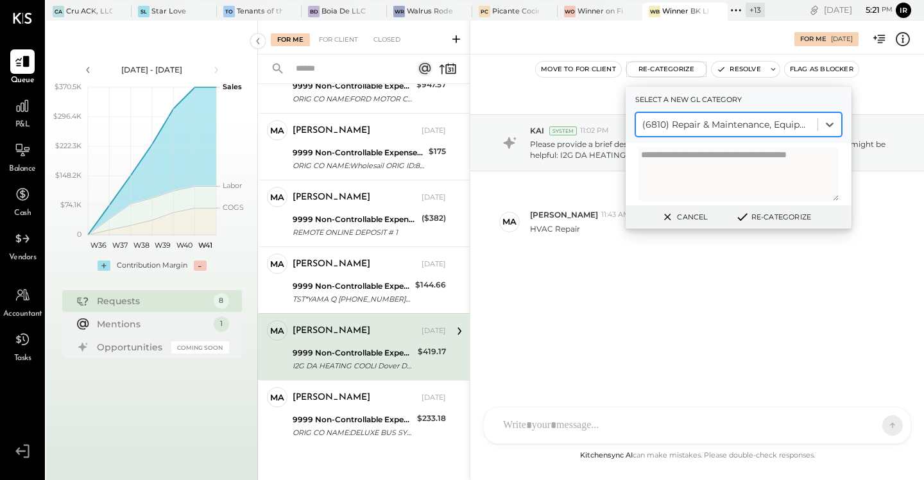
click at [788, 205] on div "Cancel Re-Categorize" at bounding box center [738, 217] width 226 height 24
click at [782, 214] on button "Re-Categorize" at bounding box center [773, 216] width 85 height 15
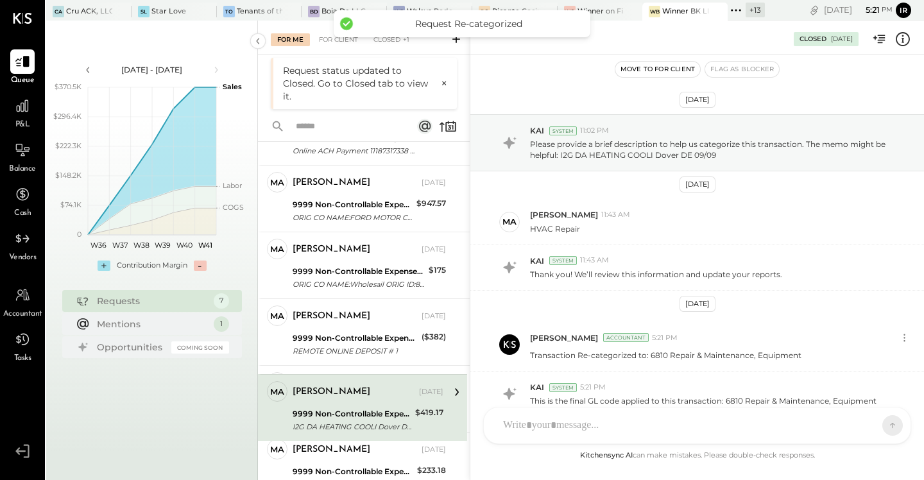
scroll to position [185, 0]
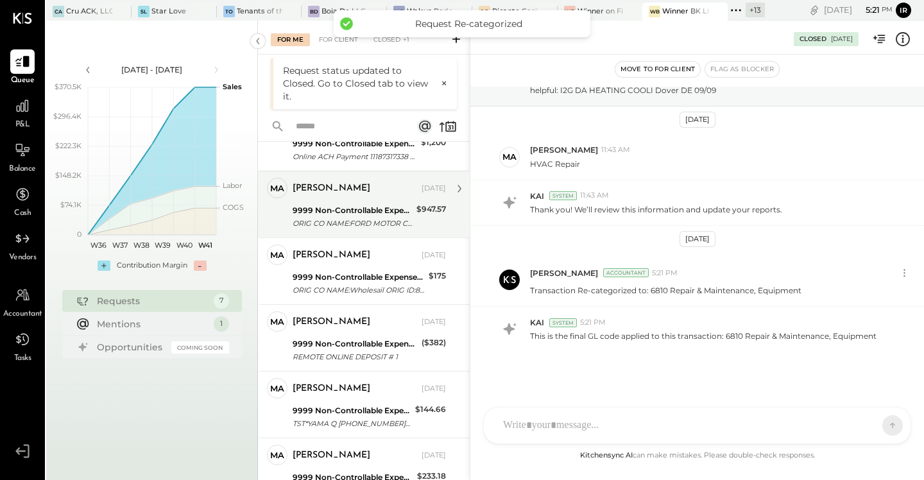
click at [370, 223] on div "9999 Non-Controllable Expenses:Other Income and Expenses:To Be Classified ORIG …" at bounding box center [353, 217] width 120 height 28
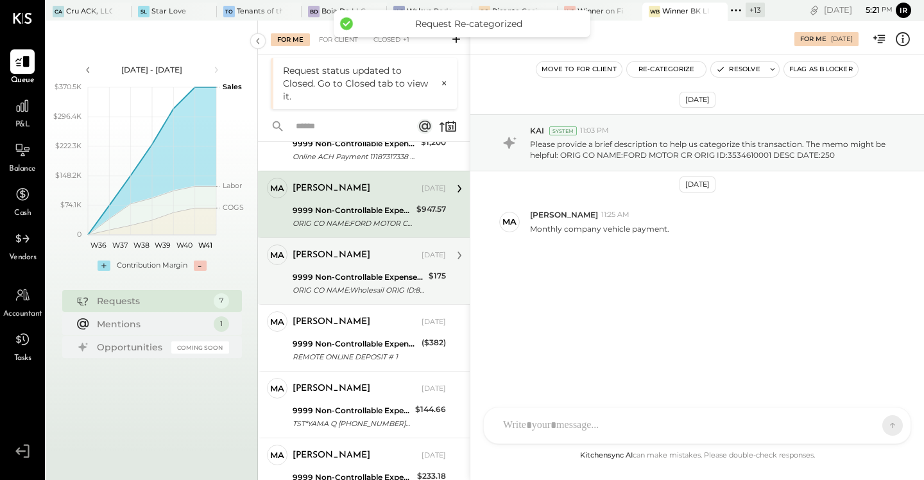
click at [373, 287] on div "ORIG CO NAME:Wholesail ORIG ID:8831345808 DESC DATE:251" at bounding box center [359, 290] width 132 height 13
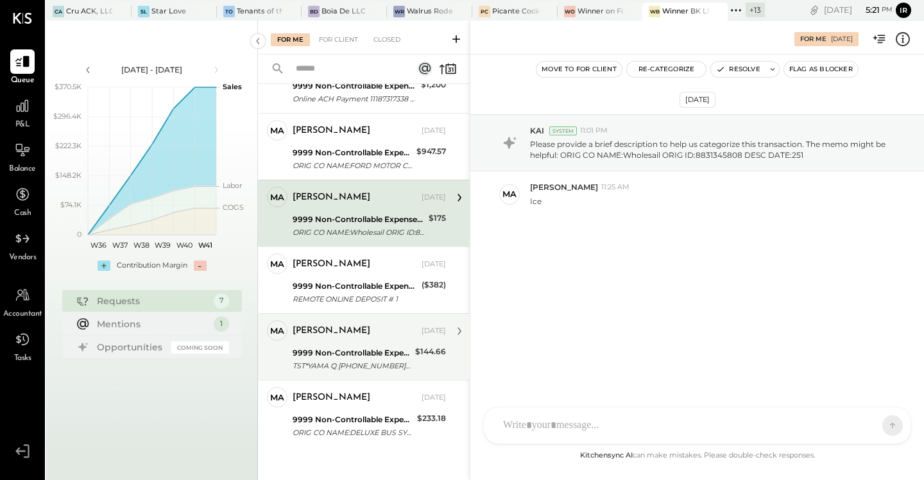
click at [340, 347] on div "9999 Non-Controllable Expenses:Other Income and Expenses:To Be Classified" at bounding box center [352, 352] width 119 height 13
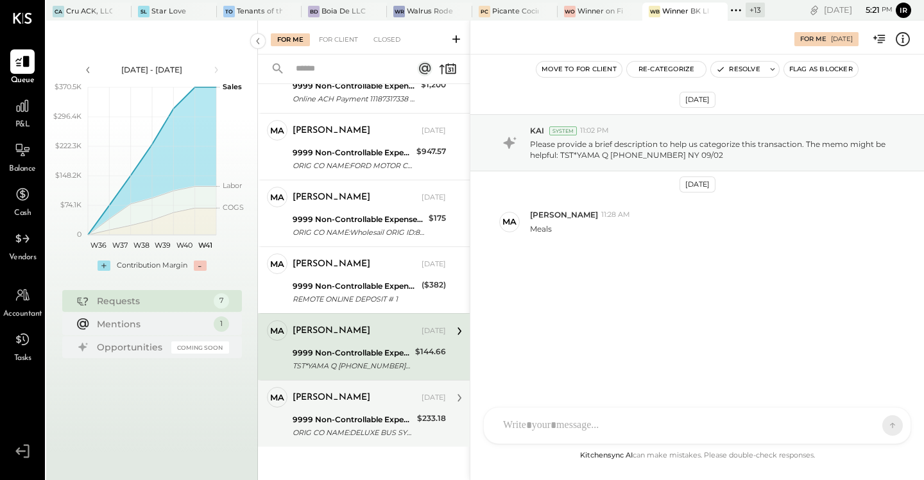
click at [366, 426] on div "ORIG CO NAME:DELUXE BUS SYS. ORIG ID:1411877307 DESC DATE:" at bounding box center [353, 432] width 121 height 13
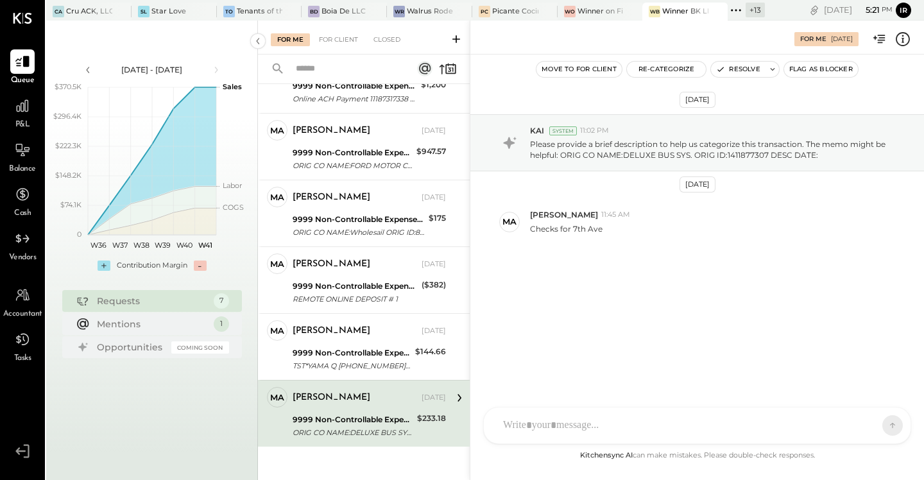
click at [658, 73] on button "Re-Categorize" at bounding box center [667, 69] width 80 height 15
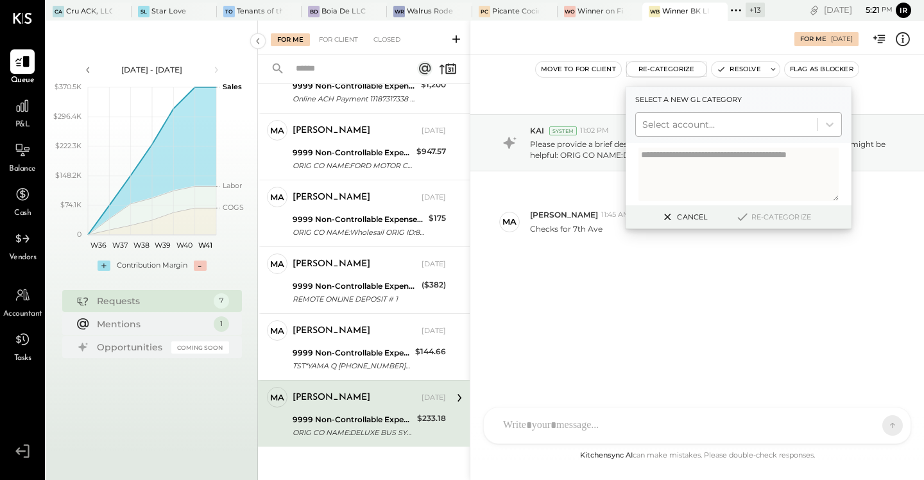
click at [686, 122] on div at bounding box center [726, 124] width 169 height 15
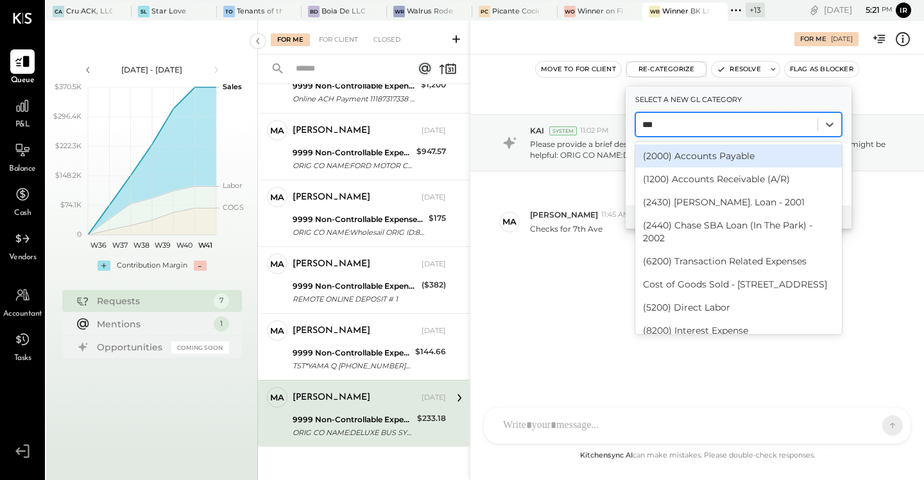
type input "****"
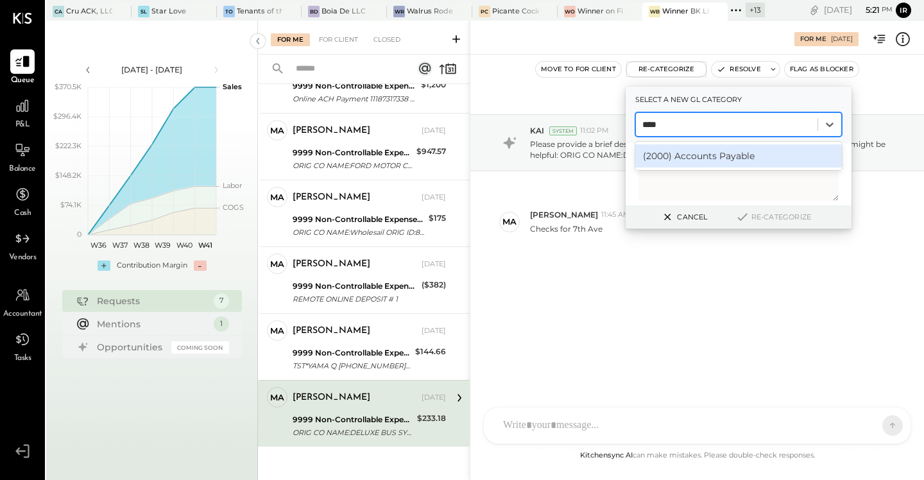
click at [705, 157] on div "(2000) Accounts Payable" at bounding box center [738, 155] width 207 height 23
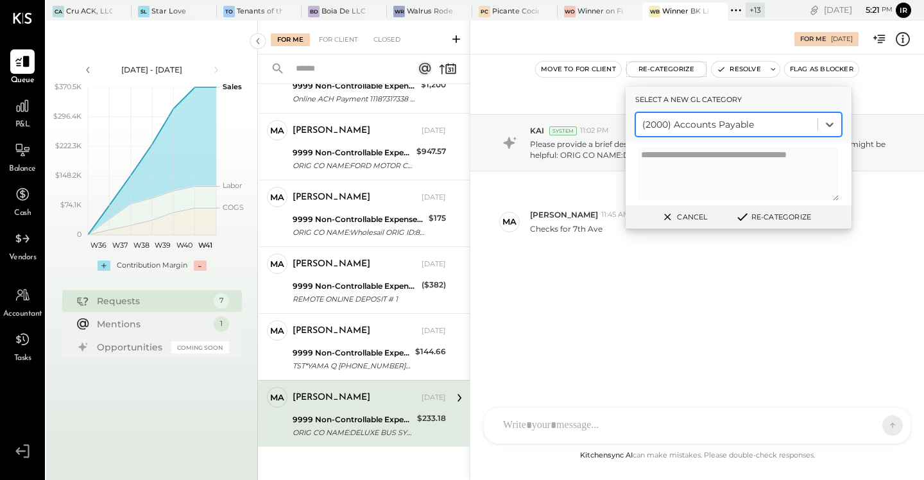
click at [786, 221] on button "Re-Categorize" at bounding box center [773, 216] width 85 height 15
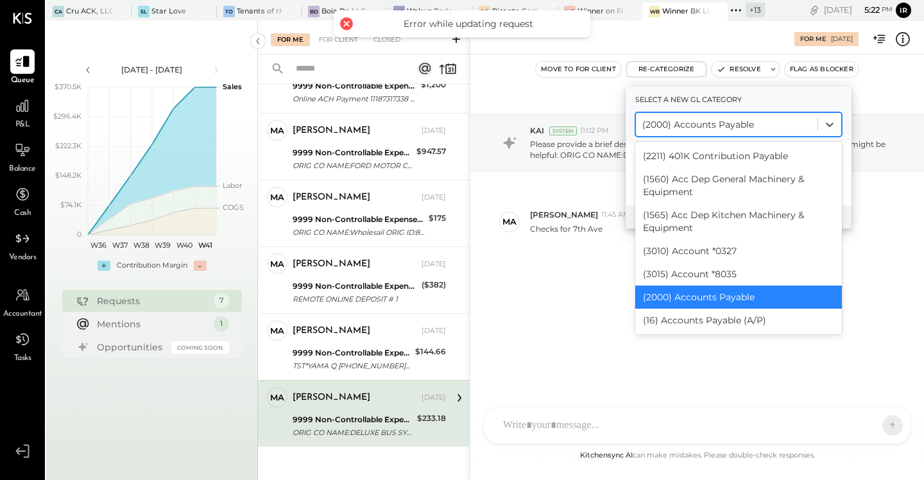
click at [765, 126] on div at bounding box center [726, 124] width 169 height 15
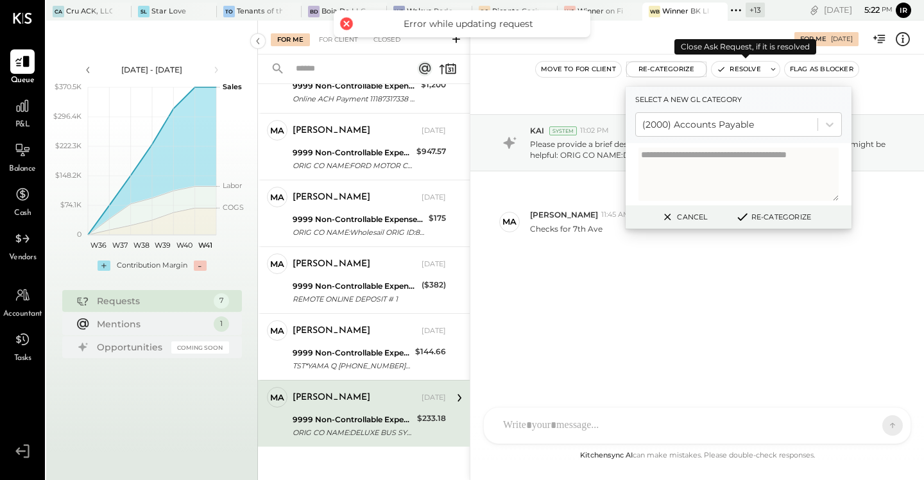
click at [736, 69] on button "Resolve" at bounding box center [738, 69] width 54 height 15
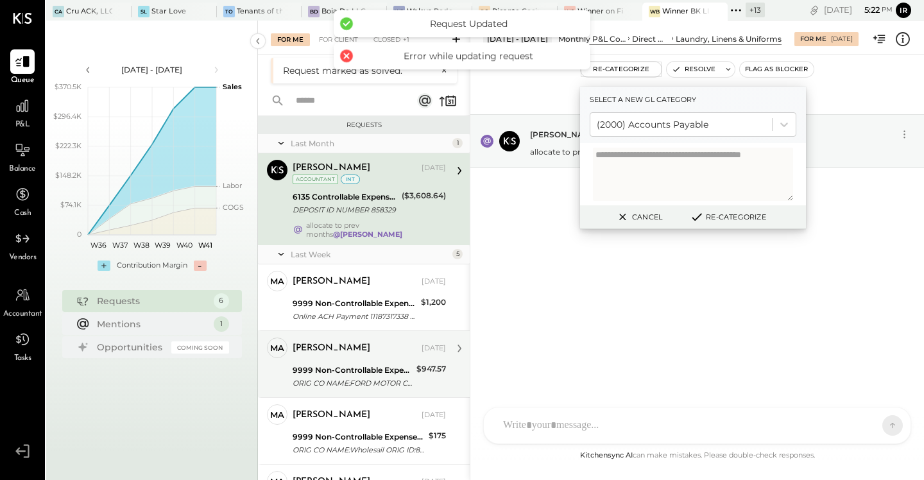
scroll to position [119, 0]
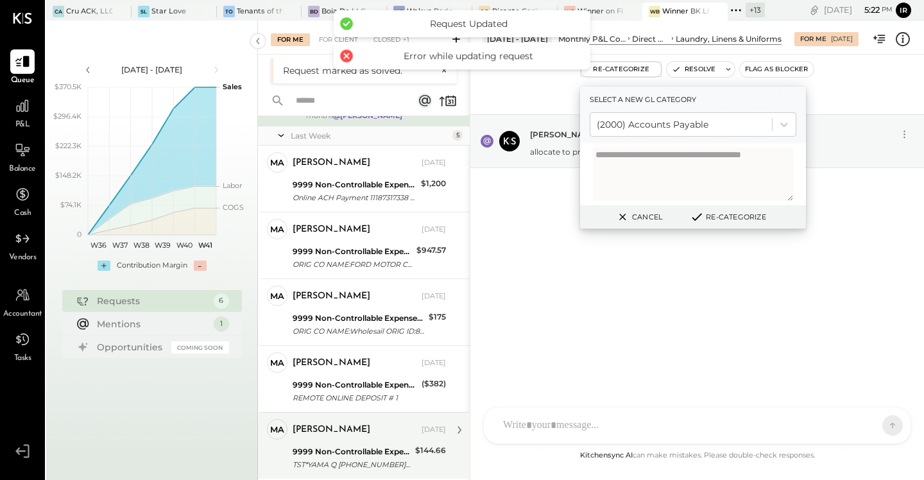
click at [382, 450] on div "9999 Non-Controllable Expenses:Other Income and Expenses:To Be Classified" at bounding box center [352, 451] width 119 height 13
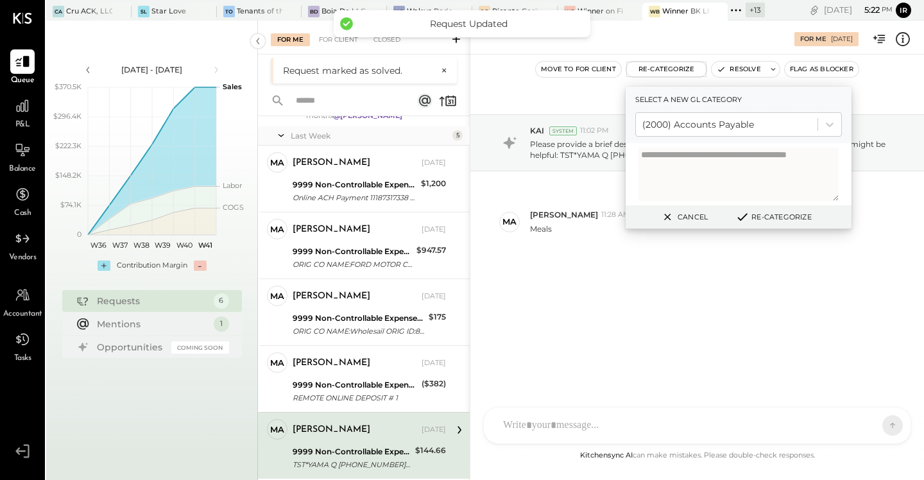
click at [640, 309] on div "[DATE] KAI System 11:02 PM Please provide a brief description to help us catego…" at bounding box center [697, 214] width 454 height 254
click at [704, 126] on div at bounding box center [726, 124] width 169 height 15
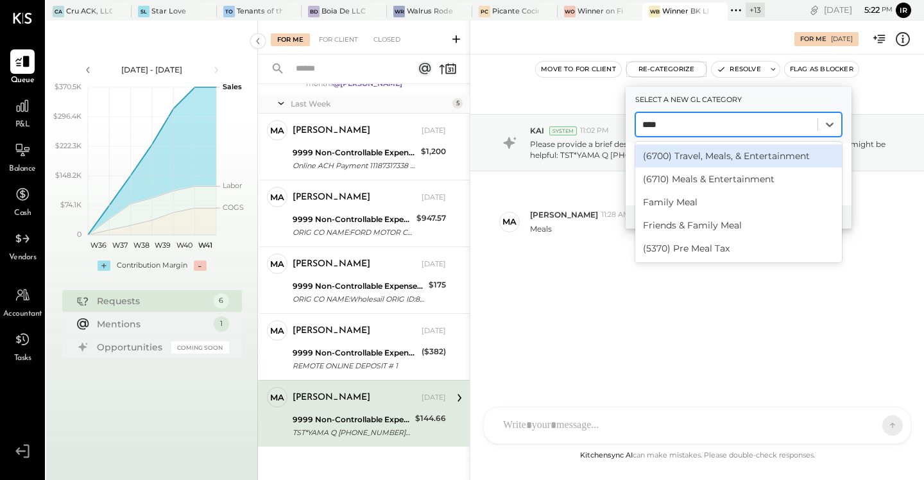
type input "*****"
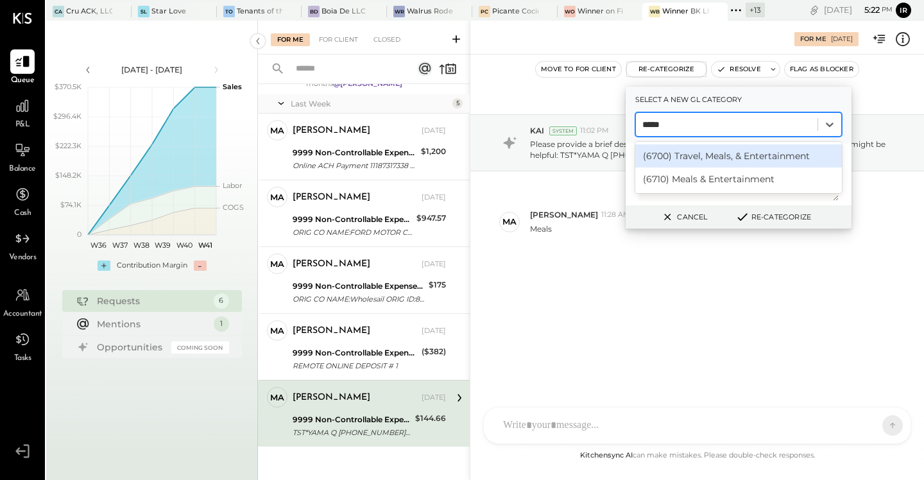
click at [727, 157] on div "(6700) Travel, Meals, & Entertainment" at bounding box center [738, 155] width 207 height 23
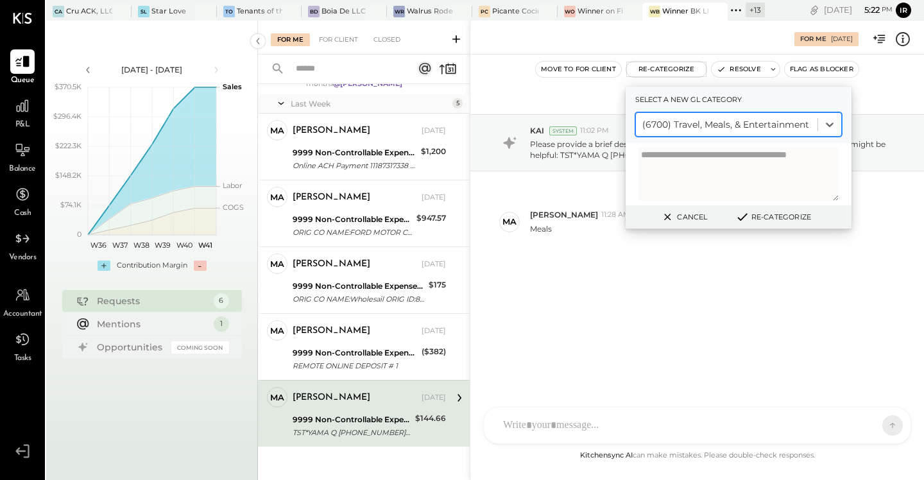
click at [774, 209] on button "Re-Categorize" at bounding box center [773, 216] width 85 height 15
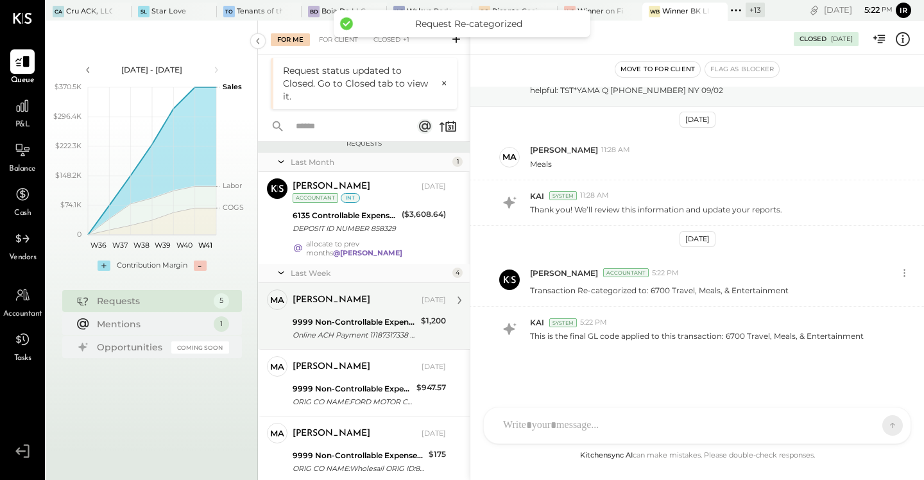
scroll to position [52, 0]
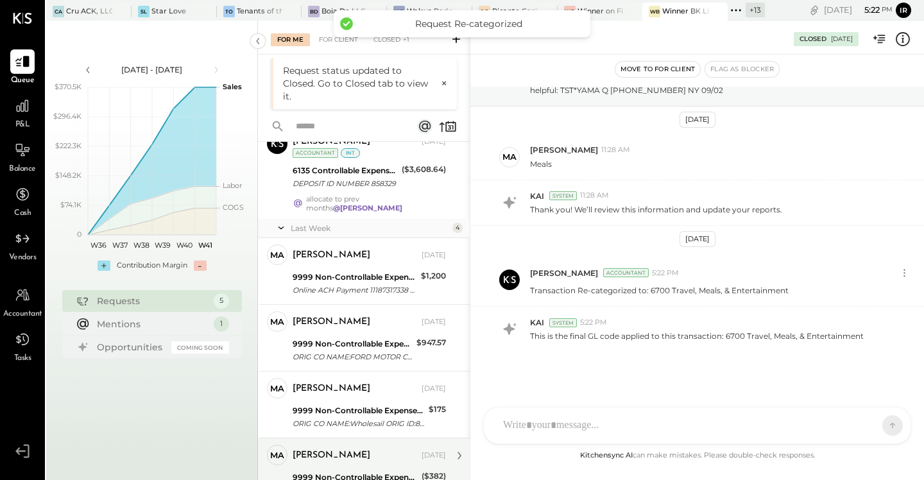
click at [379, 447] on div "[PERSON_NAME] [DATE]" at bounding box center [369, 456] width 153 height 18
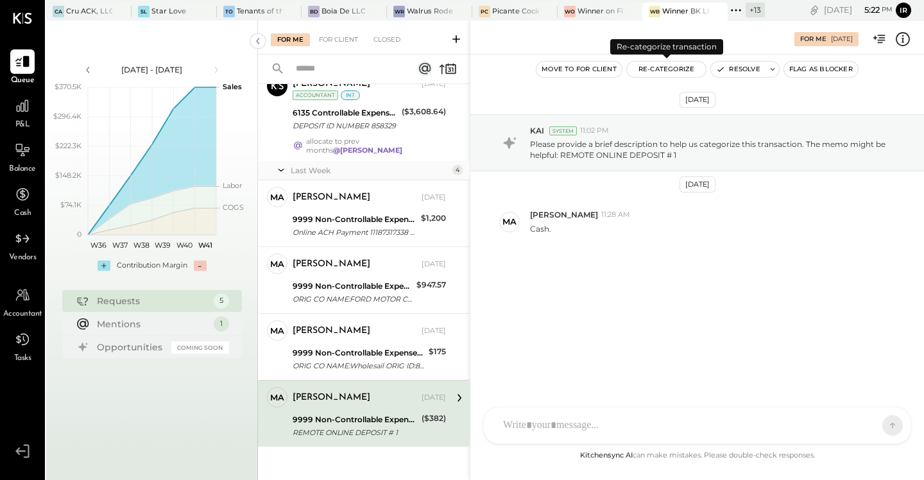
click at [655, 67] on button "Re-Categorize" at bounding box center [667, 69] width 80 height 15
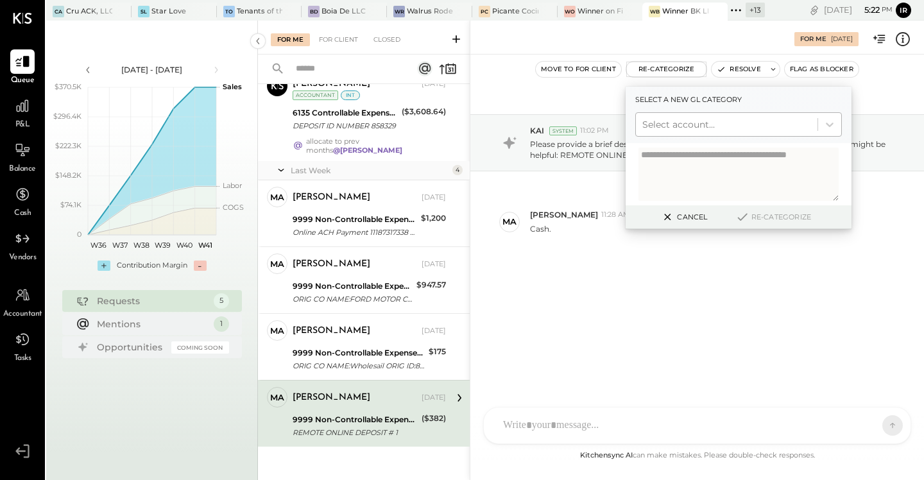
click at [708, 121] on div at bounding box center [726, 124] width 169 height 15
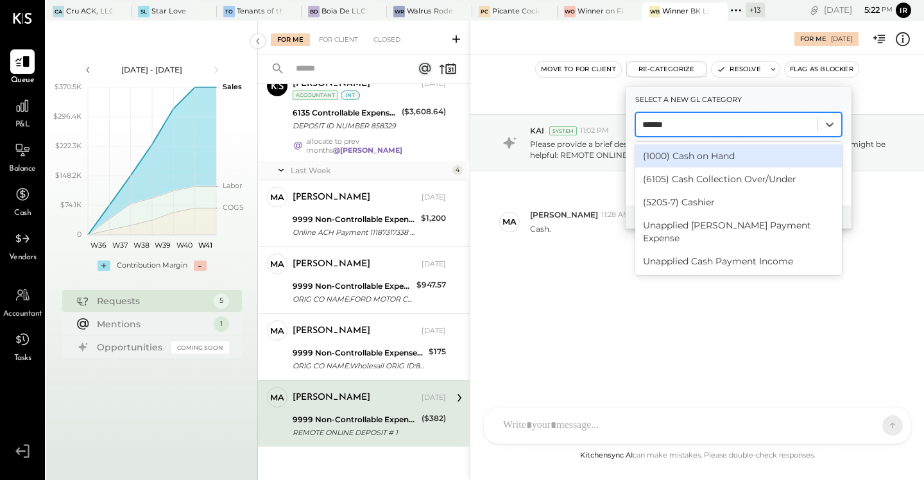
type input "*******"
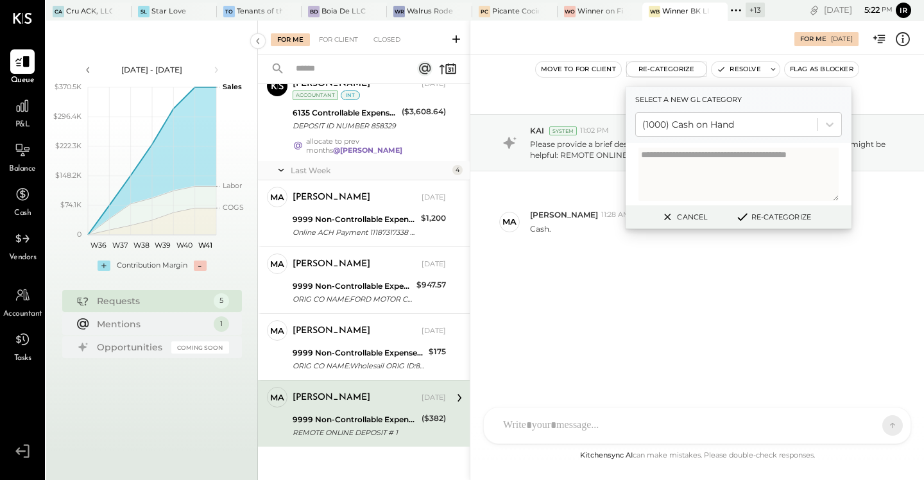
click at [806, 220] on button "Re-Categorize" at bounding box center [773, 216] width 85 height 15
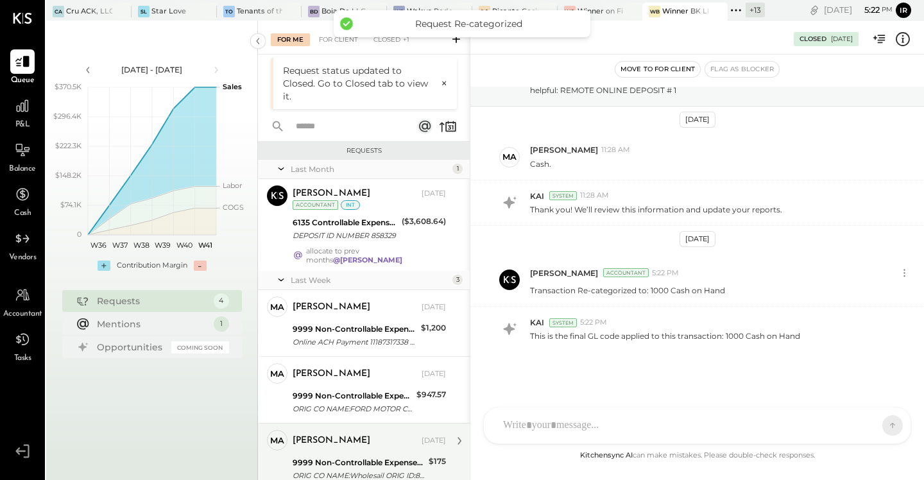
click at [348, 443] on div "[PERSON_NAME] [DATE]" at bounding box center [369, 441] width 153 height 18
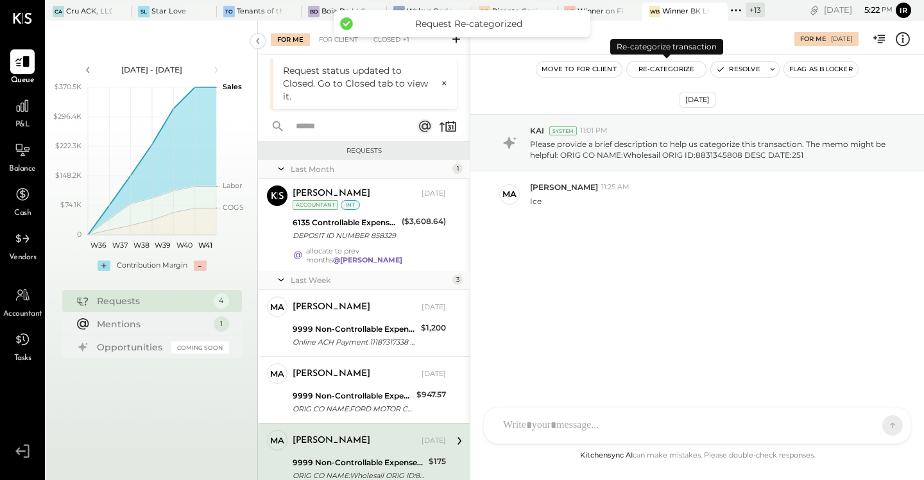
click at [654, 71] on button "Re-Categorize" at bounding box center [667, 69] width 80 height 15
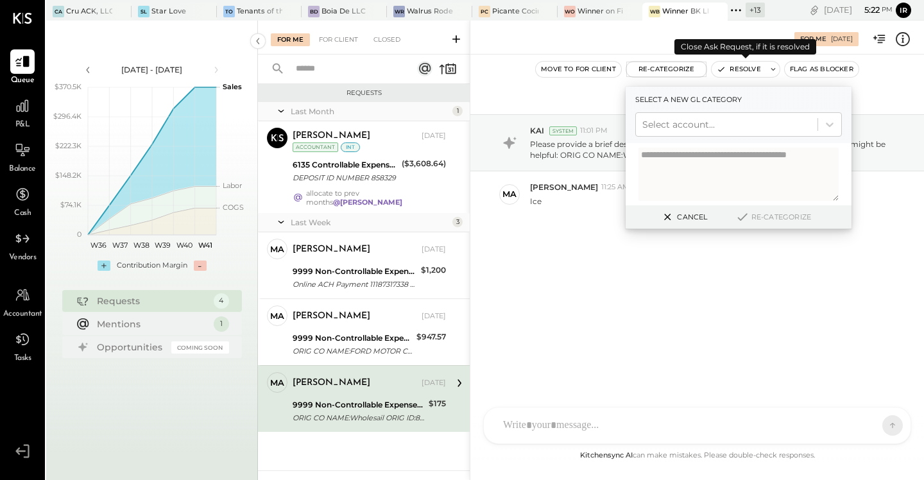
click at [738, 72] on button "Resolve" at bounding box center [738, 69] width 54 height 15
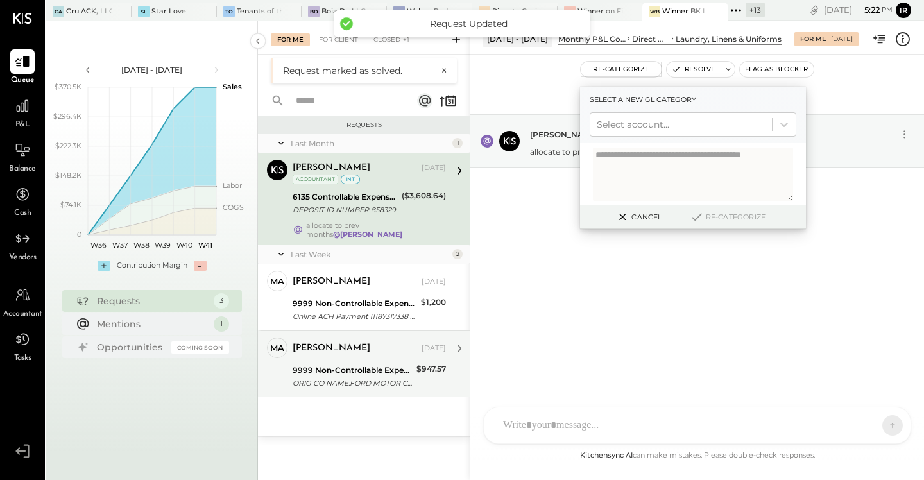
click at [372, 377] on div "ORIG CO NAME:FORD MOTOR CR ORIG ID:3534610001 DESC DATE:250" at bounding box center [353, 383] width 120 height 13
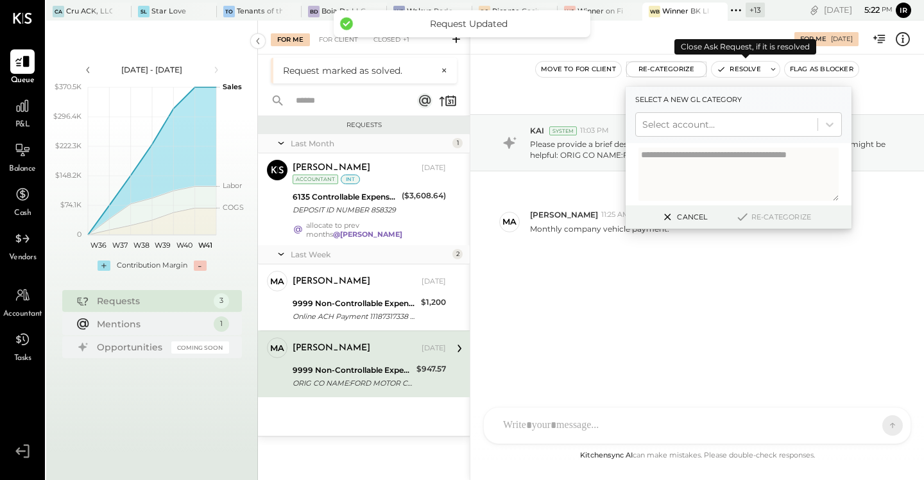
click at [737, 69] on button "Resolve" at bounding box center [738, 69] width 54 height 15
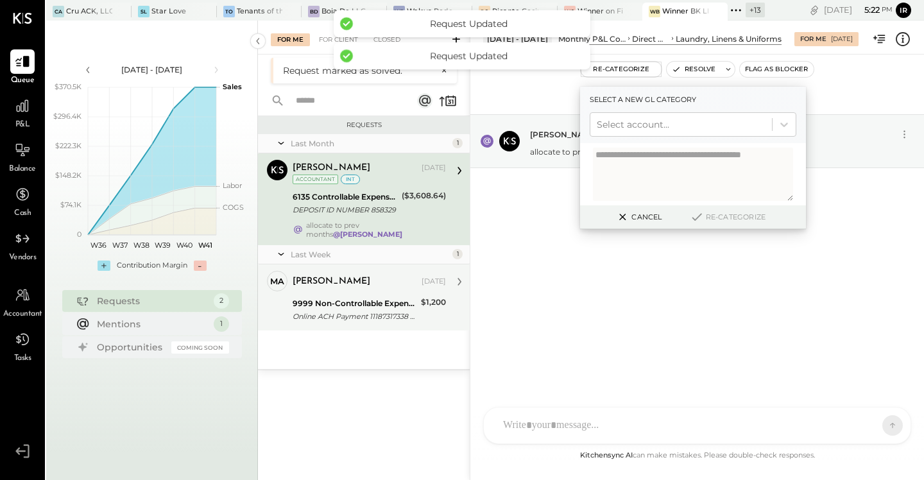
click at [359, 318] on div "ma [PERSON_NAME] Owner [PERSON_NAME] [DATE] 9999 Non-Controllable Expenses:Othe…" at bounding box center [364, 297] width 212 height 66
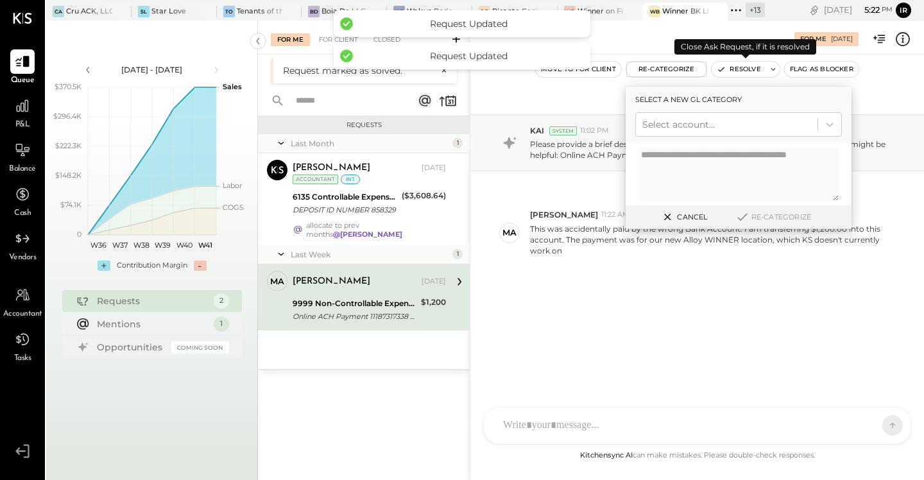
click at [735, 71] on button "Resolve" at bounding box center [738, 69] width 54 height 15
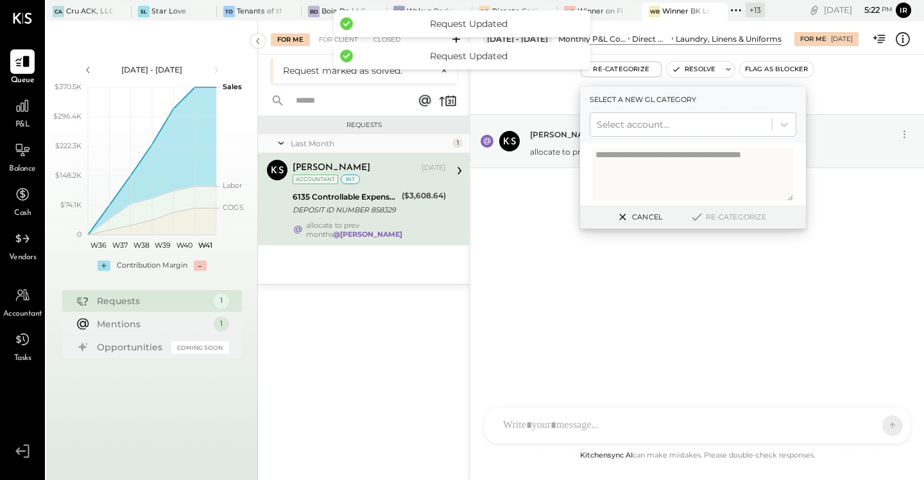
click at [545, 345] on div "[DATE] [PERSON_NAME] Accountant Internal 10:43 AM allocate to prev months @[PER…" at bounding box center [697, 251] width 454 height 393
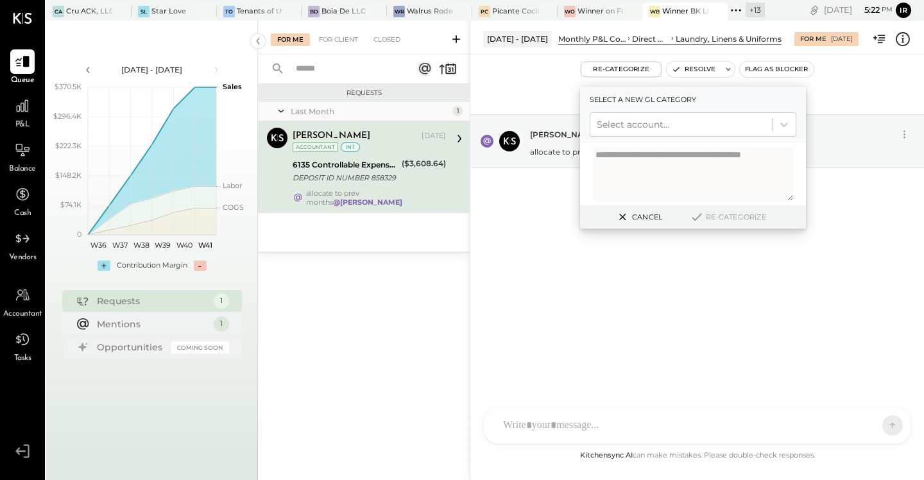
click at [737, 12] on icon at bounding box center [735, 10] width 17 height 17
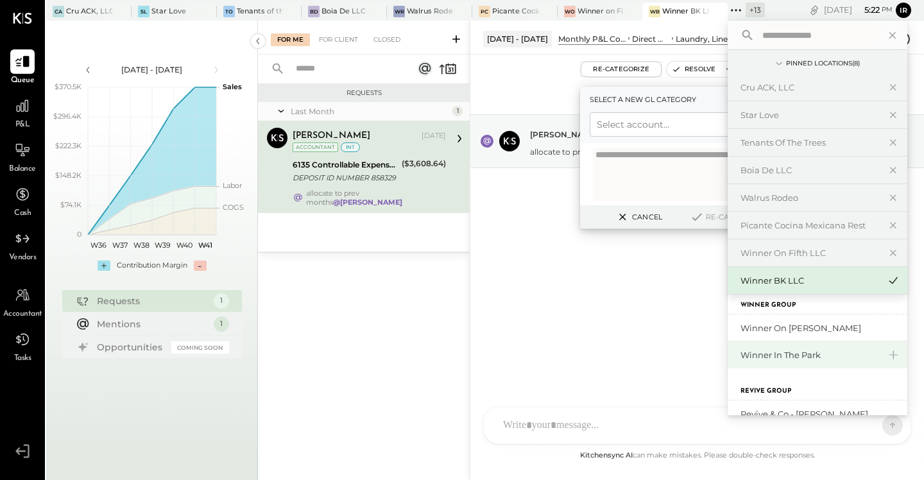
scroll to position [343, 0]
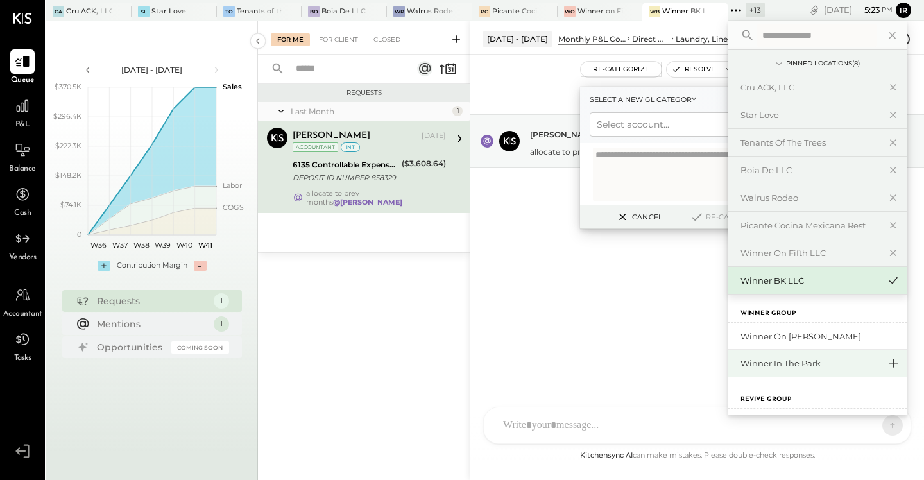
click at [893, 362] on icon at bounding box center [893, 363] width 9 height 9
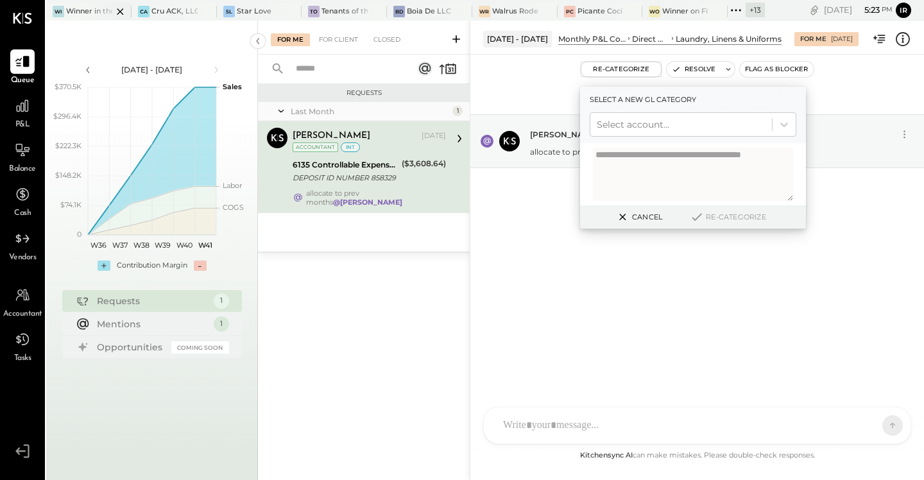
click at [88, 13] on div at bounding box center [109, 11] width 45 height 17
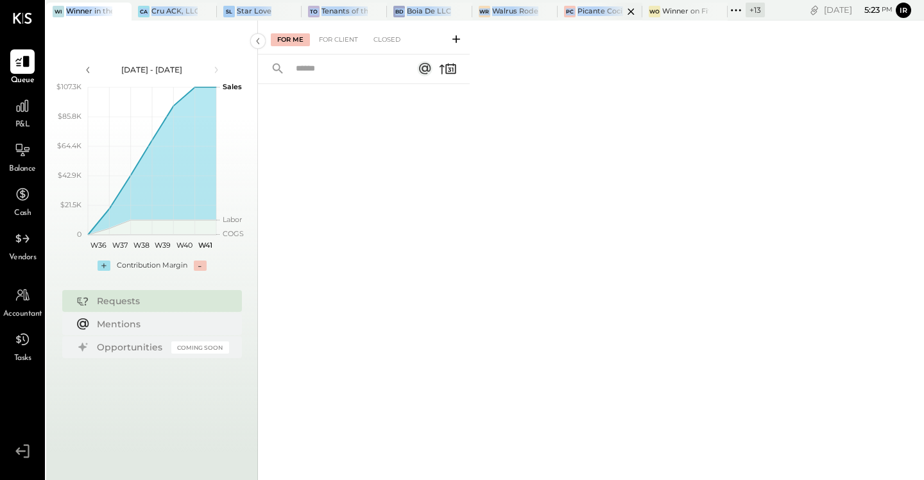
drag, startPoint x: 71, startPoint y: 5, endPoint x: 581, endPoint y: 19, distance: 510.2
click at [581, 19] on div "Wi Winner in the Park [GEOGRAPHIC_DATA] Cru ACK, LLC SL Star Love To Tenants of…" at bounding box center [405, 10] width 719 height 21
click at [599, 200] on div "For Me For Client Closed" at bounding box center [591, 250] width 666 height 459
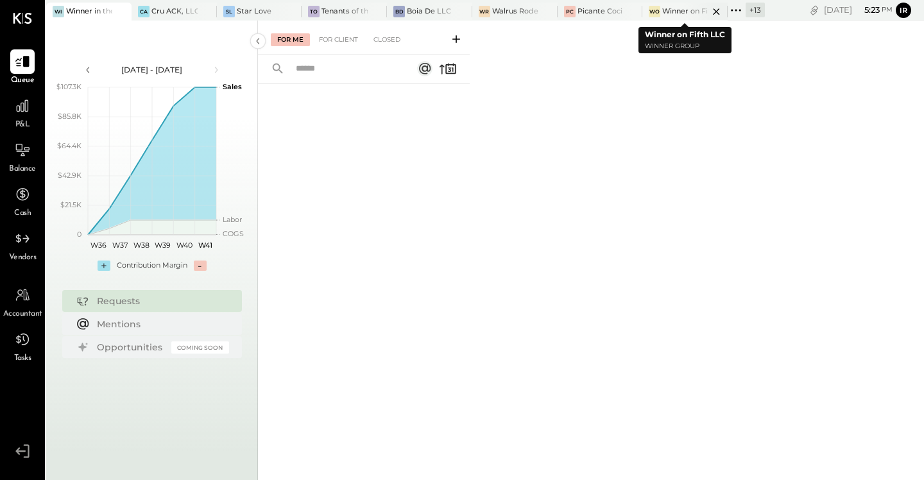
click at [716, 11] on icon at bounding box center [716, 11] width 6 height 6
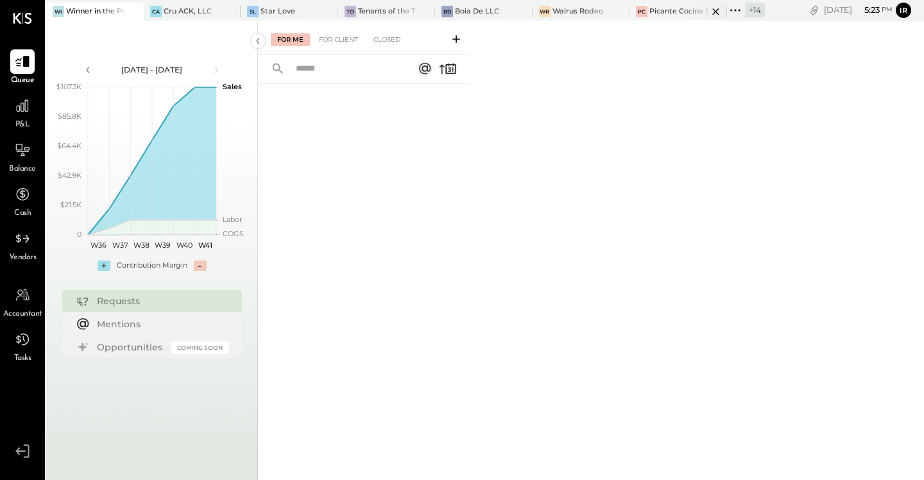
click at [647, 15] on div "PC" at bounding box center [642, 12] width 12 height 12
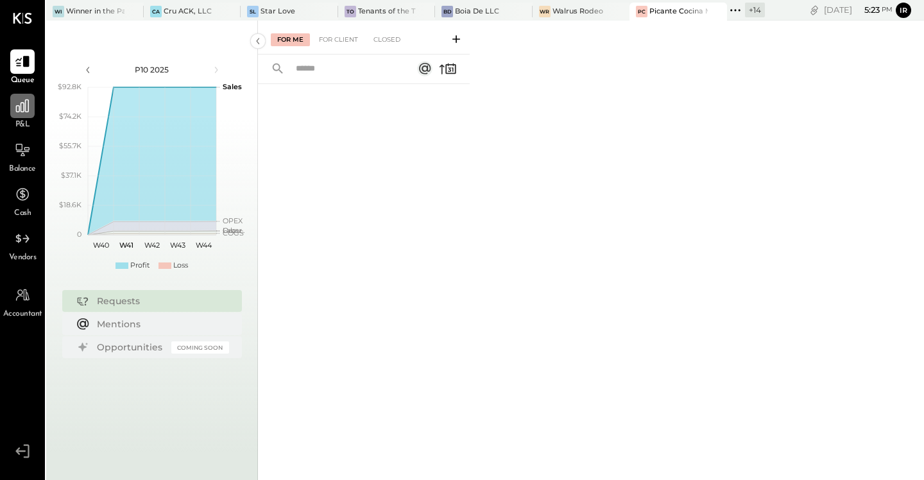
click at [34, 110] on div at bounding box center [22, 106] width 24 height 24
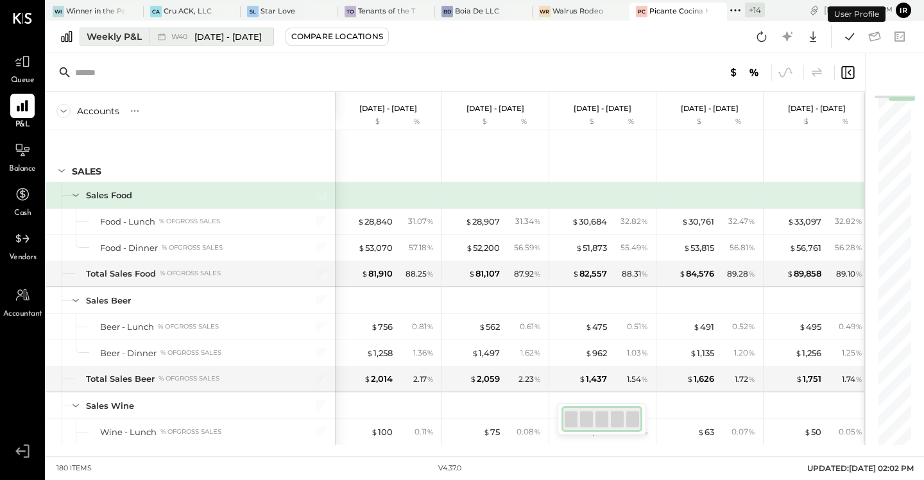
click at [136, 42] on div "Weekly P&L" at bounding box center [114, 36] width 55 height 13
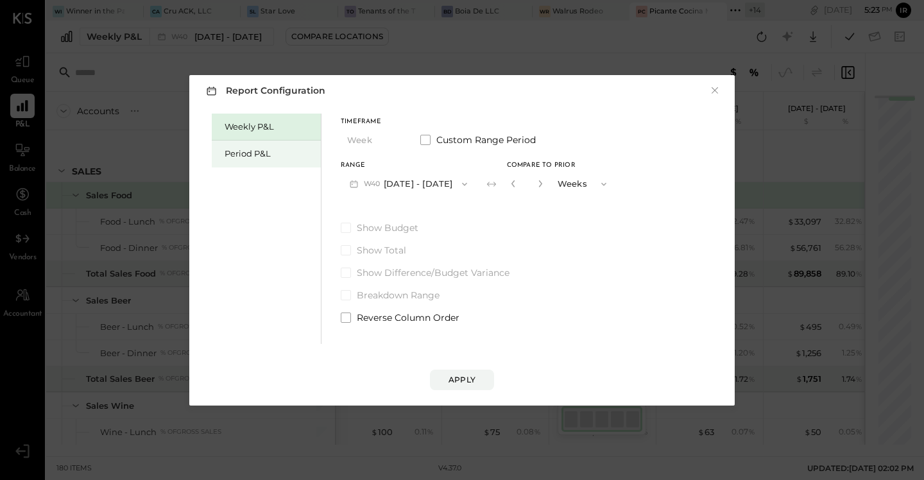
click at [271, 153] on div "Period P&L" at bounding box center [270, 154] width 90 height 12
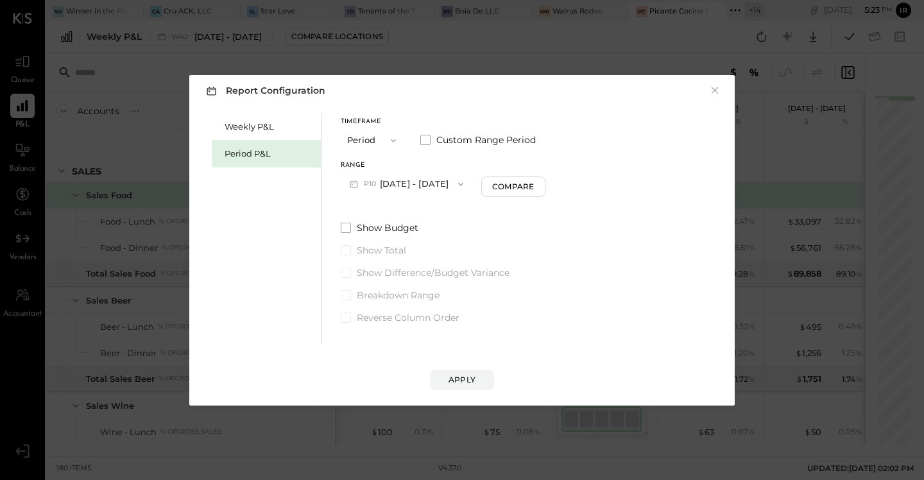
click at [436, 182] on button "P10 [DATE] - [DATE]" at bounding box center [407, 184] width 132 height 24
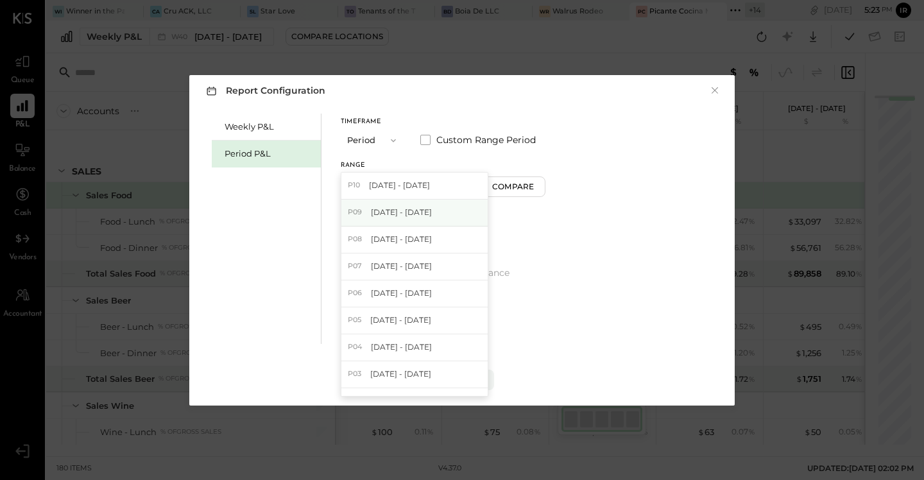
click at [444, 217] on div "P09 [DATE] - [DATE]" at bounding box center [414, 213] width 146 height 27
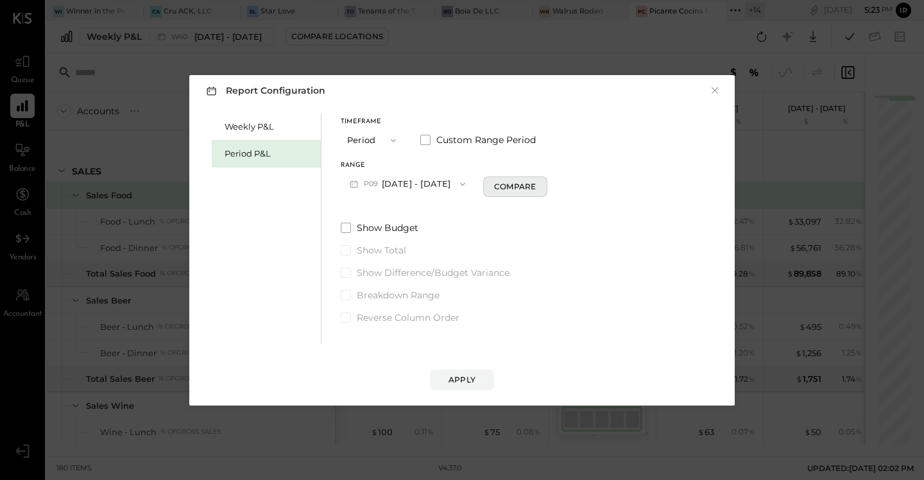
click at [514, 191] on div "Compare" at bounding box center [515, 186] width 42 height 11
click at [536, 185] on icon "button" at bounding box center [538, 184] width 8 height 8
type input "*"
click at [461, 374] on div "Apply" at bounding box center [461, 379] width 27 height 11
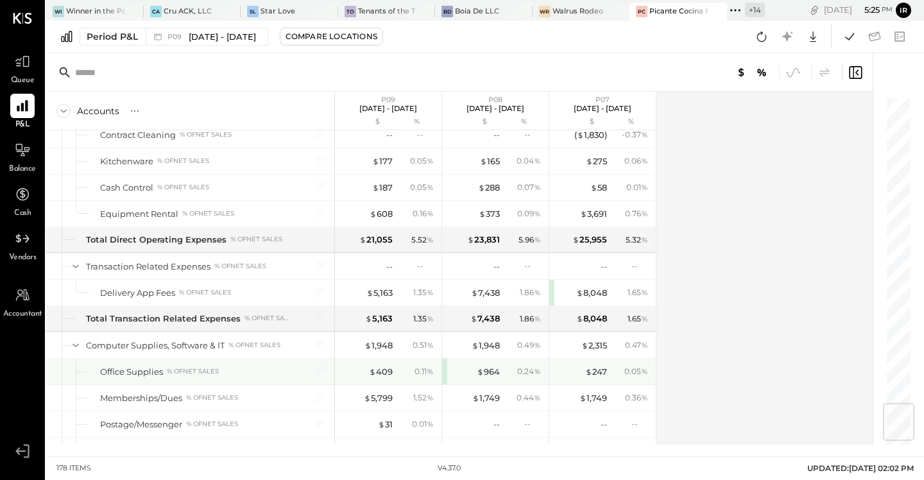
scroll to position [2591, 0]
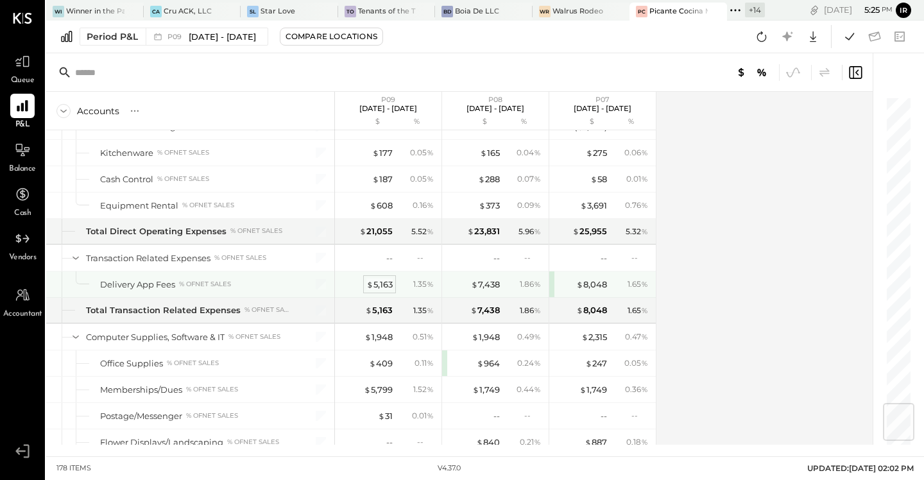
click at [383, 284] on div "$ 5,163" at bounding box center [379, 284] width 26 height 12
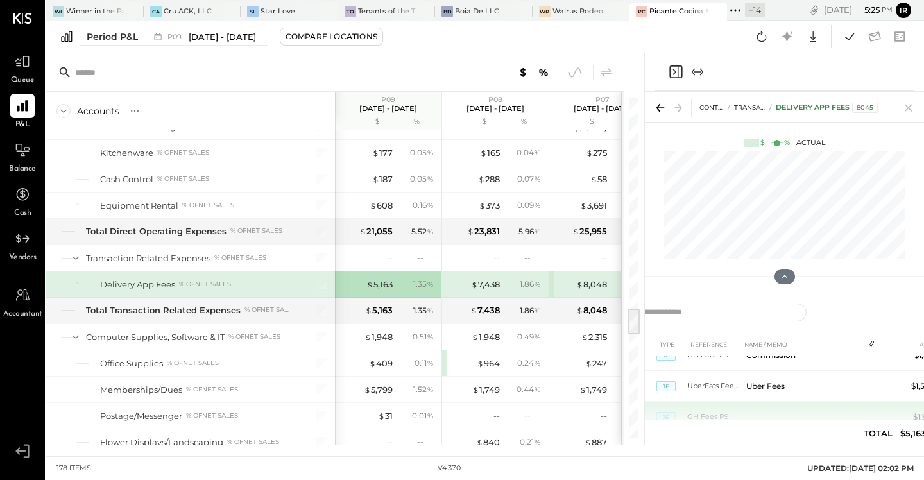
scroll to position [49, 0]
click at [908, 109] on icon at bounding box center [908, 108] width 18 height 18
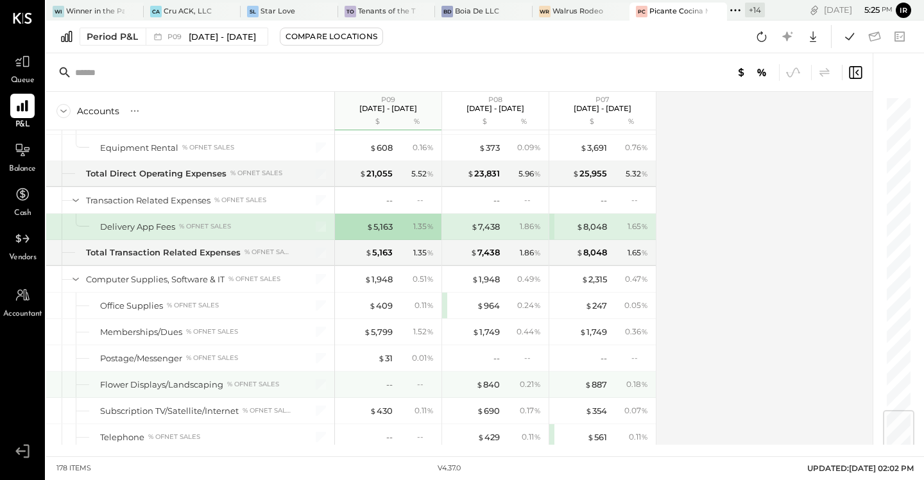
scroll to position [2657, 0]
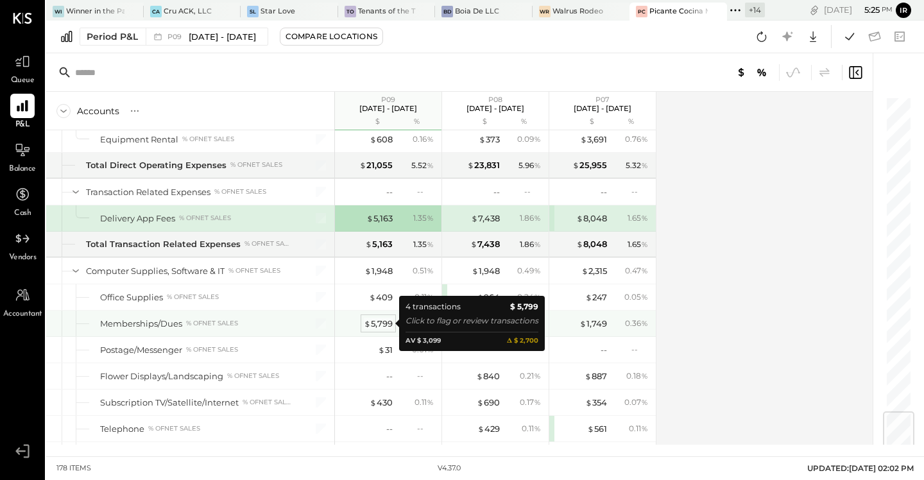
click at [385, 321] on div "$ 5,799" at bounding box center [378, 324] width 29 height 12
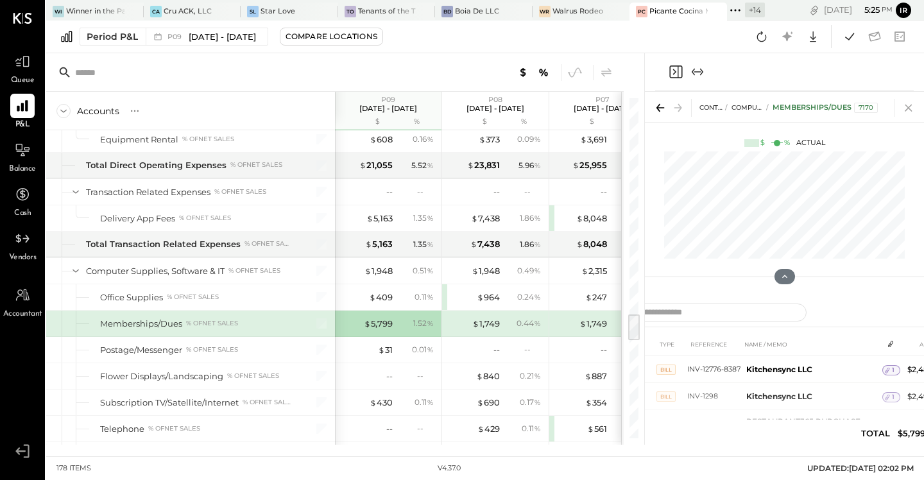
click at [910, 103] on icon at bounding box center [908, 108] width 18 height 18
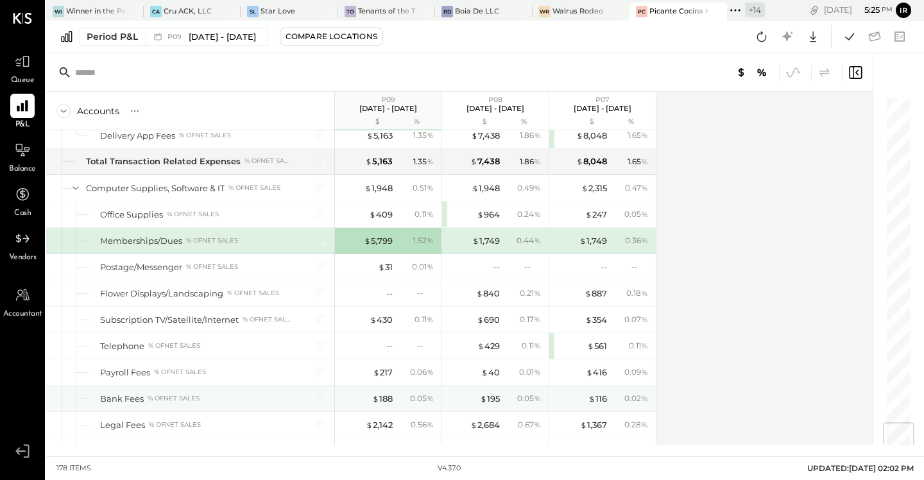
scroll to position [2748, 0]
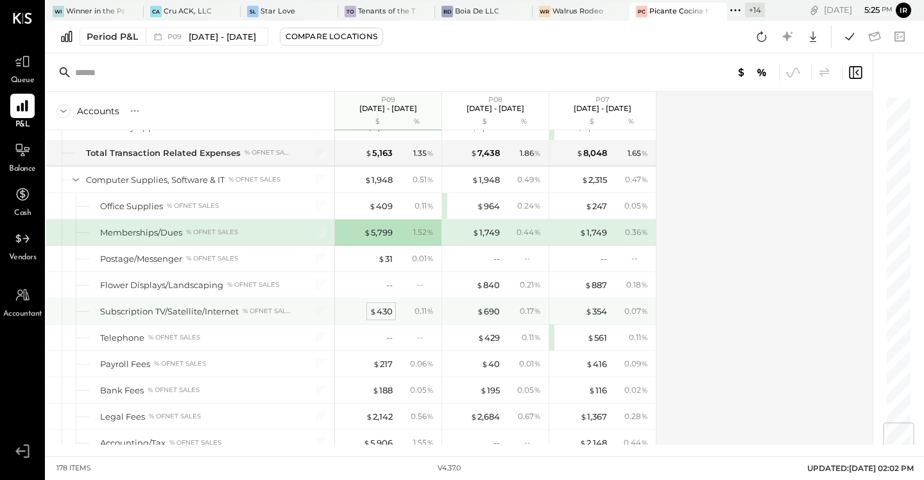
click at [387, 310] on div "$ 430" at bounding box center [381, 311] width 23 height 12
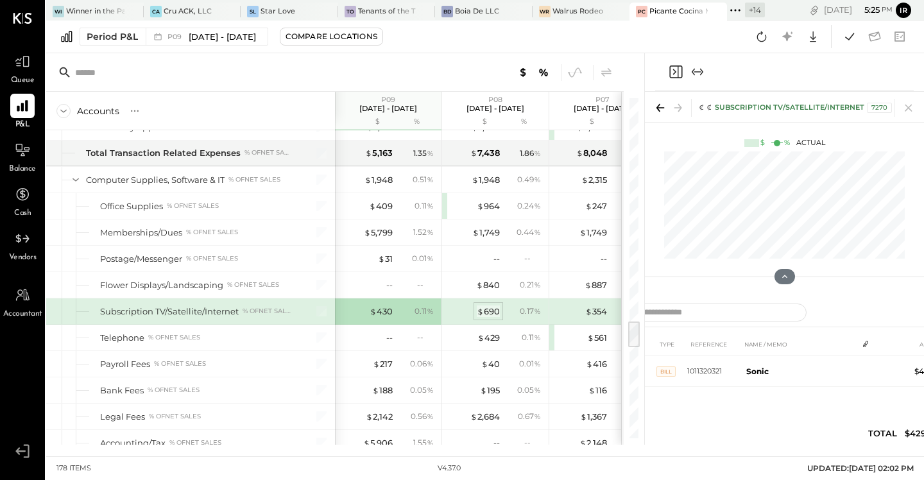
click at [493, 309] on div "$ 690" at bounding box center [488, 311] width 23 height 12
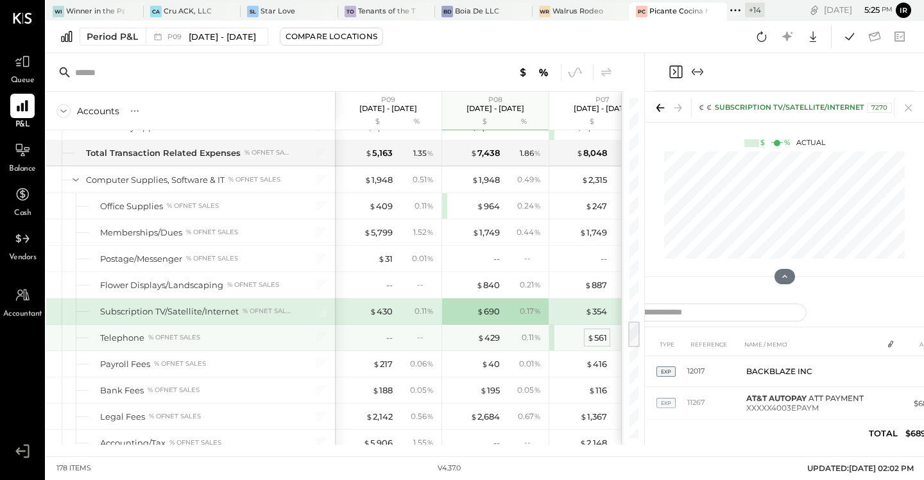
click at [599, 336] on div "$ 561" at bounding box center [597, 338] width 20 height 12
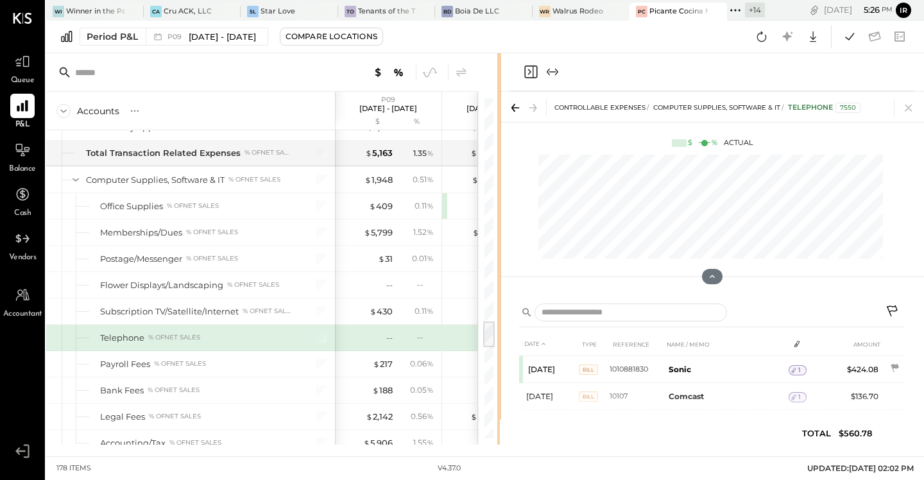
drag, startPoint x: 643, startPoint y: 173, endPoint x: 500, endPoint y: 166, distance: 143.2
click at [500, 166] on div "Accounts S % GL P09 [DATE] - [DATE] $ % P08 [DATE] - [DATE] $ % P07 [DATE] - [D…" at bounding box center [485, 248] width 878 height 391
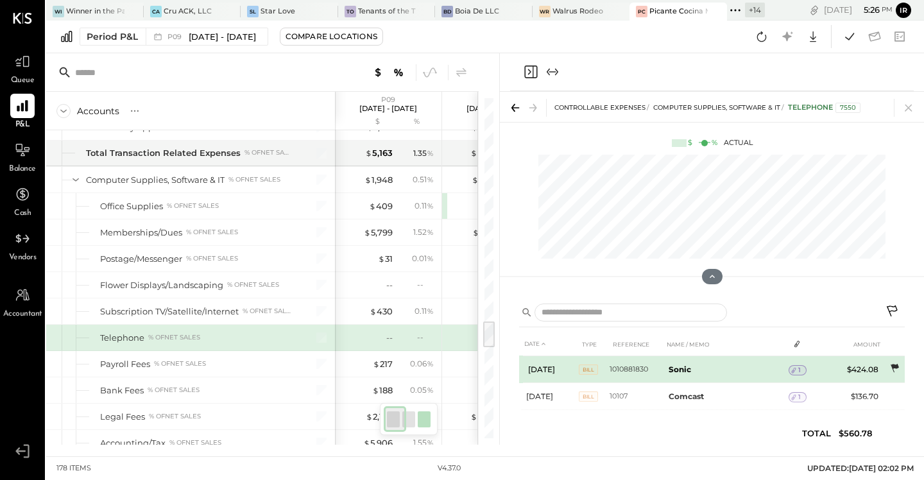
click at [894, 367] on icon at bounding box center [894, 368] width 8 height 8
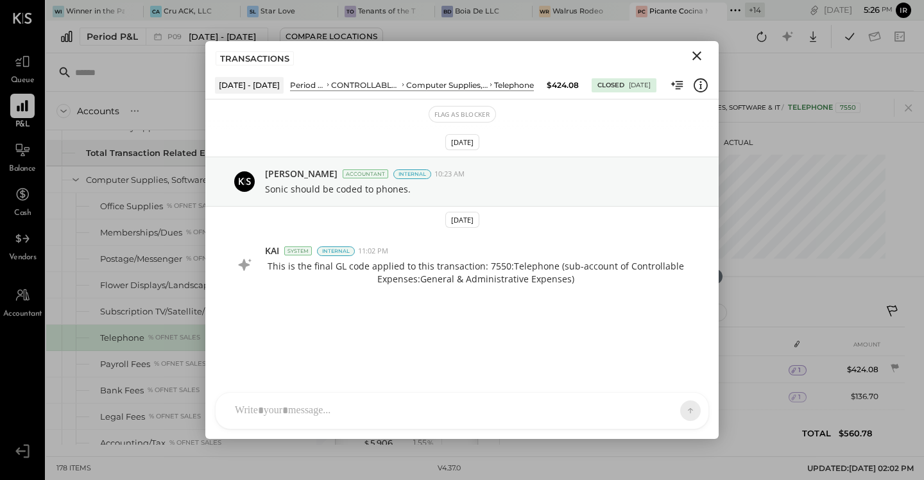
click at [697, 55] on icon "Close" at bounding box center [696, 55] width 9 height 9
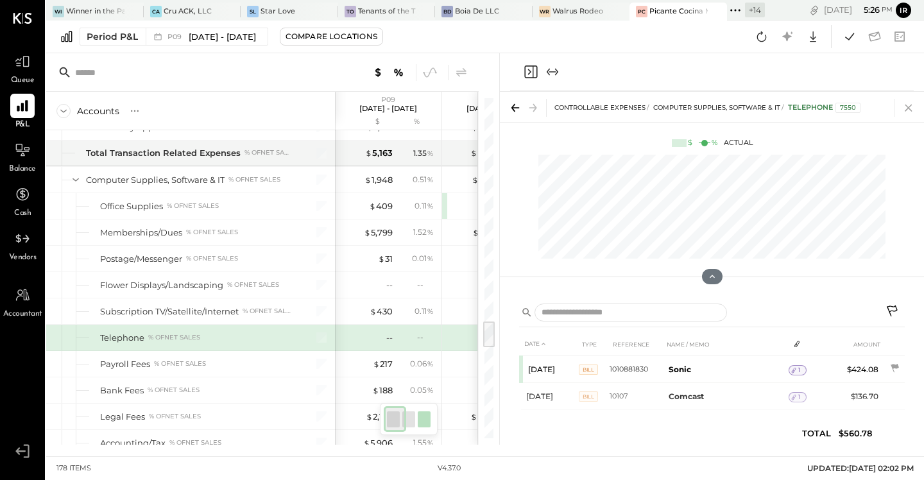
click at [911, 111] on icon at bounding box center [908, 108] width 18 height 18
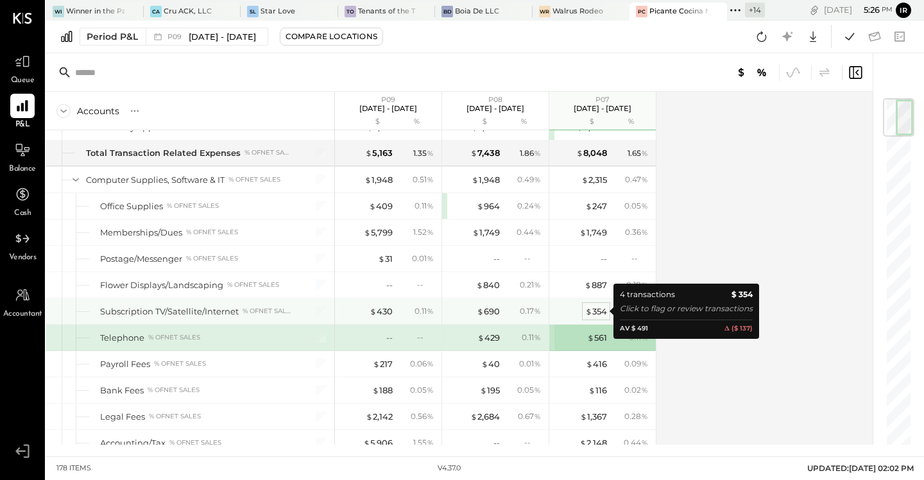
click at [589, 310] on span "$" at bounding box center [588, 311] width 7 height 10
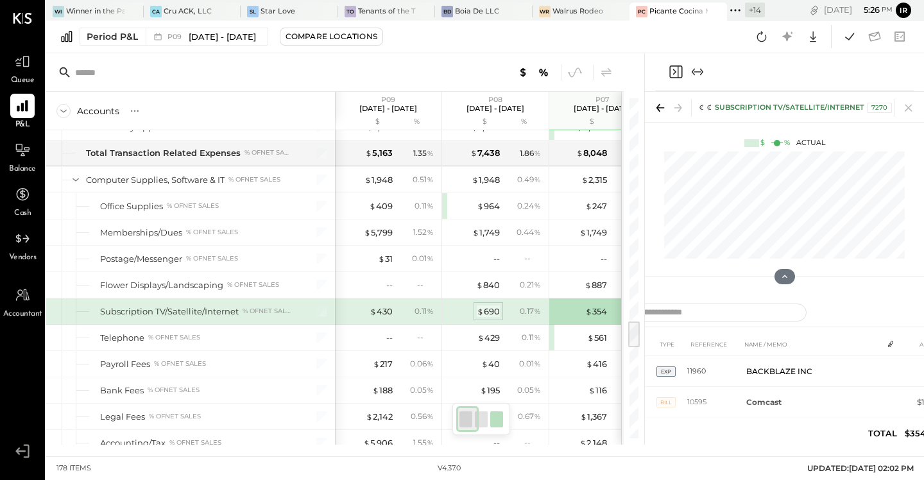
click at [493, 312] on div "$ 690" at bounding box center [488, 311] width 23 height 12
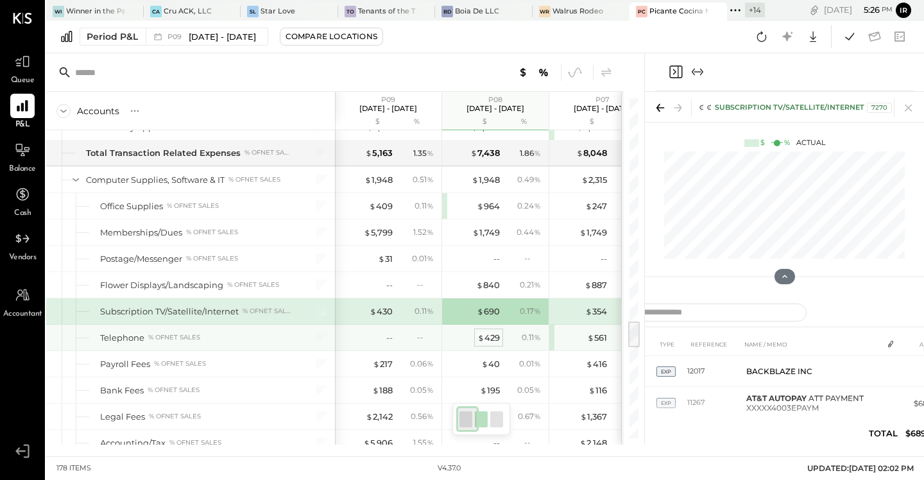
click at [486, 334] on div "$ 429" at bounding box center [488, 338] width 22 height 12
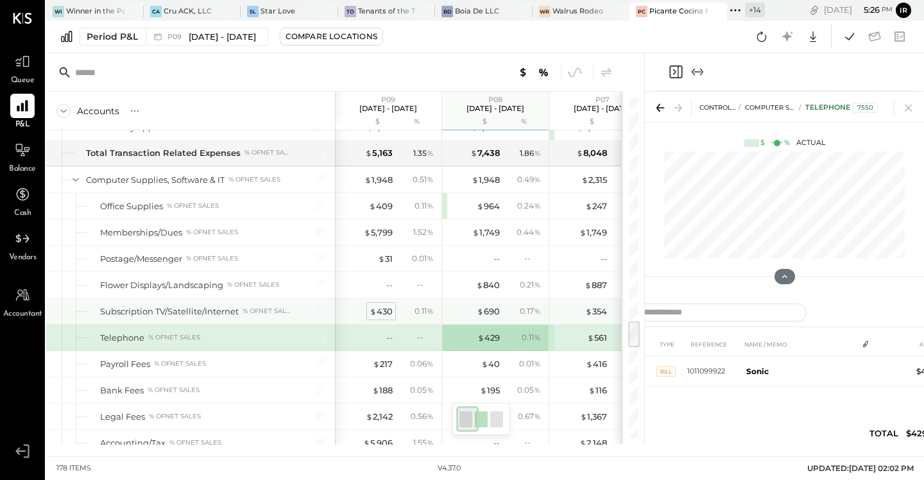
click at [380, 307] on div "$ 430" at bounding box center [381, 311] width 23 height 12
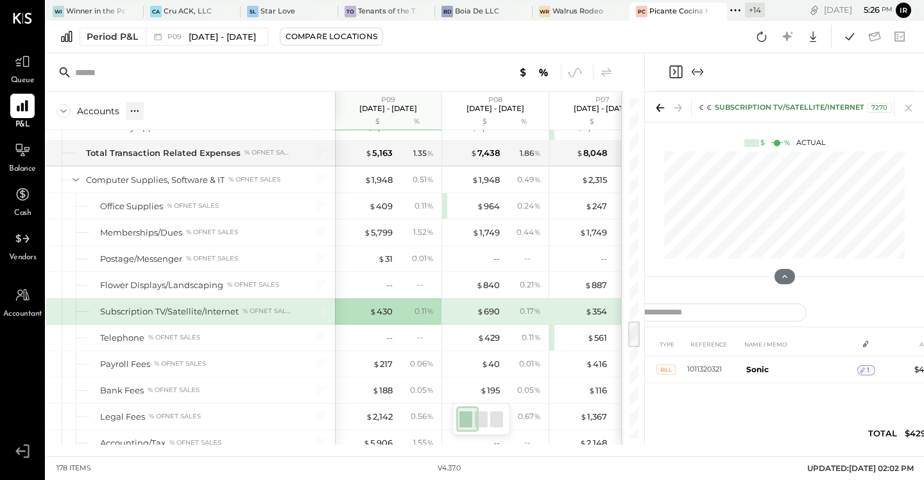
click at [127, 106] on div at bounding box center [135, 111] width 18 height 18
click at [161, 110] on div "GL" at bounding box center [161, 110] width 13 height 11
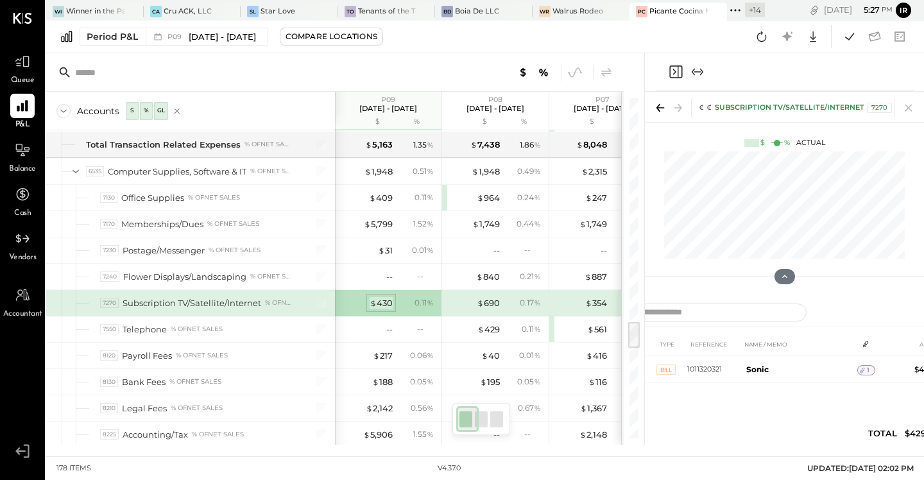
scroll to position [2773, 0]
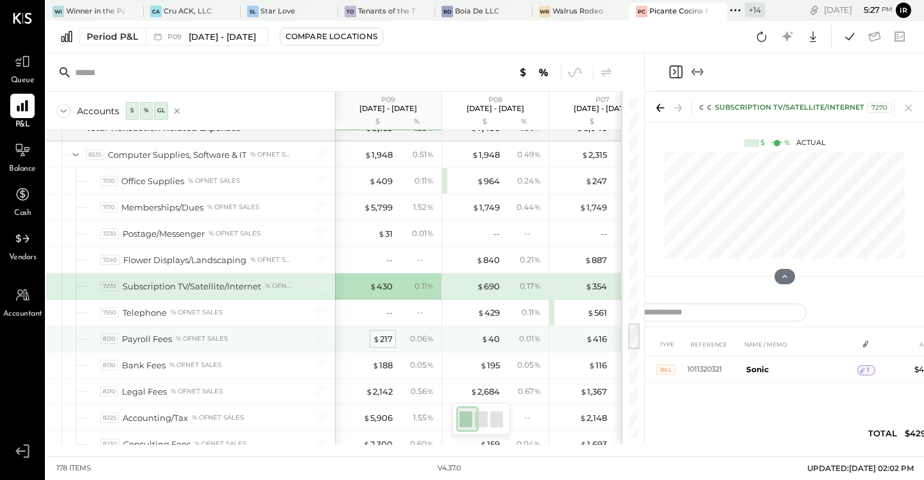
click at [384, 341] on div "$ 217" at bounding box center [383, 339] width 20 height 12
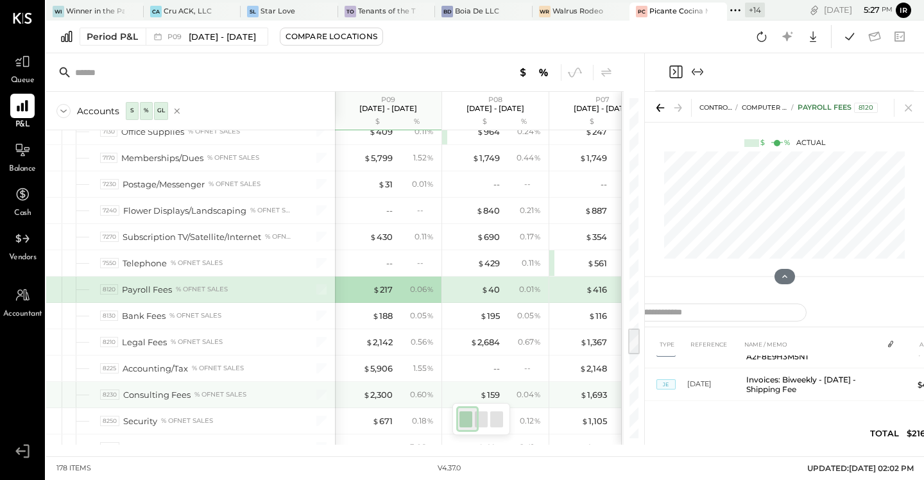
scroll to position [2831, 0]
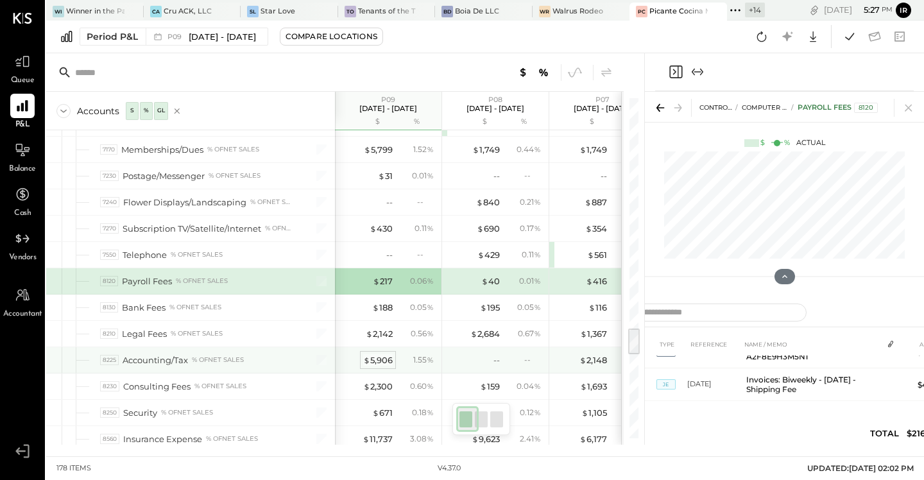
click at [385, 360] on div "$ 5,906" at bounding box center [378, 360] width 30 height 12
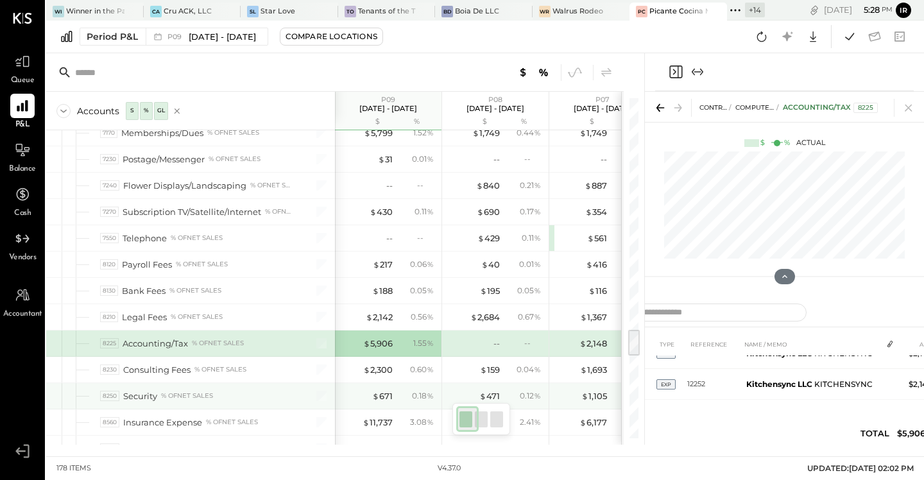
scroll to position [2856, 0]
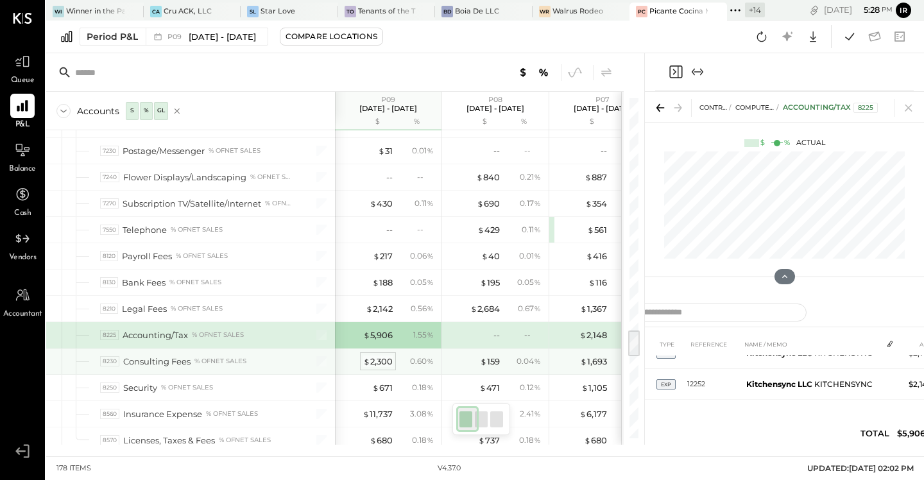
click at [378, 359] on div "$ 2,300" at bounding box center [378, 361] width 30 height 12
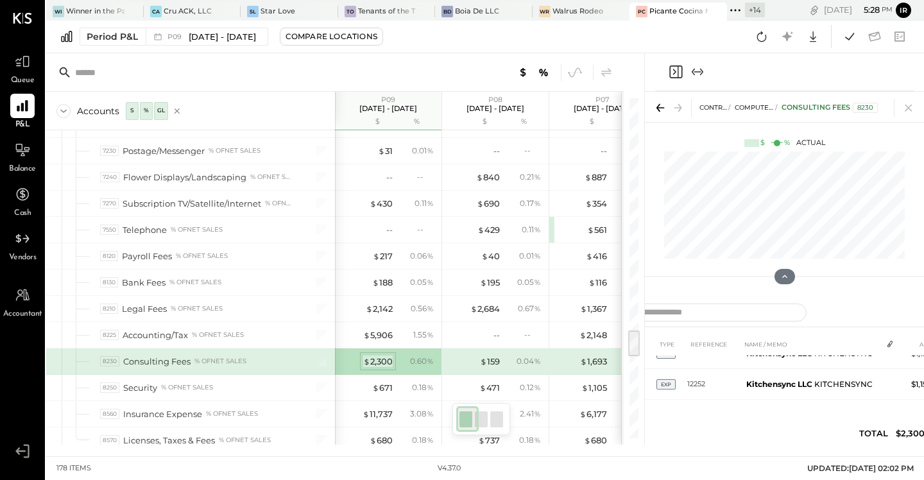
scroll to position [18, 0]
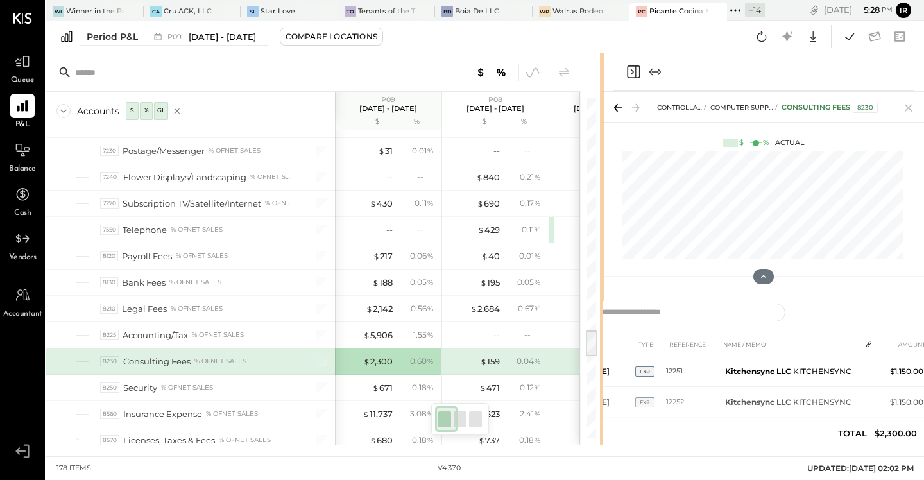
drag, startPoint x: 643, startPoint y: 220, endPoint x: 602, endPoint y: 221, distance: 41.1
click at [602, 221] on div "Accounts S % GL P09 [DATE] - [DATE] $ % P08 [DATE] - [DATE] $ % P07 [DATE] - [D…" at bounding box center [485, 248] width 878 height 391
click at [756, 38] on icon at bounding box center [761, 36] width 17 height 17
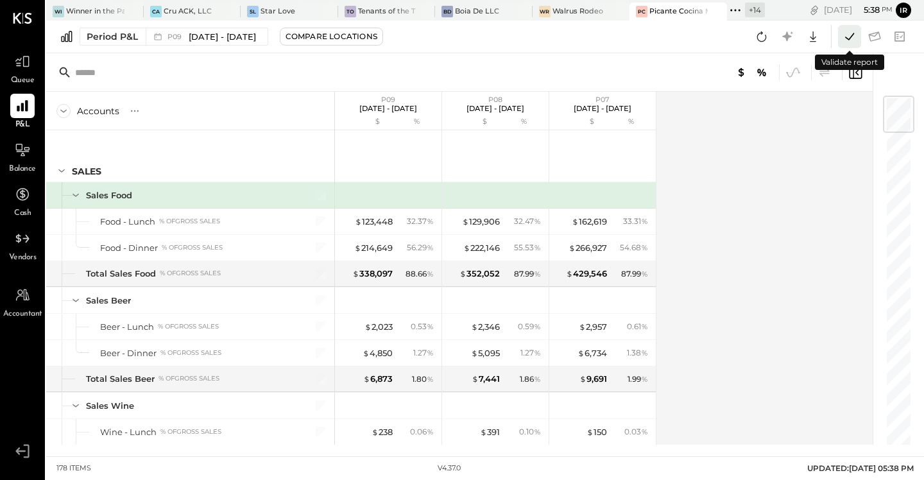
click at [846, 32] on icon at bounding box center [849, 36] width 17 height 17
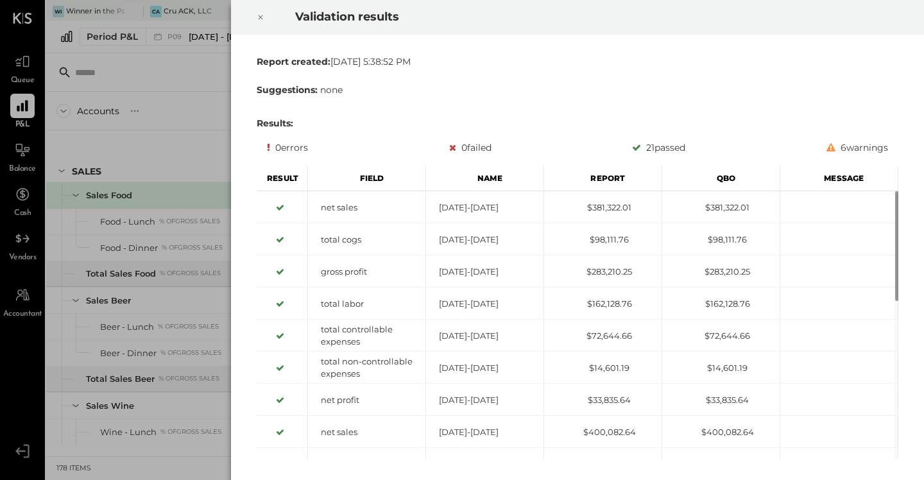
click at [262, 10] on icon at bounding box center [261, 17] width 8 height 15
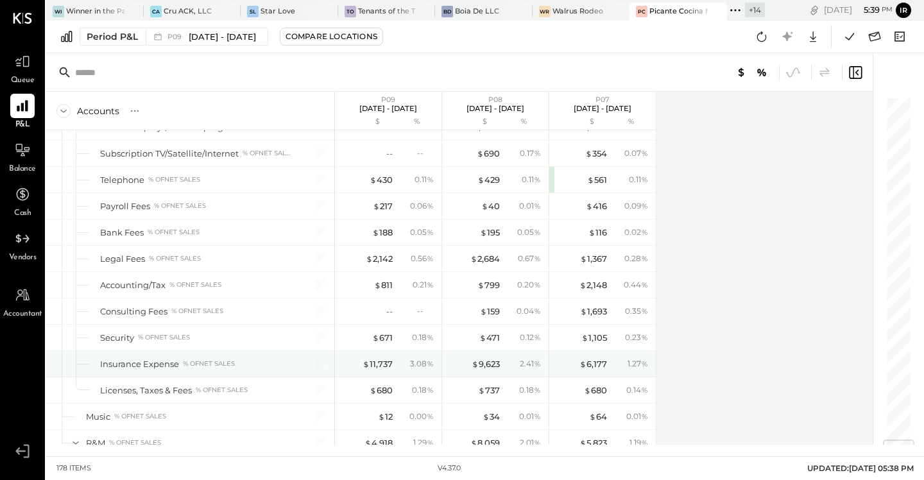
scroll to position [2898, 0]
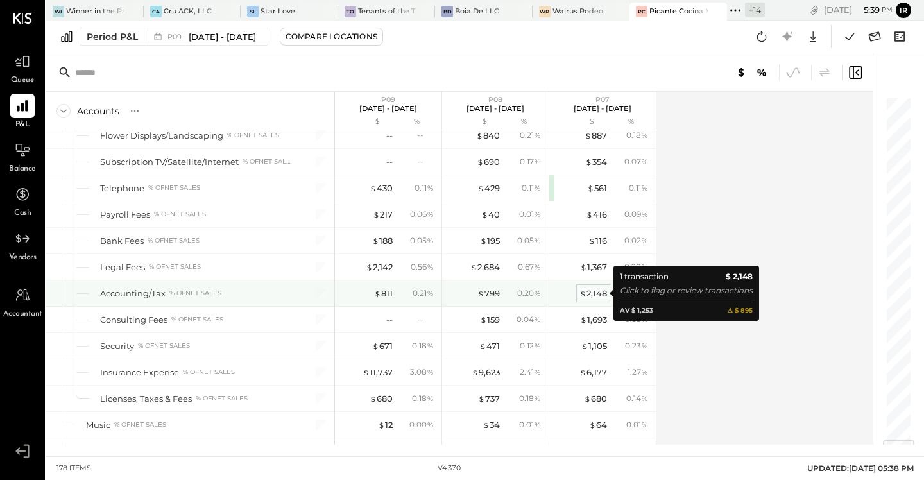
click at [599, 291] on div "$ 2,148" at bounding box center [593, 293] width 28 height 12
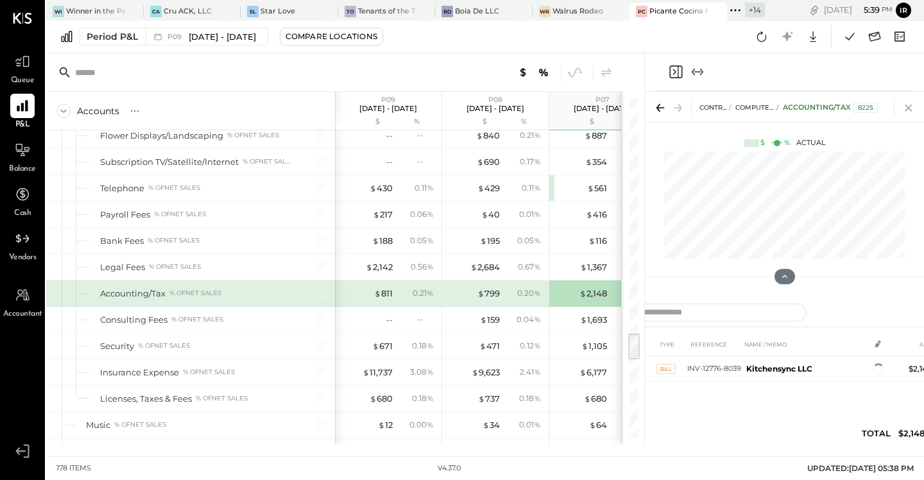
click at [907, 106] on icon at bounding box center [908, 108] width 7 height 7
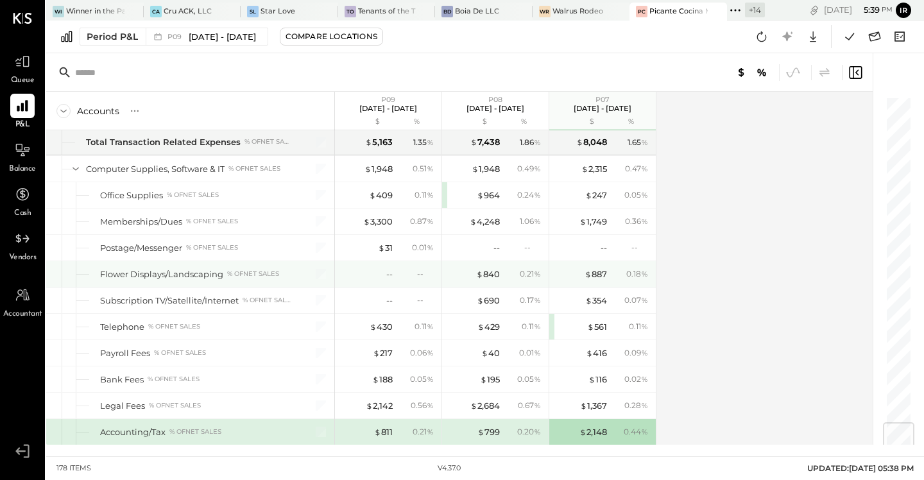
scroll to position [2752, 0]
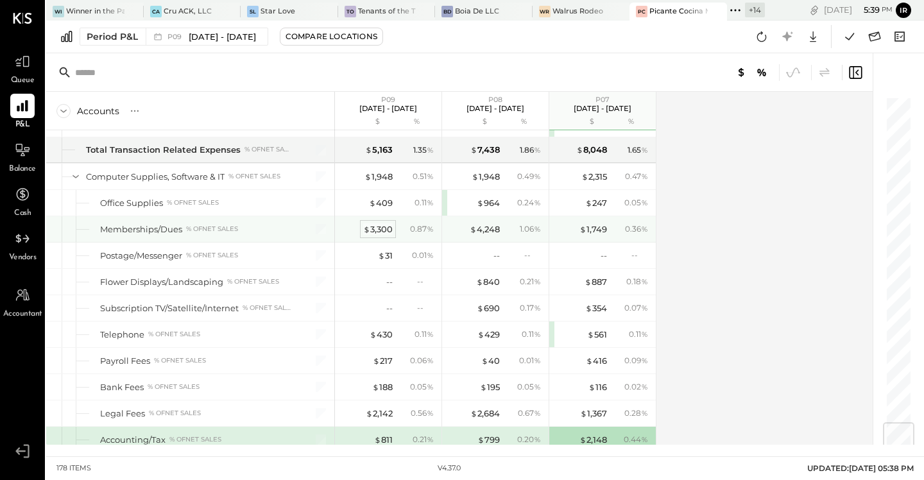
click at [381, 230] on div "$ 3,300" at bounding box center [378, 229] width 30 height 12
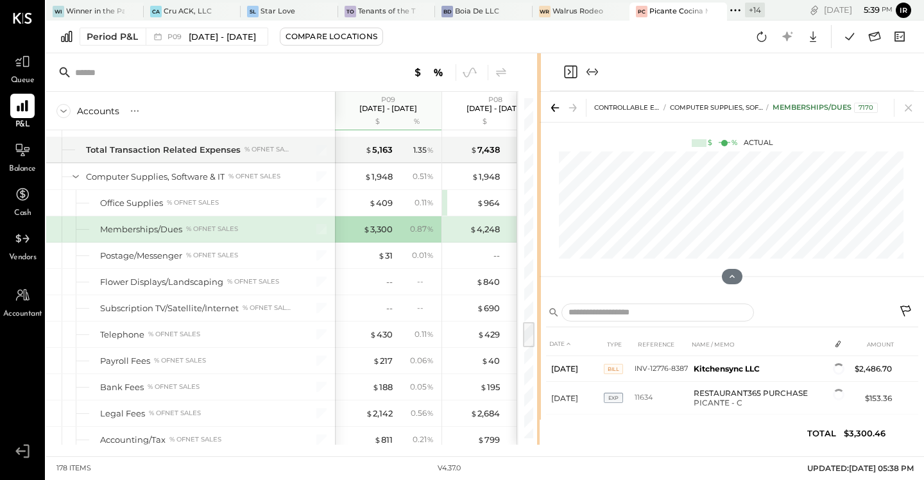
drag, startPoint x: 643, startPoint y: 241, endPoint x: 538, endPoint y: 243, distance: 105.2
click at [538, 244] on div "Accounts S % GL P09 [DATE] - [DATE] $ % P08 [DATE] - [DATE] $ % P07 [DATE] - [D…" at bounding box center [485, 248] width 878 height 391
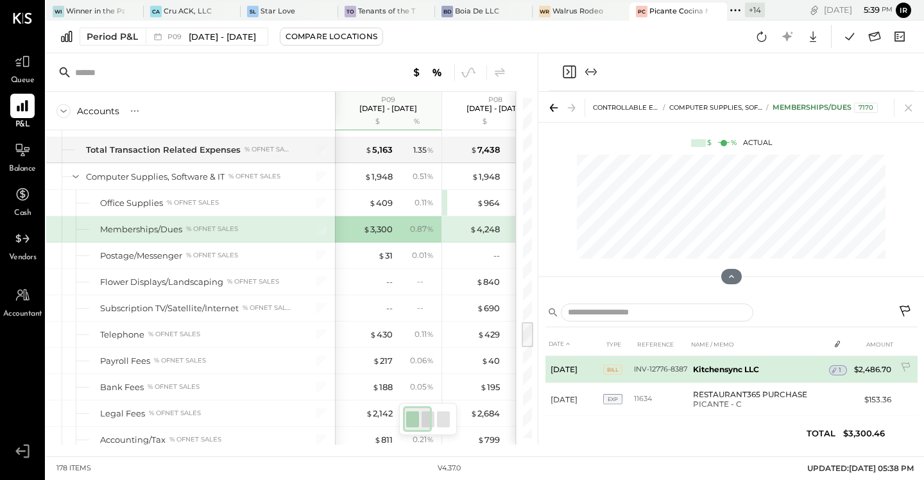
click at [840, 371] on div "1" at bounding box center [838, 370] width 18 height 10
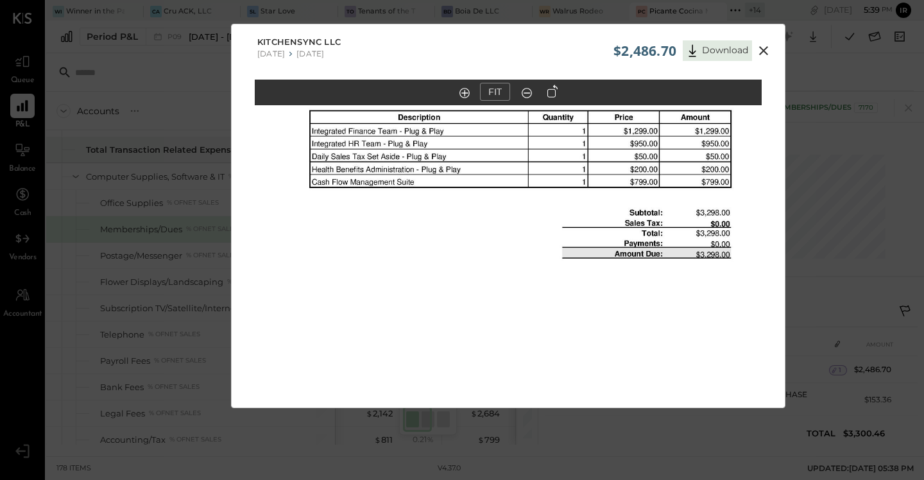
click at [765, 49] on icon at bounding box center [763, 50] width 15 height 15
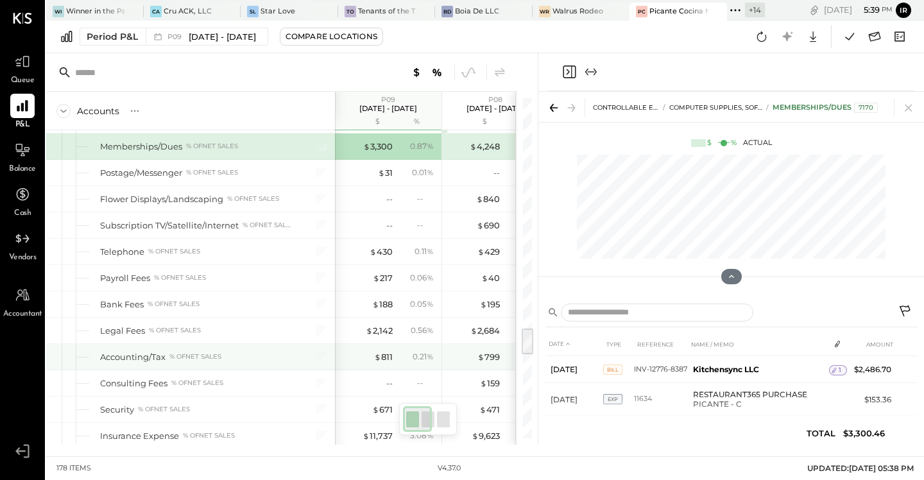
scroll to position [2842, 0]
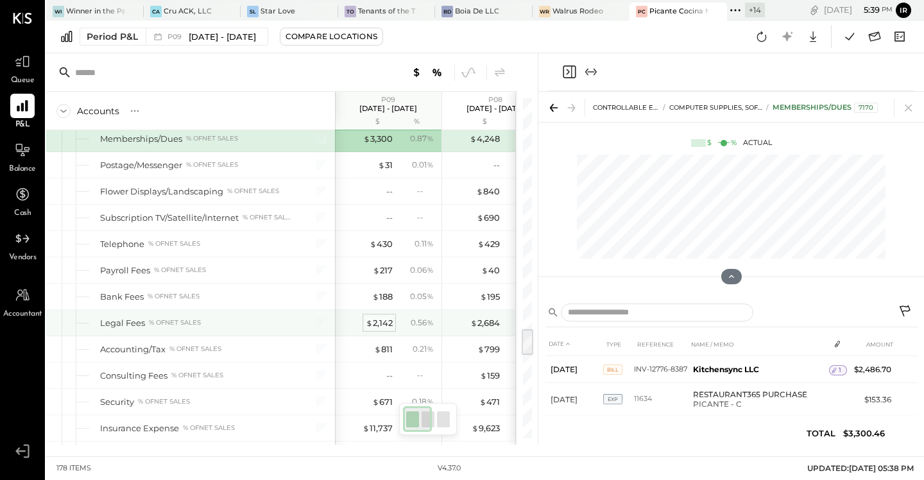
click at [385, 323] on div "$ 2,142" at bounding box center [379, 323] width 27 height 12
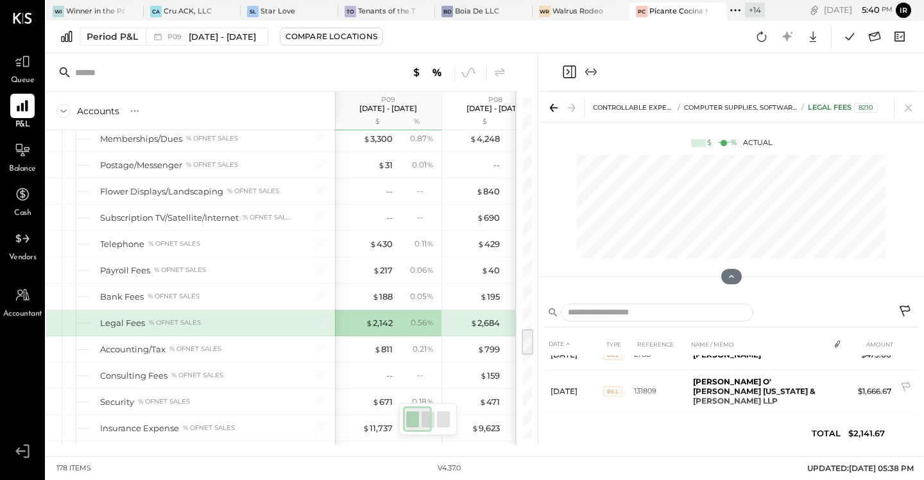
scroll to position [19, 0]
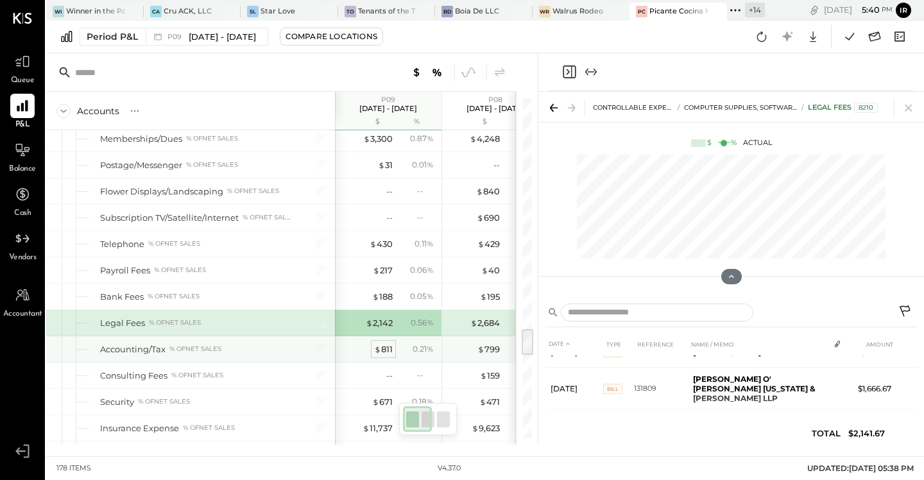
click at [387, 345] on div "$ 811" at bounding box center [383, 349] width 19 height 12
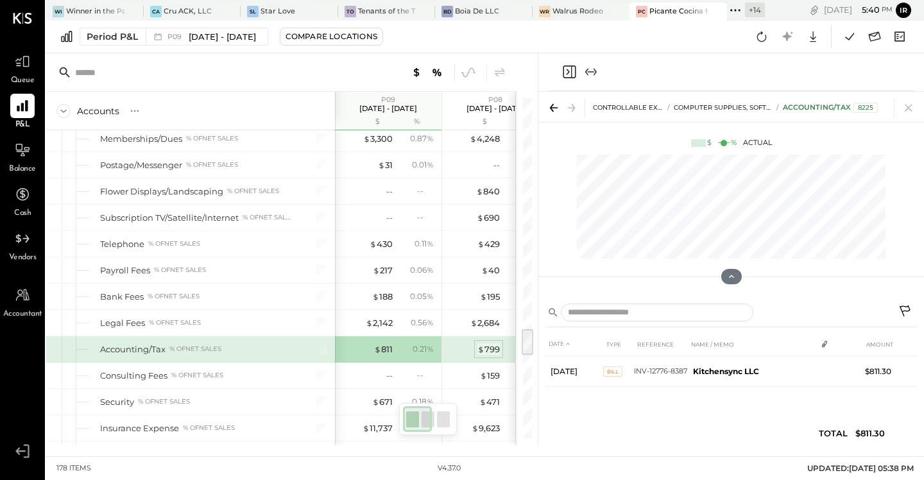
click at [492, 343] on div "$ 799" at bounding box center [488, 349] width 22 height 12
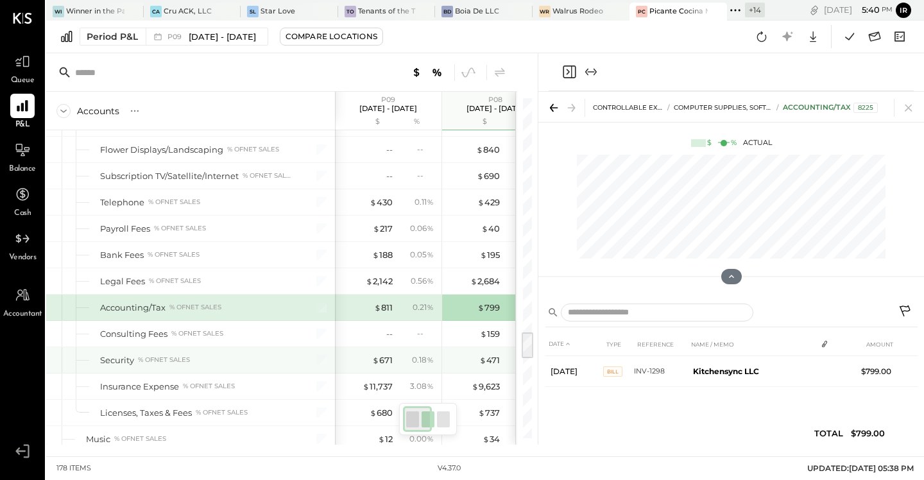
scroll to position [2892, 0]
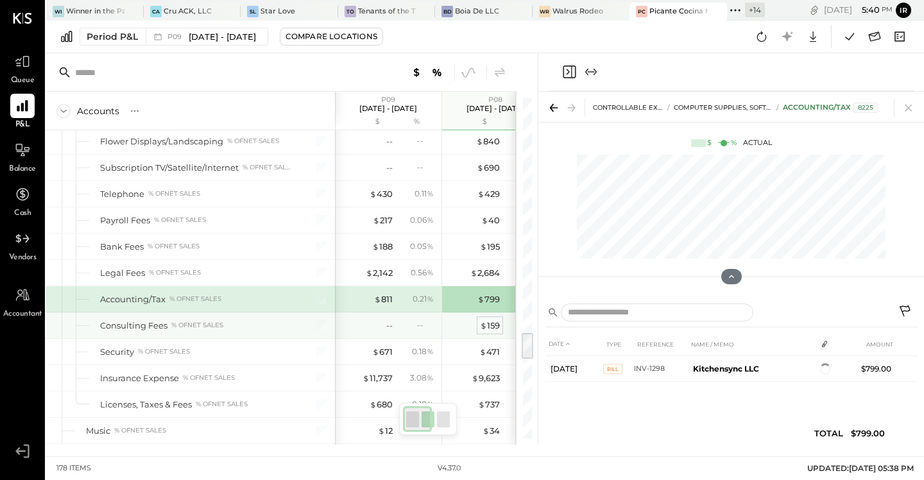
click at [491, 323] on div "$ 159" at bounding box center [490, 325] width 20 height 12
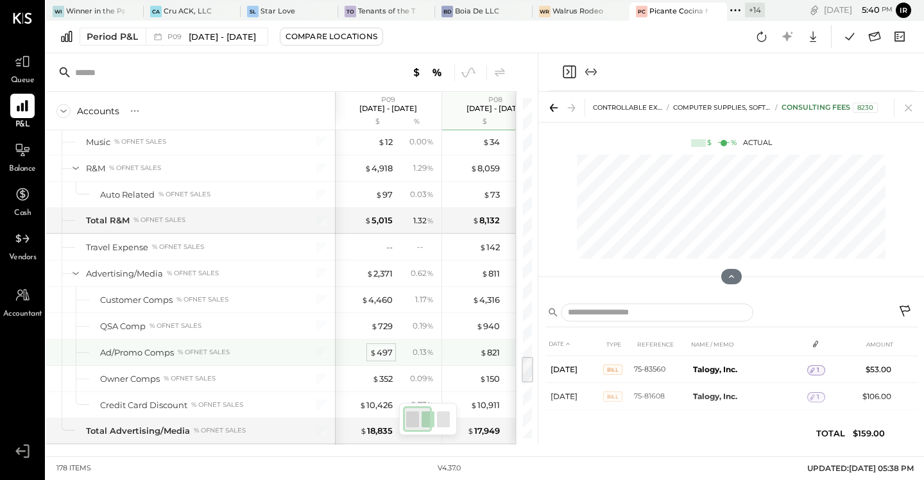
scroll to position [3189, 0]
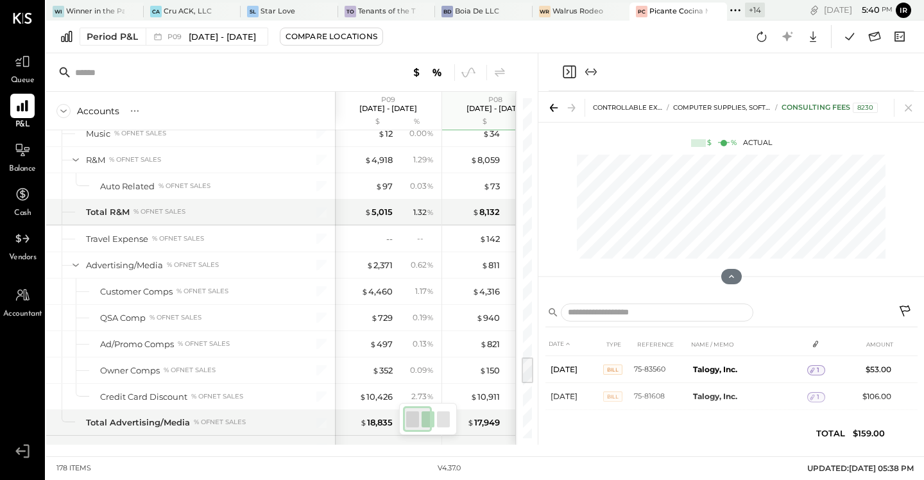
click at [568, 72] on icon "Close panel" at bounding box center [567, 72] width 3 height 6
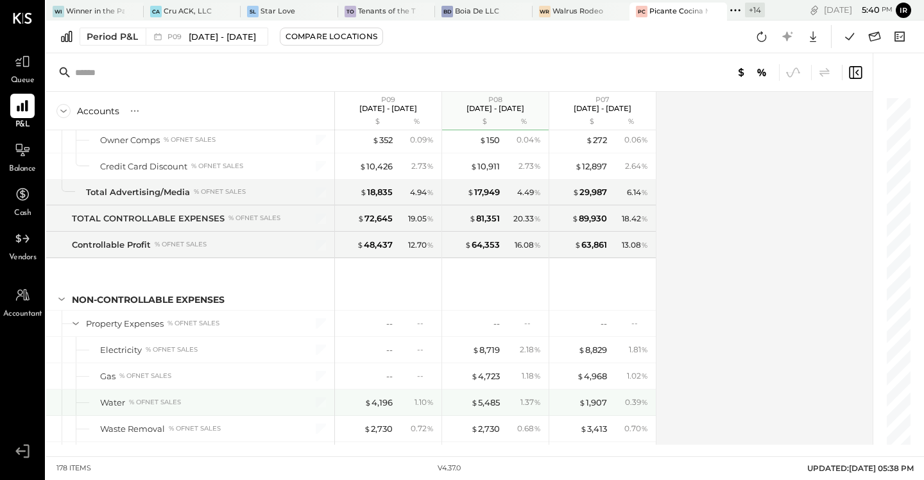
scroll to position [3455, 0]
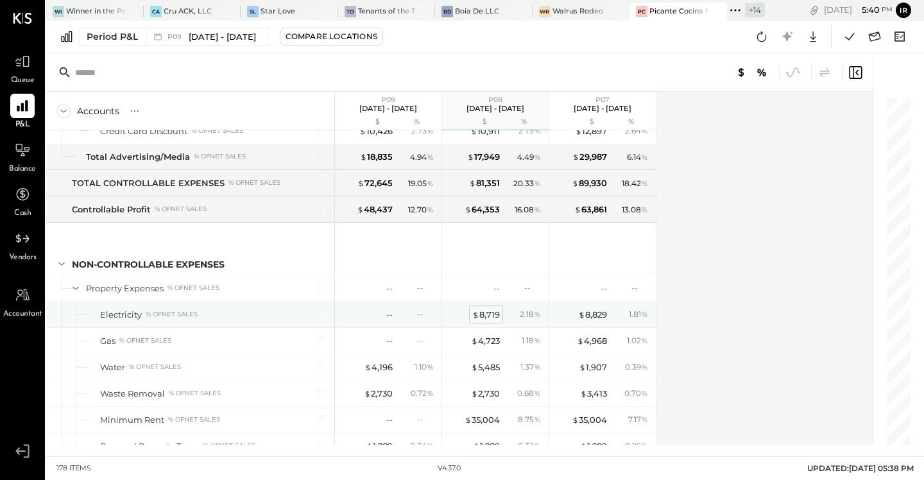
click at [483, 312] on div "$ 8,719" at bounding box center [486, 315] width 28 height 12
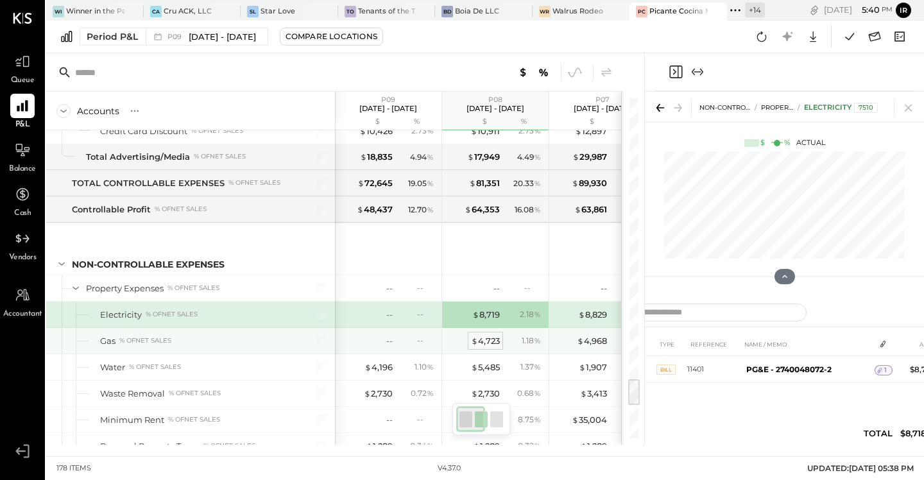
click at [493, 343] on div "$ 4,723" at bounding box center [485, 341] width 29 height 12
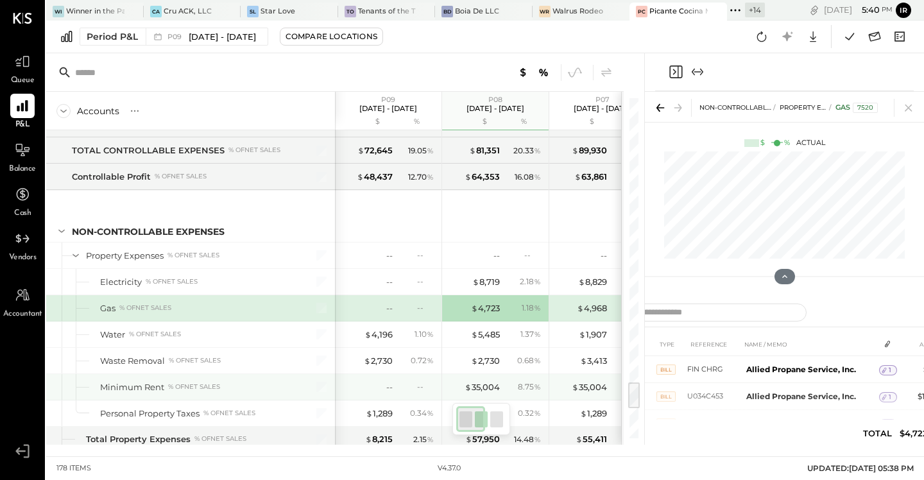
scroll to position [3504, 0]
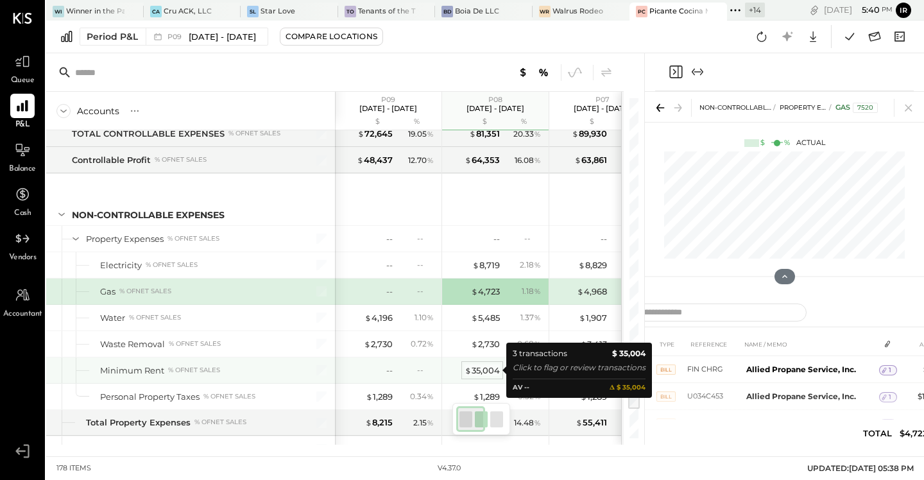
click at [485, 366] on div "$ 35,004" at bounding box center [481, 370] width 35 height 12
